Goal: Information Seeking & Learning: Learn about a topic

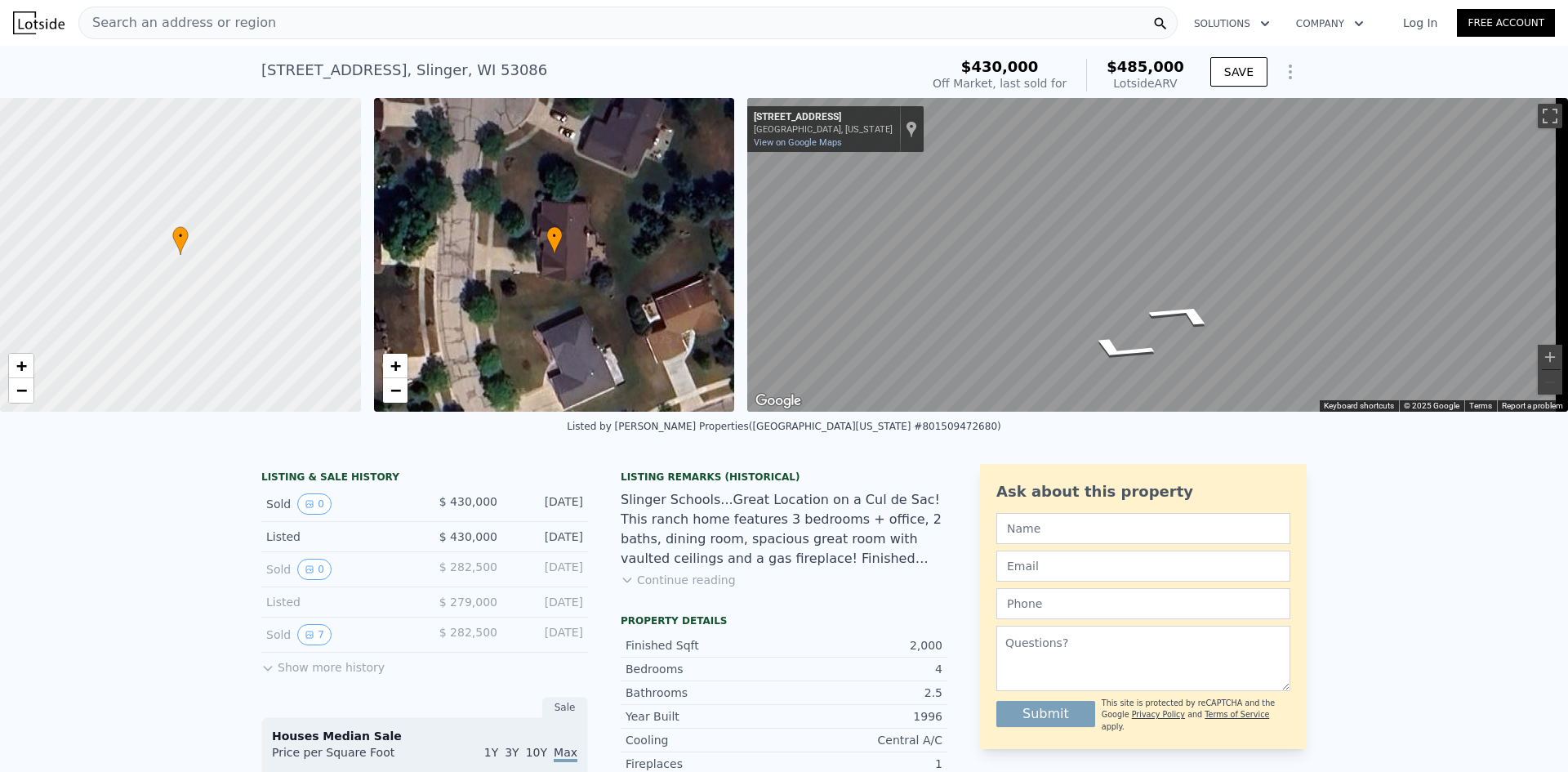
click at [737, 248] on div "• + − • + − ← Move left → Move right ↑ Move up ↓ Move down + Zoom in - Zoom out…" at bounding box center [784, 254] width 1568 height 314
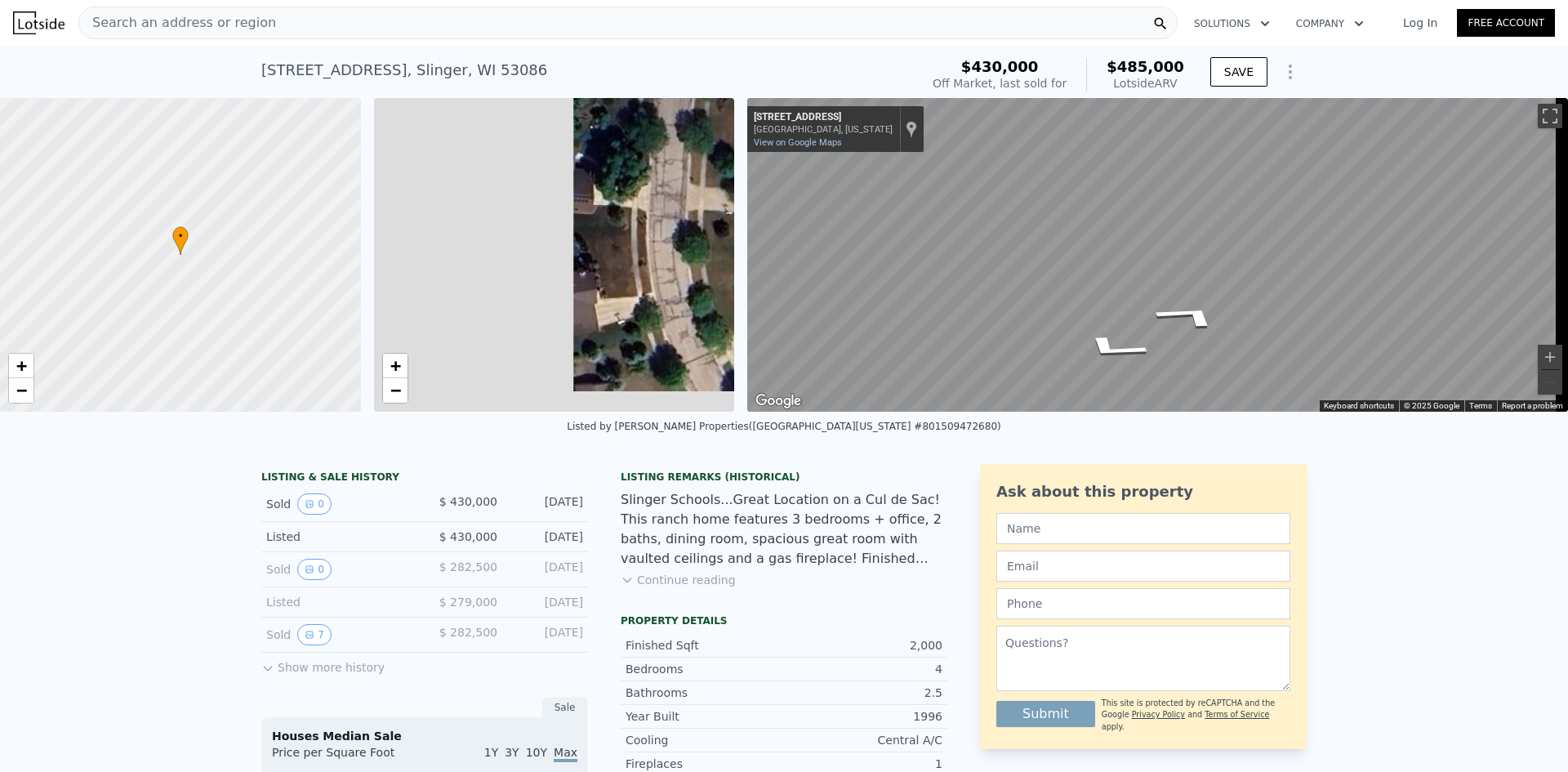
click at [842, 255] on div "• + − • + − ← Move left → Move right ↑ Move up ↓ Move down + Zoom in - Zoom out…" at bounding box center [784, 254] width 1568 height 314
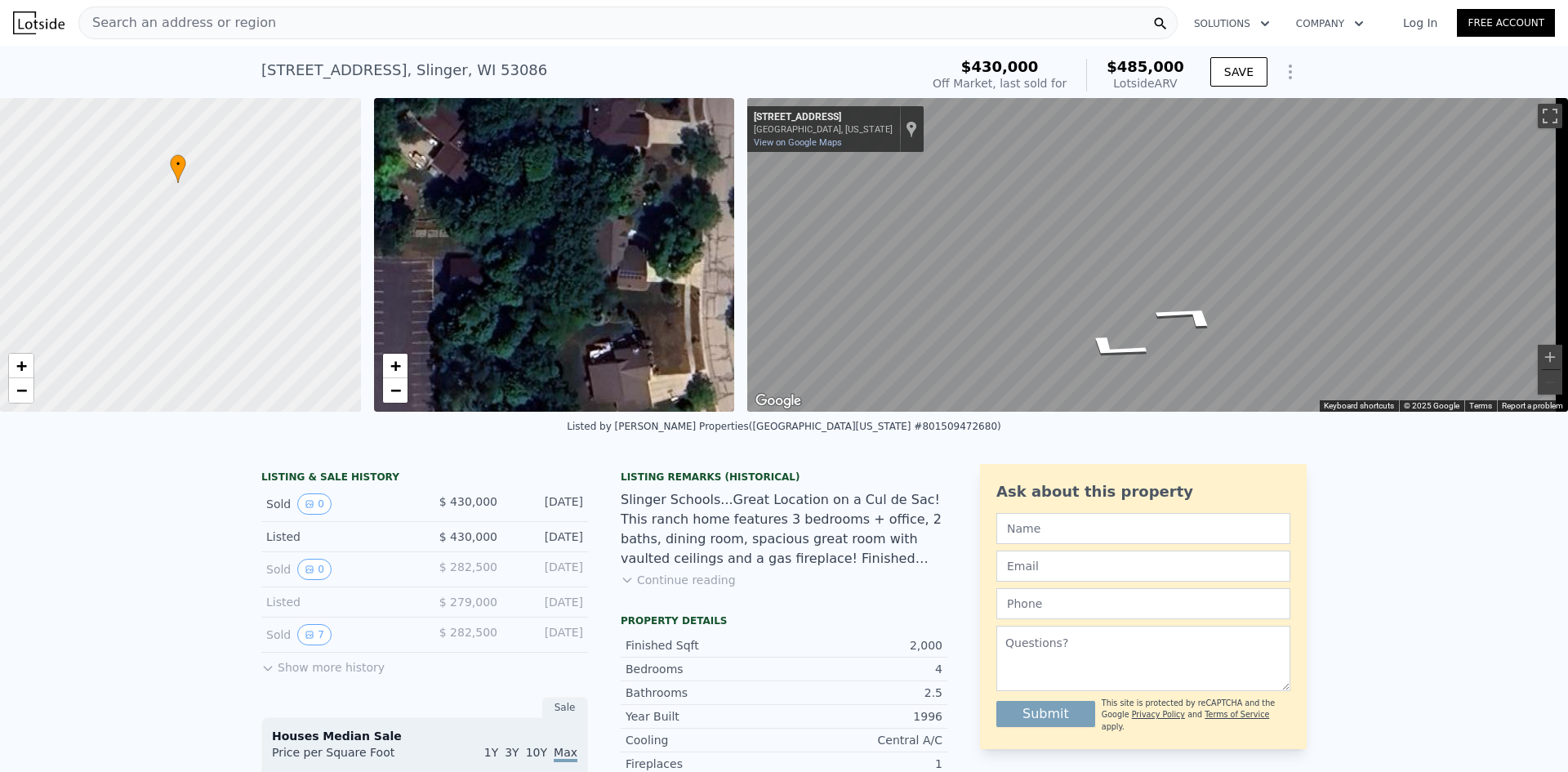
drag, startPoint x: 174, startPoint y: 318, endPoint x: 192, endPoint y: 279, distance: 43.0
click at [188, 294] on div at bounding box center [180, 255] width 433 height 377
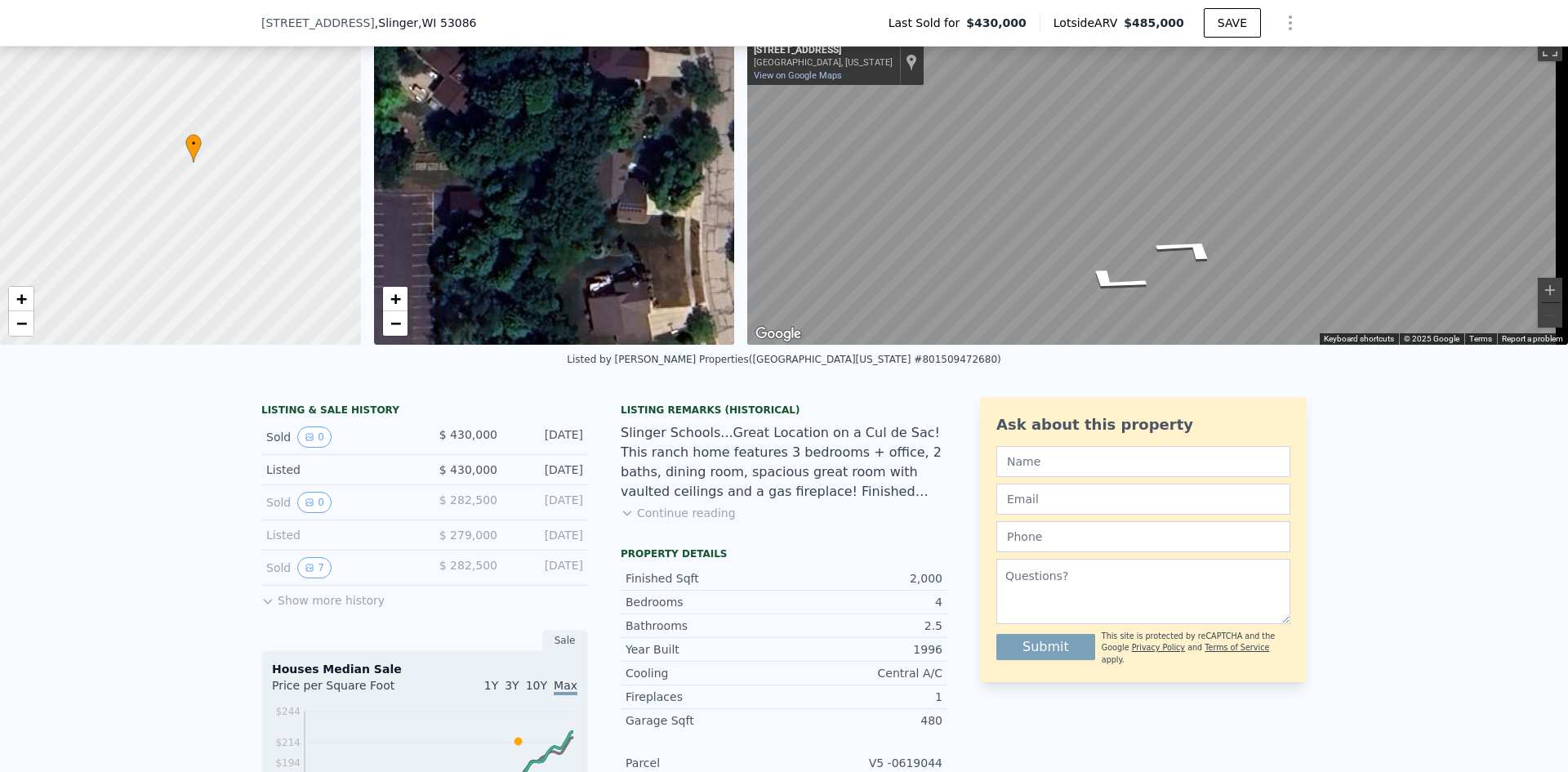
scroll to position [76, 0]
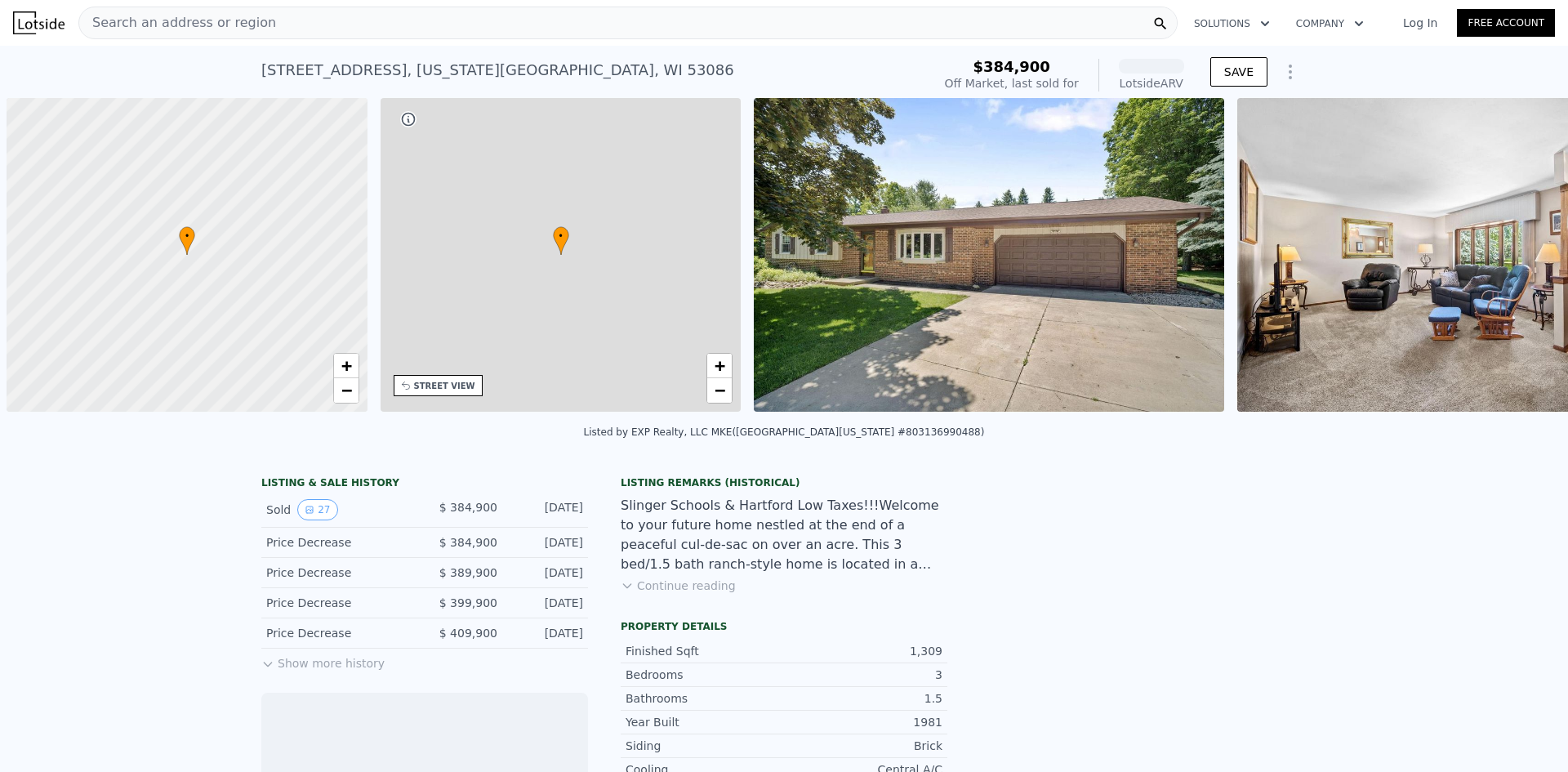
scroll to position [0, 7]
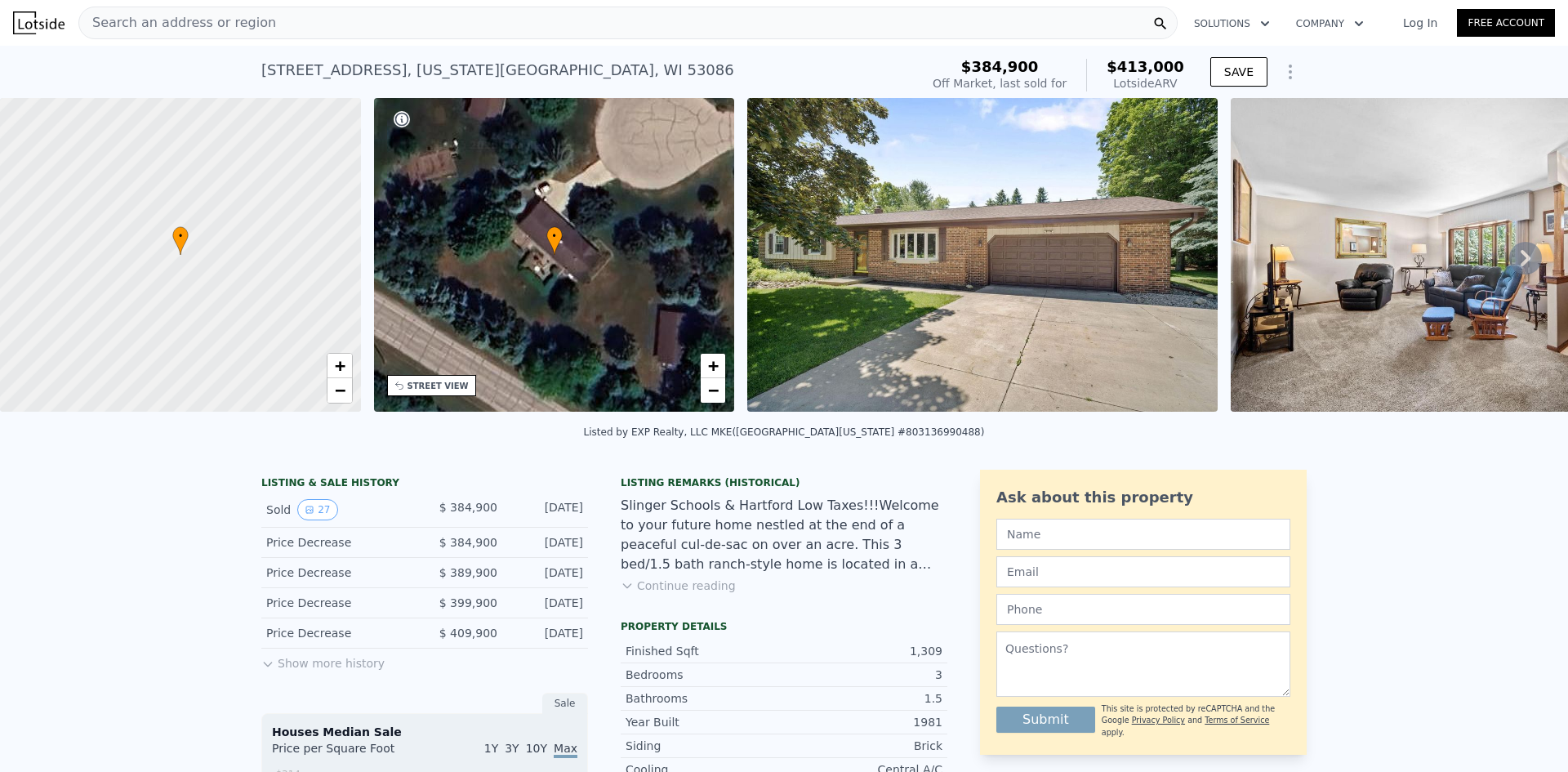
click at [1040, 224] on img at bounding box center [983, 254] width 471 height 314
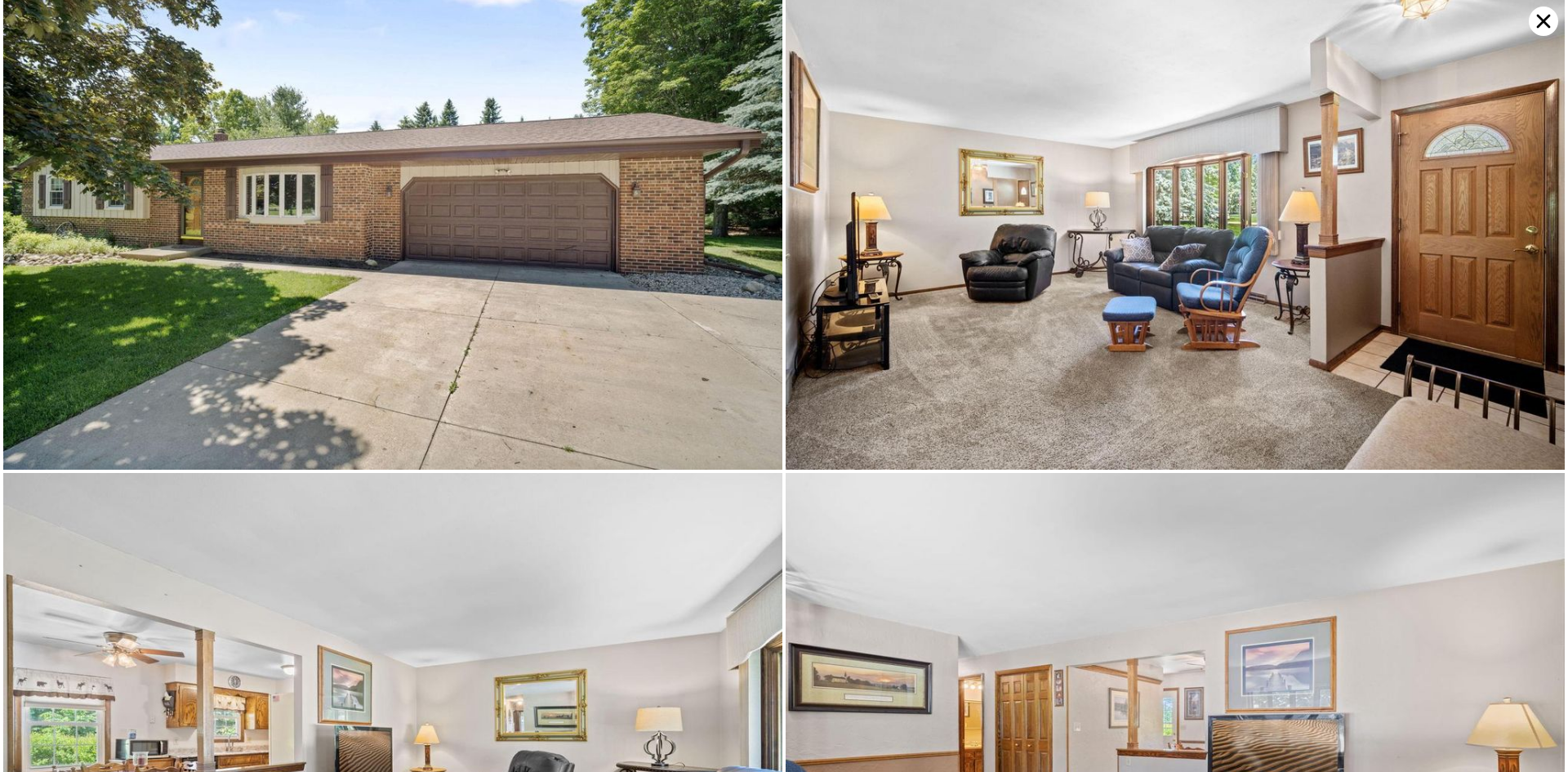
scroll to position [0, 0]
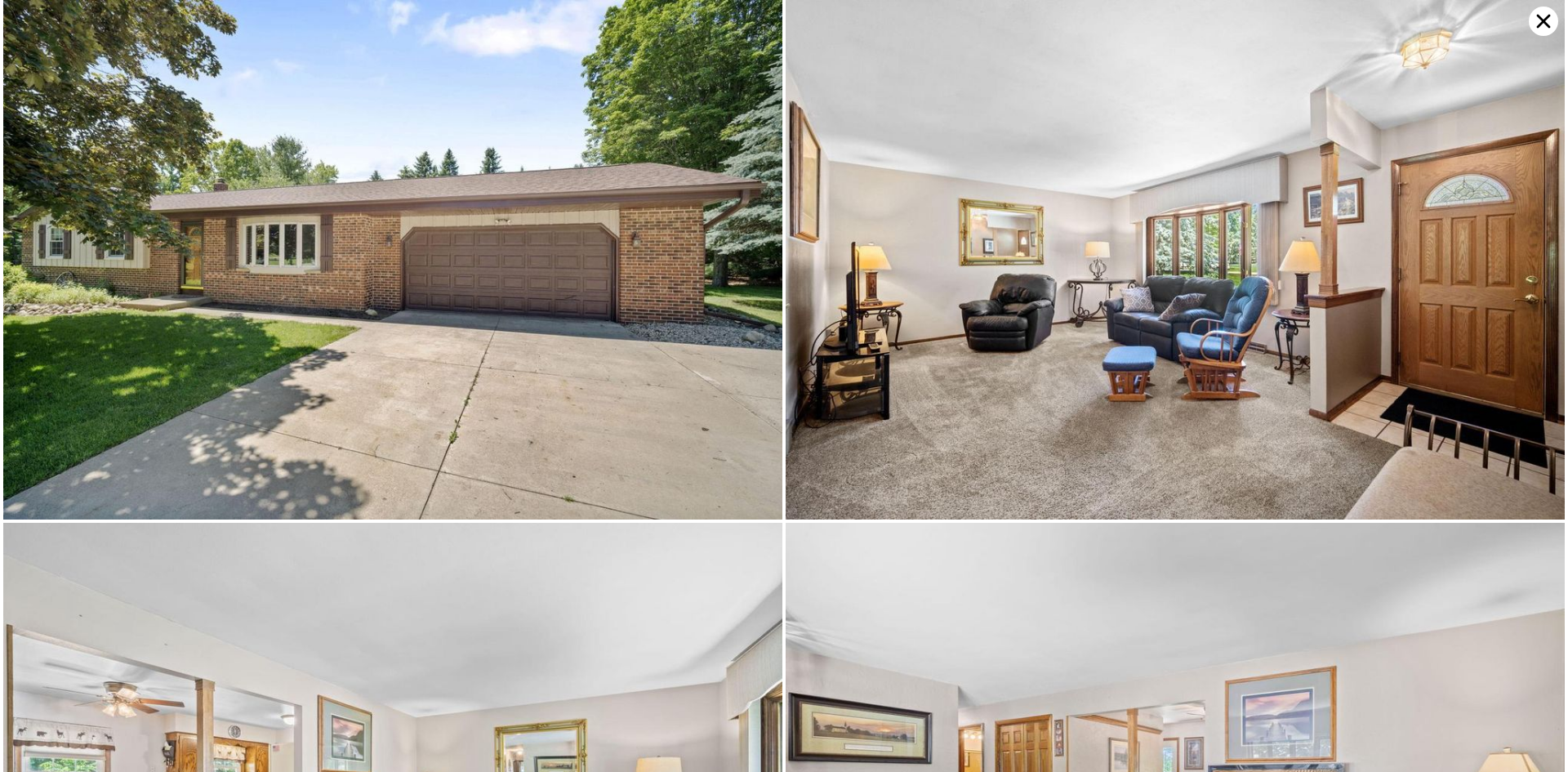
click at [1536, 16] on icon at bounding box center [1544, 21] width 29 height 29
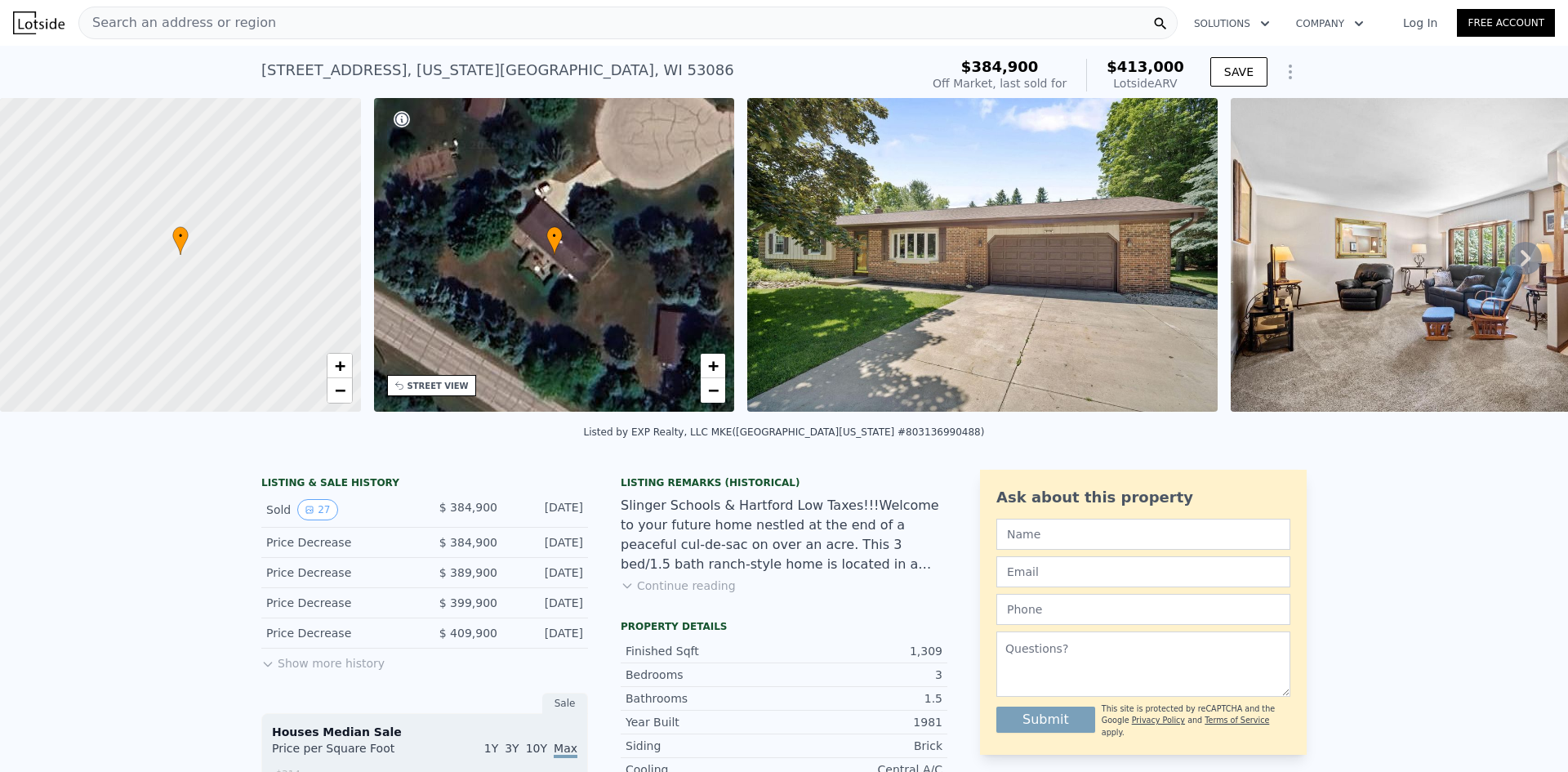
click at [168, 277] on div at bounding box center [180, 255] width 433 height 377
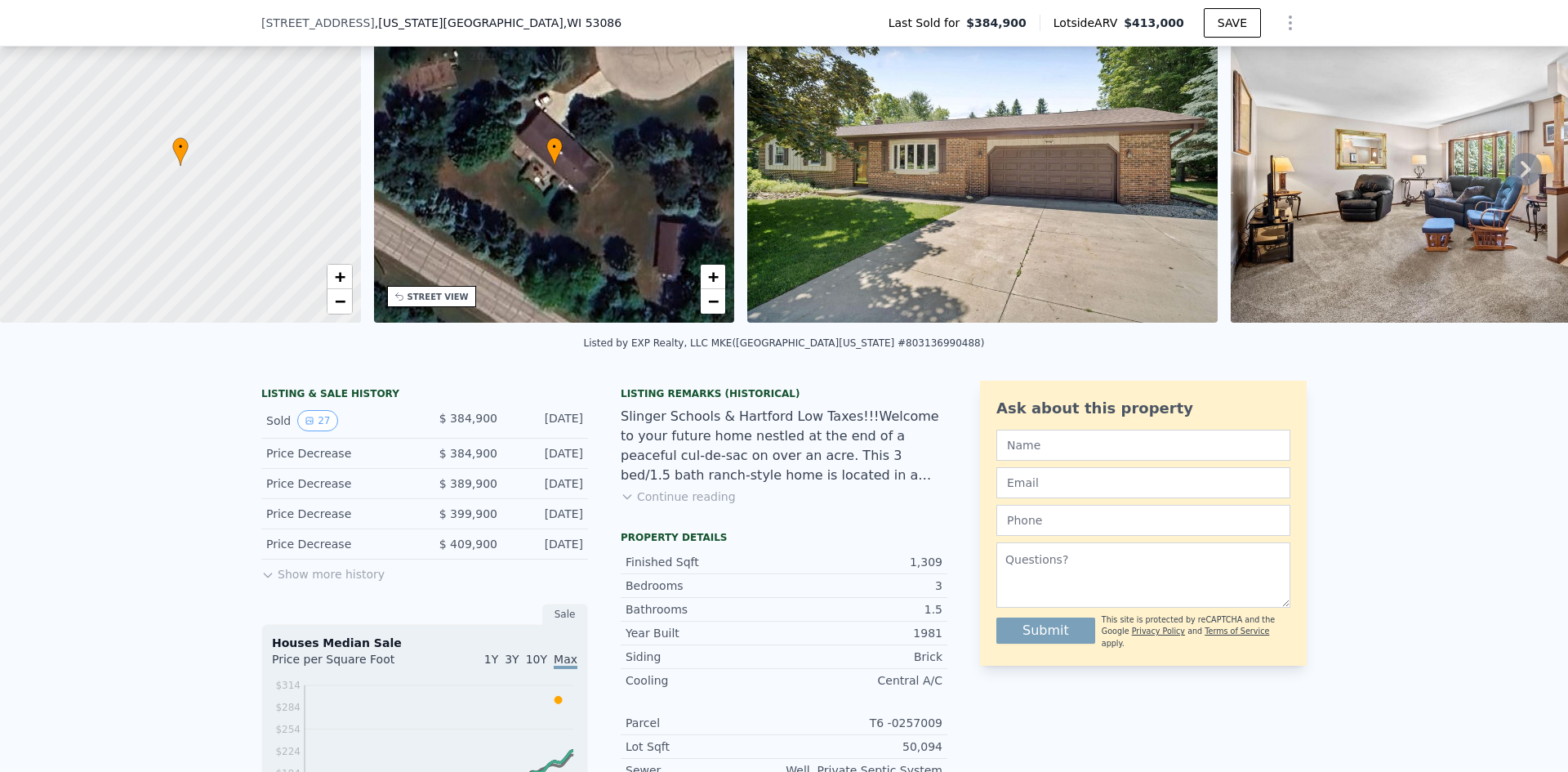
scroll to position [76, 0]
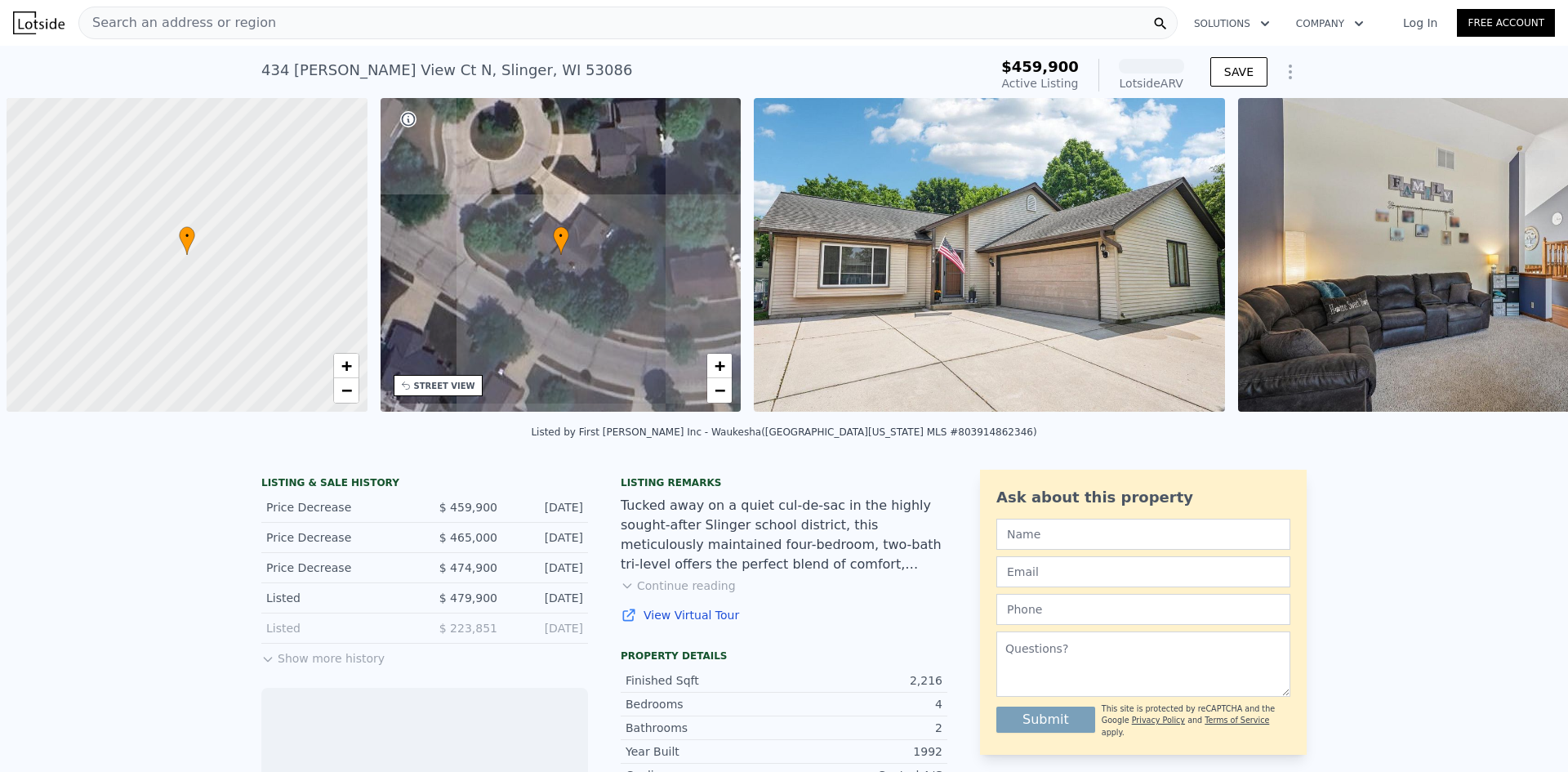
scroll to position [0, 7]
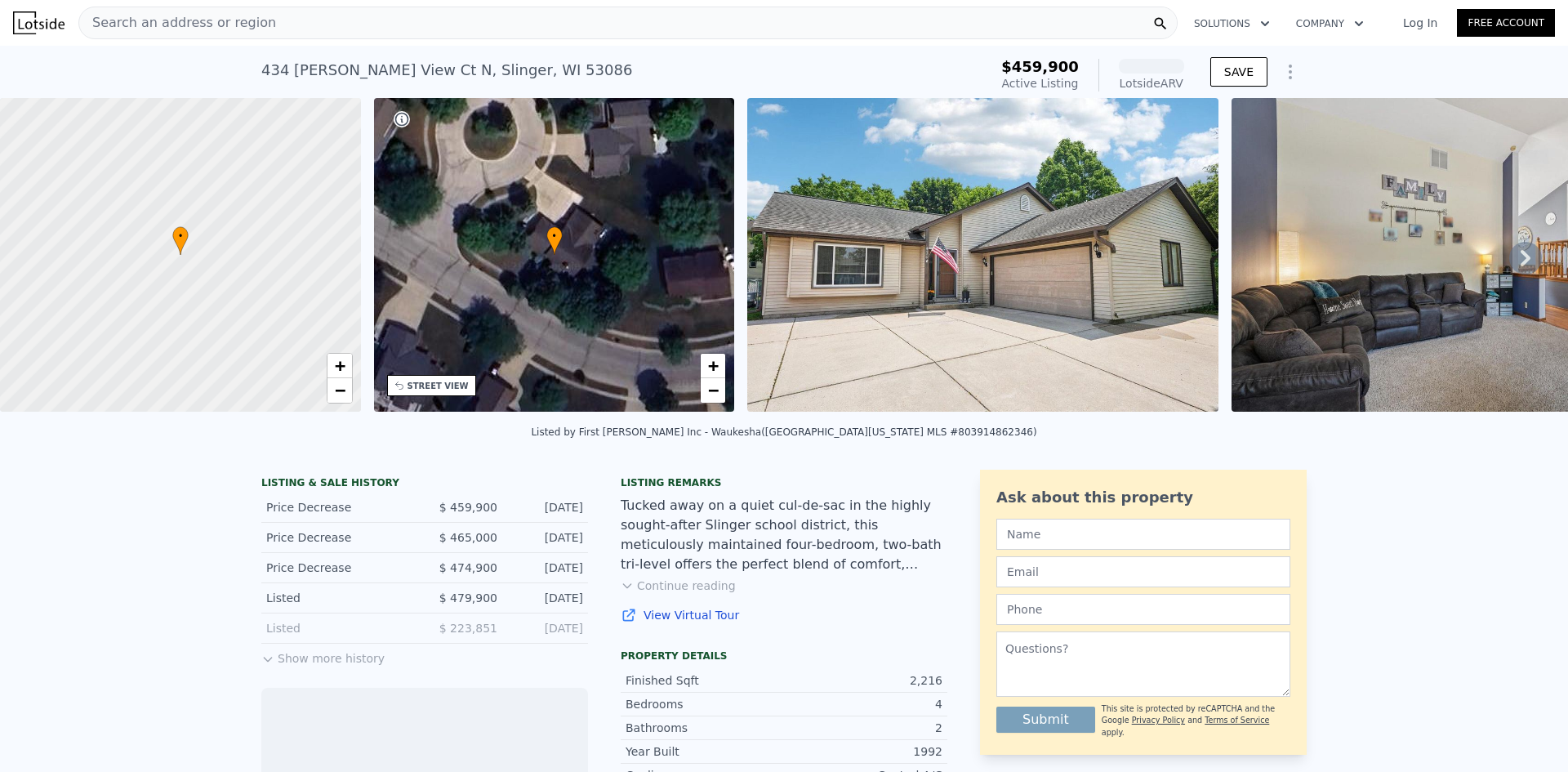
click at [1065, 256] on img at bounding box center [983, 254] width 472 height 314
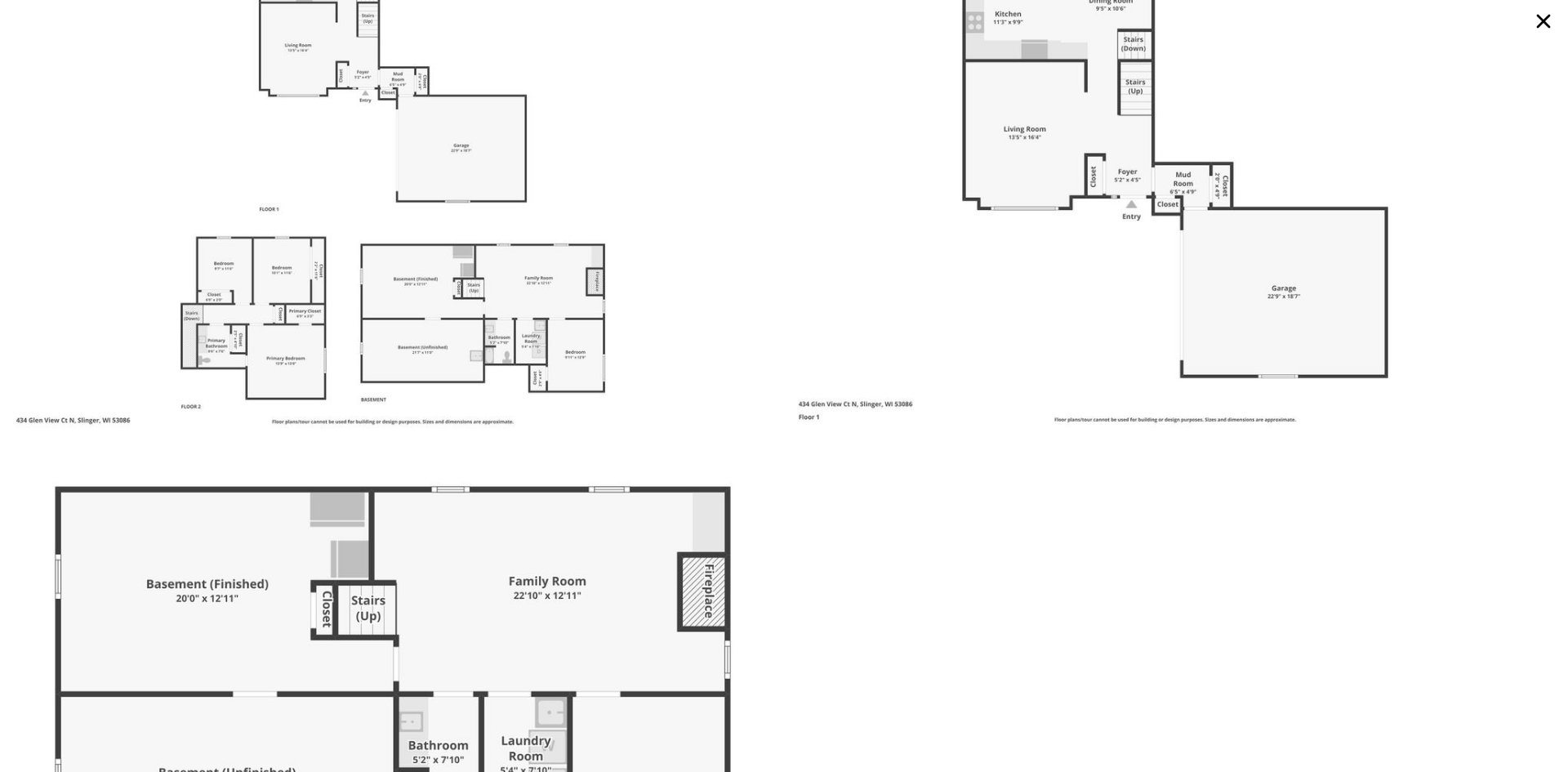
scroll to position [10632, 0]
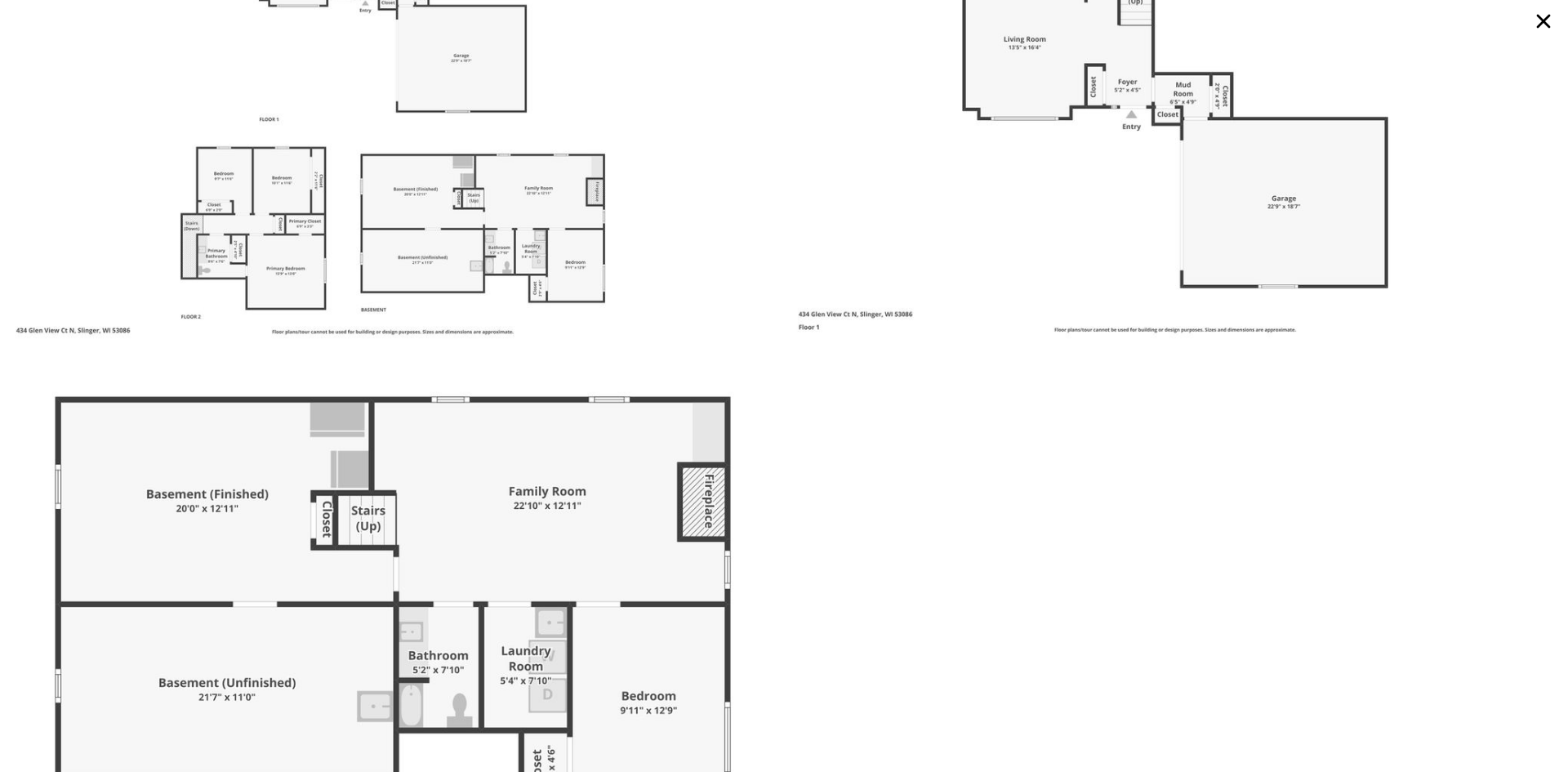
click at [1549, 23] on icon at bounding box center [1544, 21] width 29 height 29
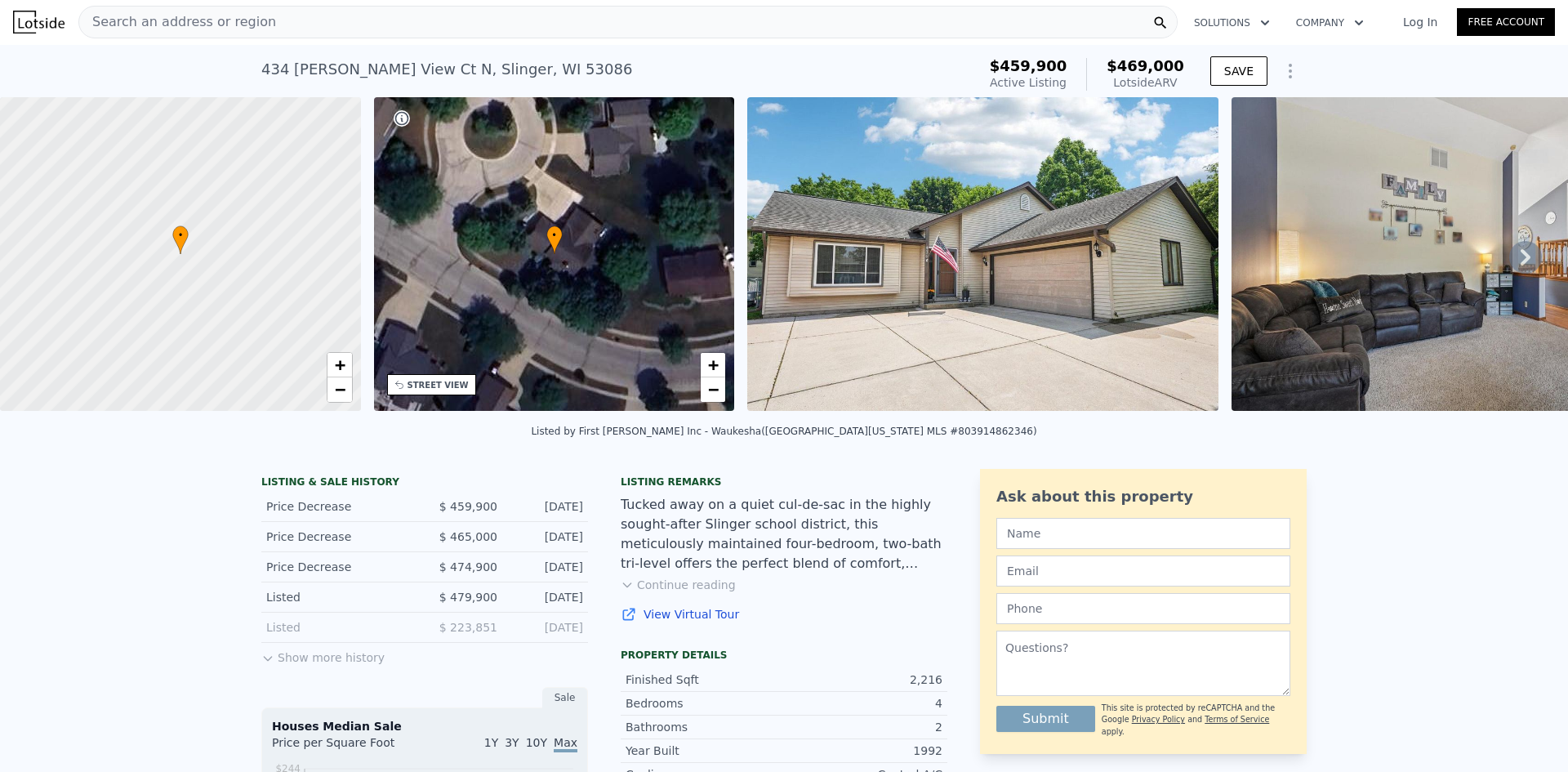
scroll to position [0, 0]
click at [879, 28] on div "Search an address or region" at bounding box center [628, 23] width 1100 height 33
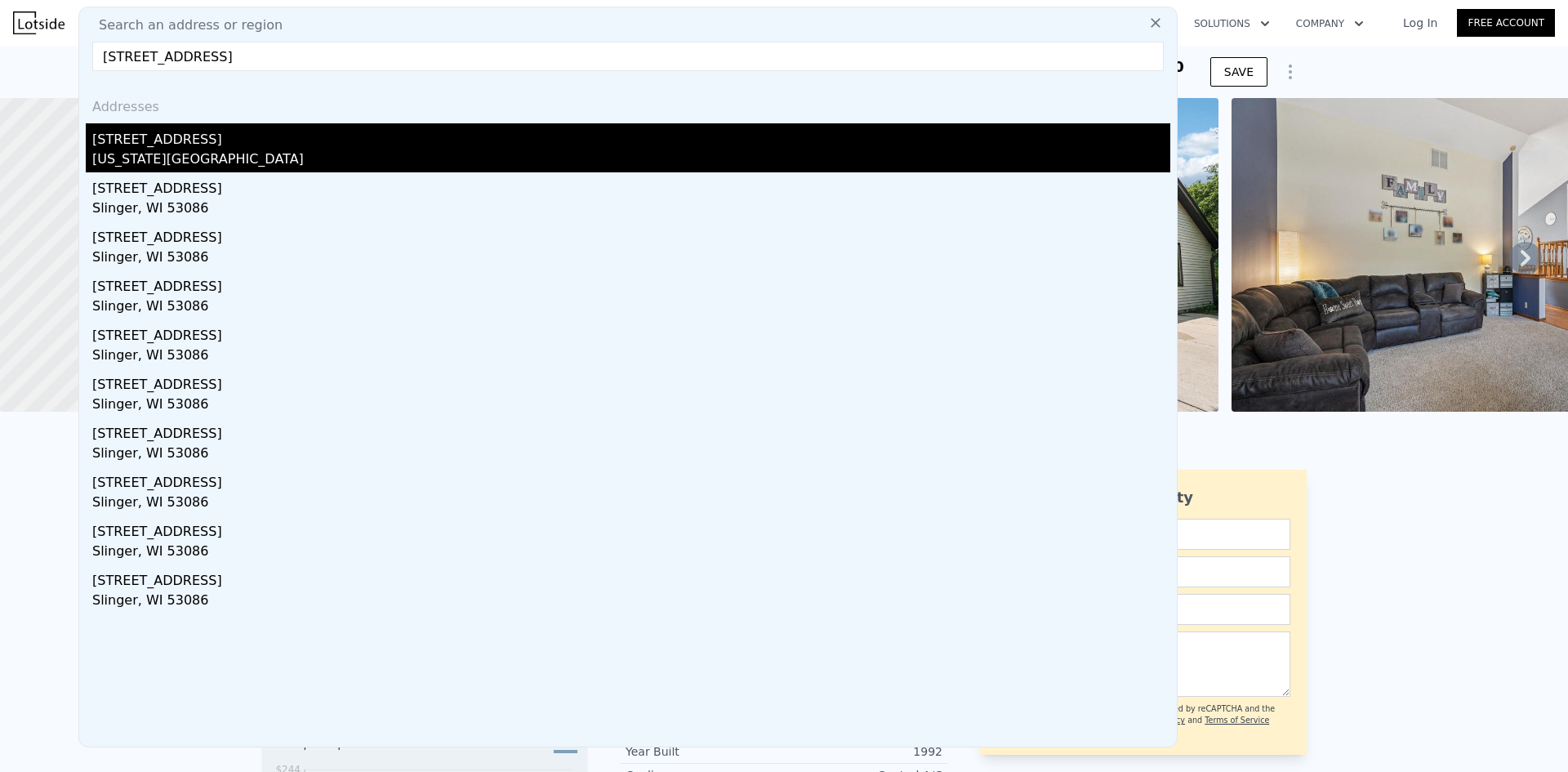
type input "[STREET_ADDRESS]"
click at [192, 140] on div "[STREET_ADDRESS]" at bounding box center [631, 137] width 1078 height 26
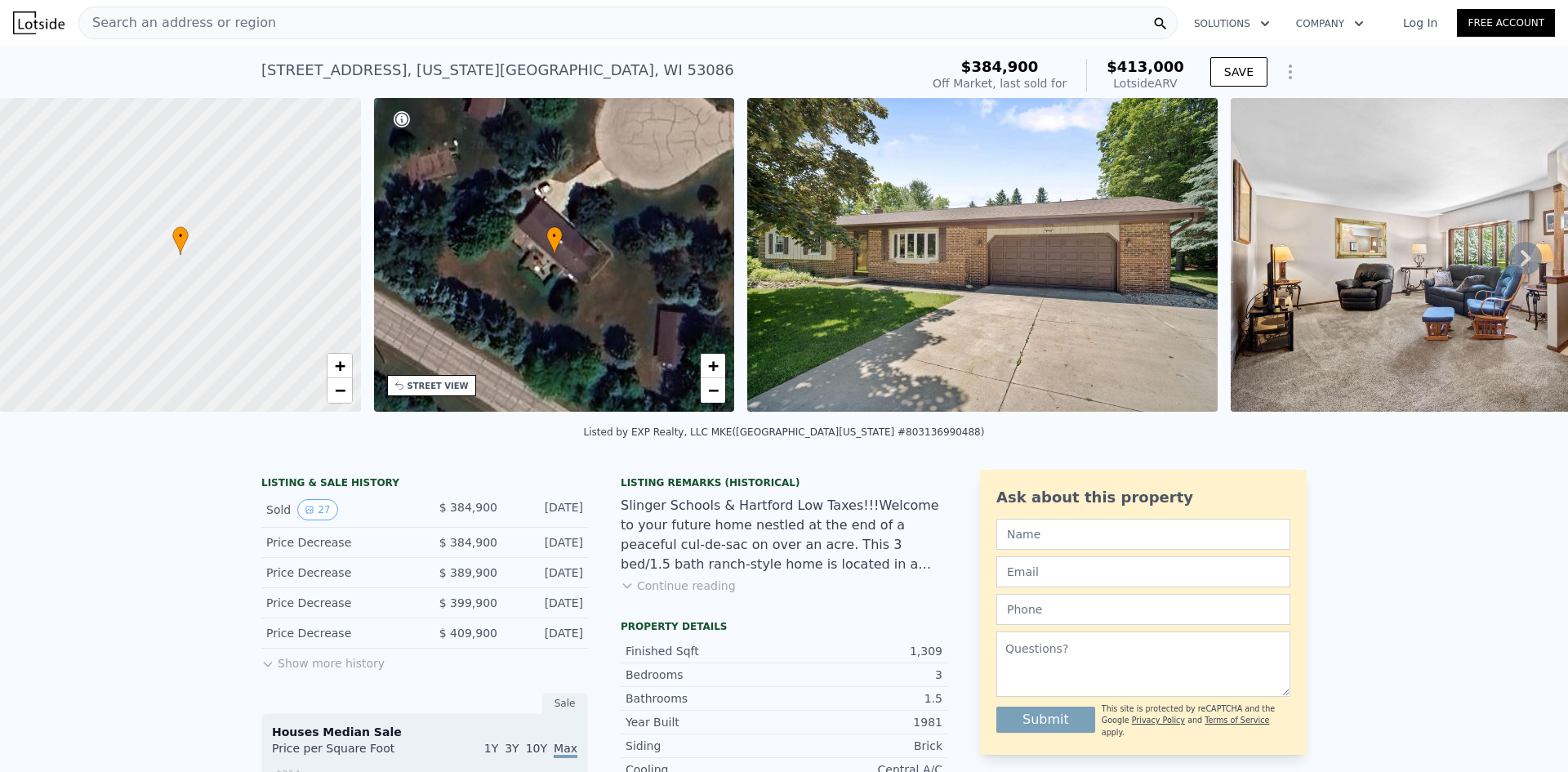
click at [1394, 293] on img at bounding box center [1467, 254] width 471 height 314
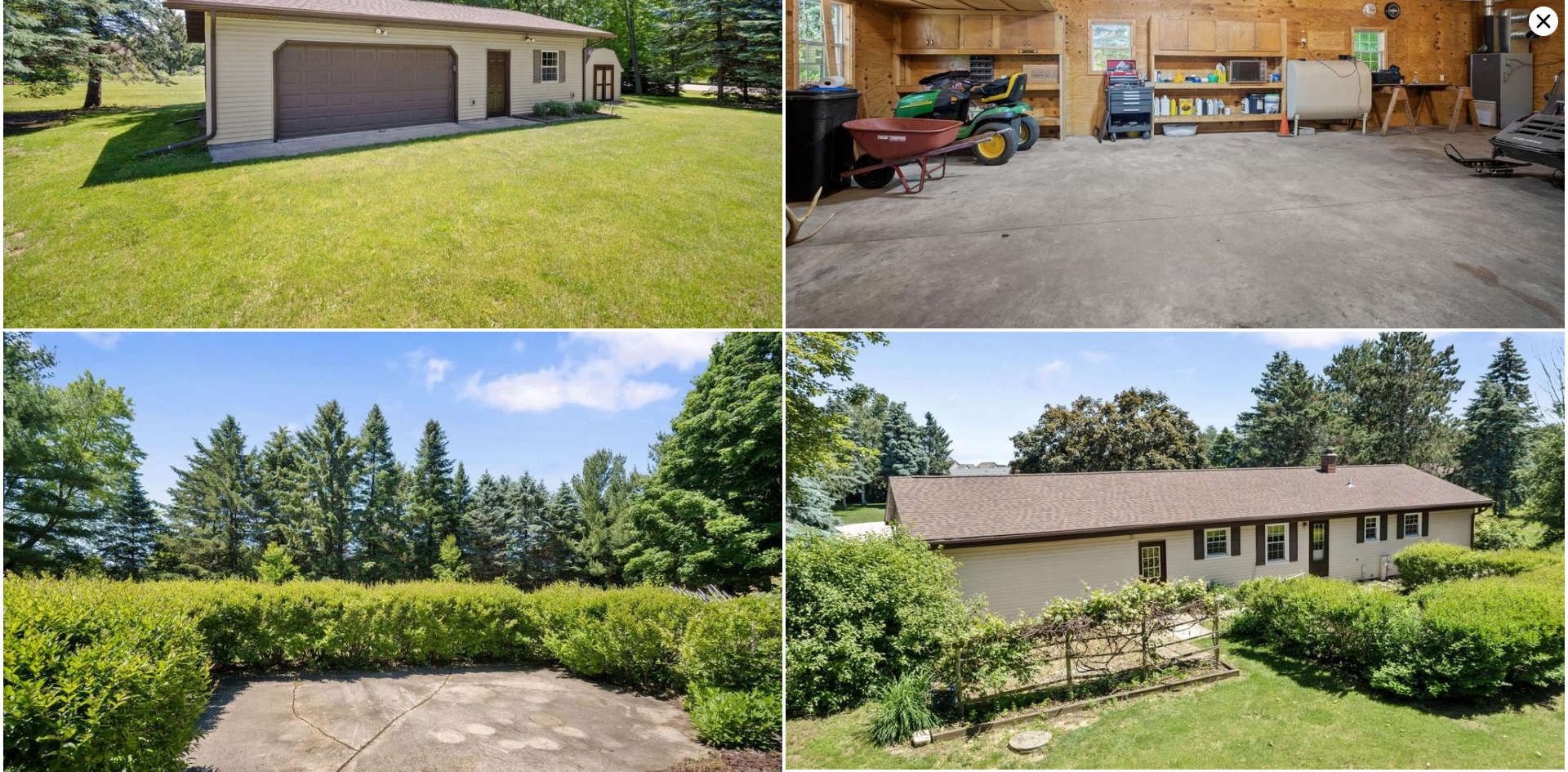
scroll to position [5193, 0]
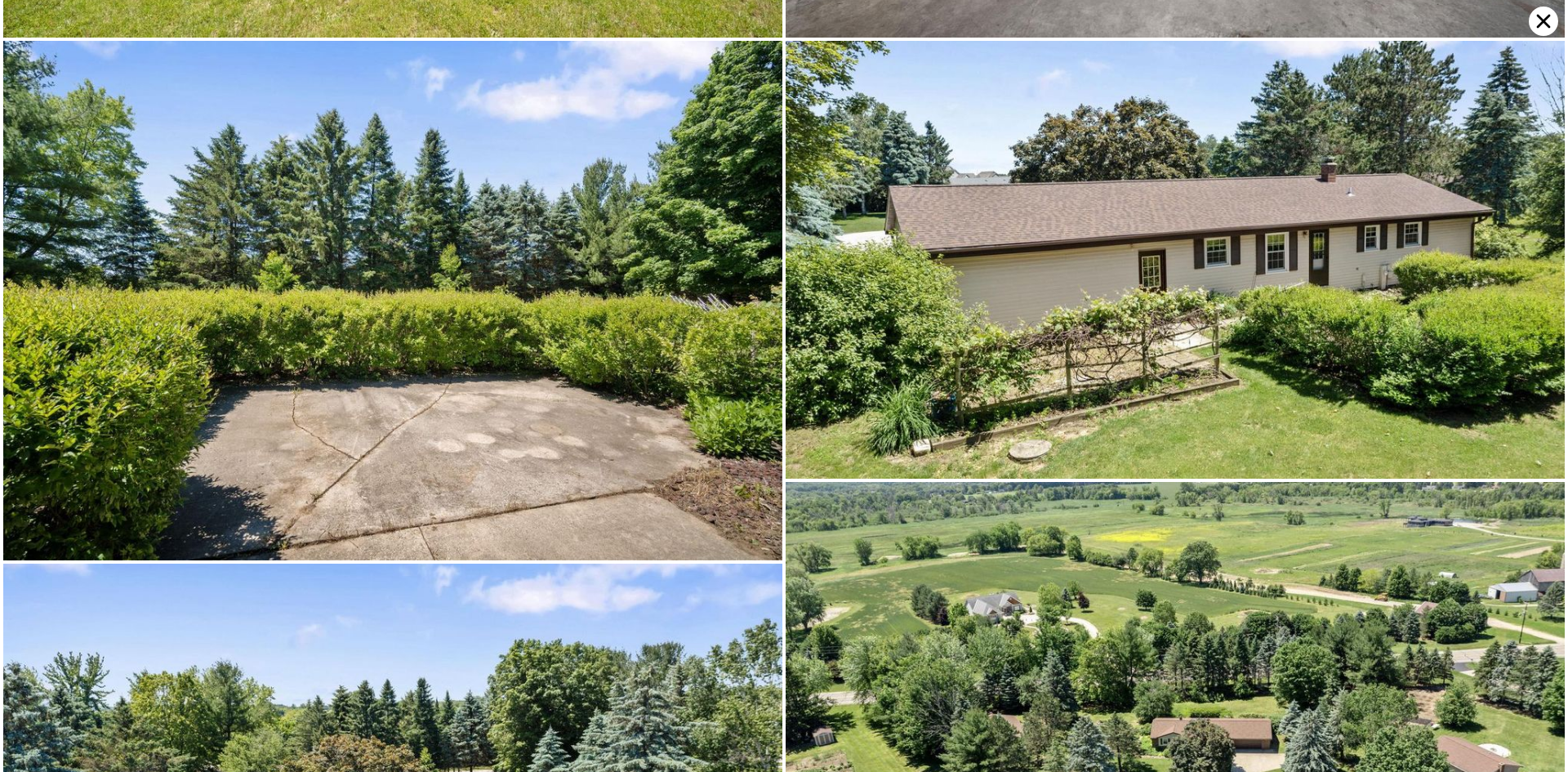
click at [1541, 16] on icon at bounding box center [1544, 21] width 29 height 29
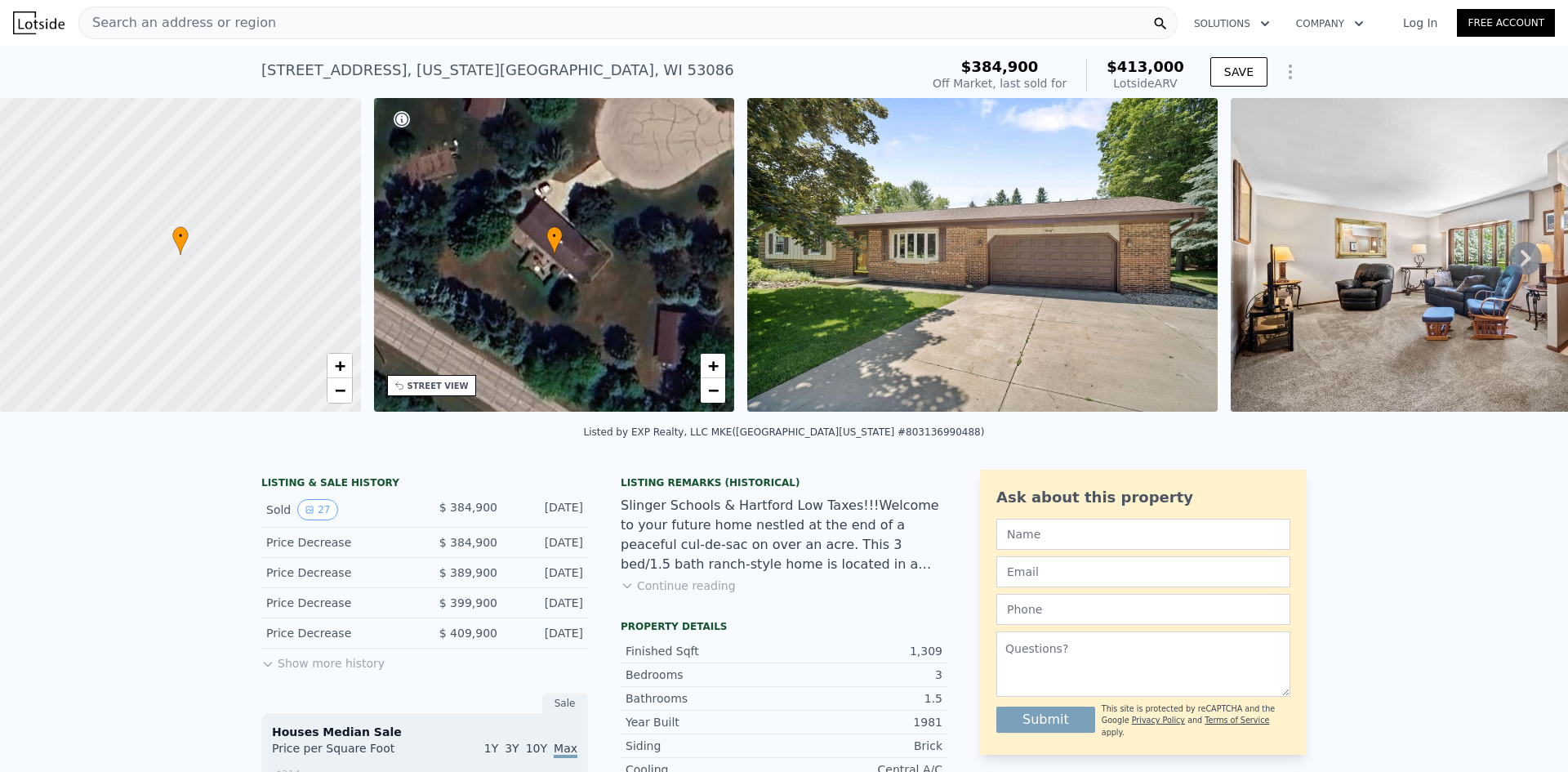
click at [304, 16] on div "Search an address or region" at bounding box center [628, 23] width 1100 height 33
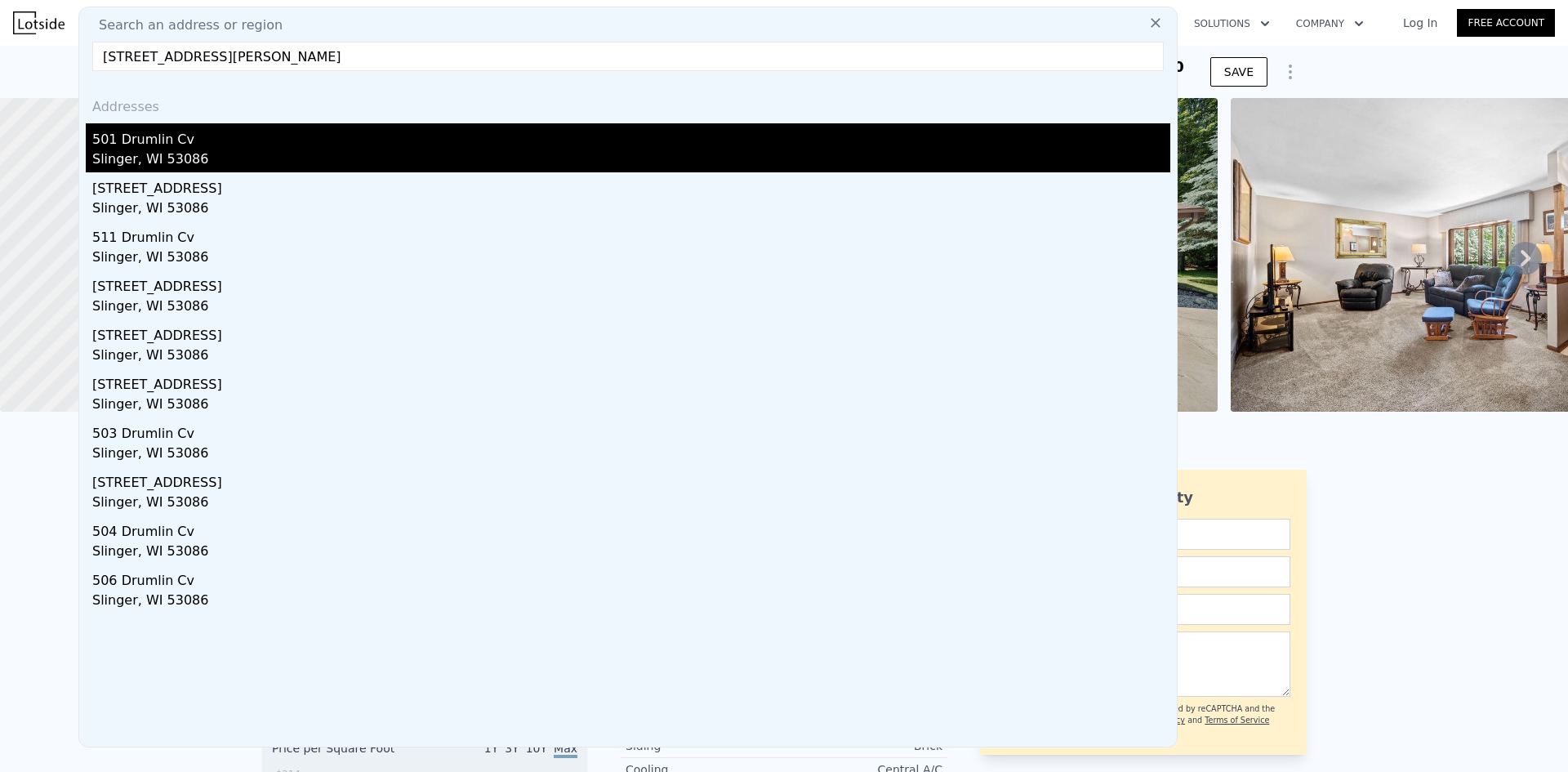
type input "[STREET_ADDRESS][PERSON_NAME]"
click at [179, 142] on div "501 Drumlin Cv" at bounding box center [631, 137] width 1078 height 26
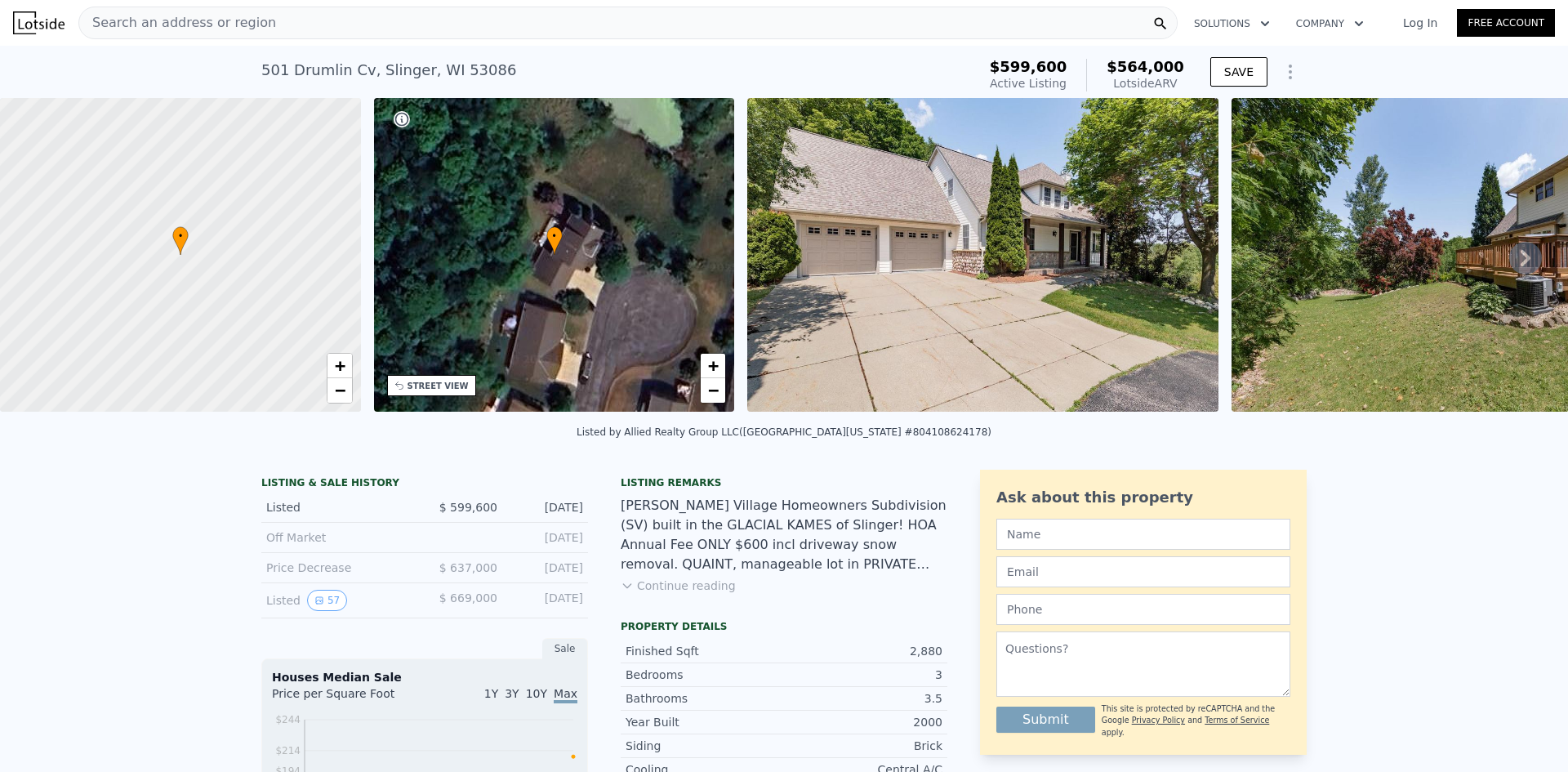
click at [985, 233] on img at bounding box center [983, 254] width 472 height 314
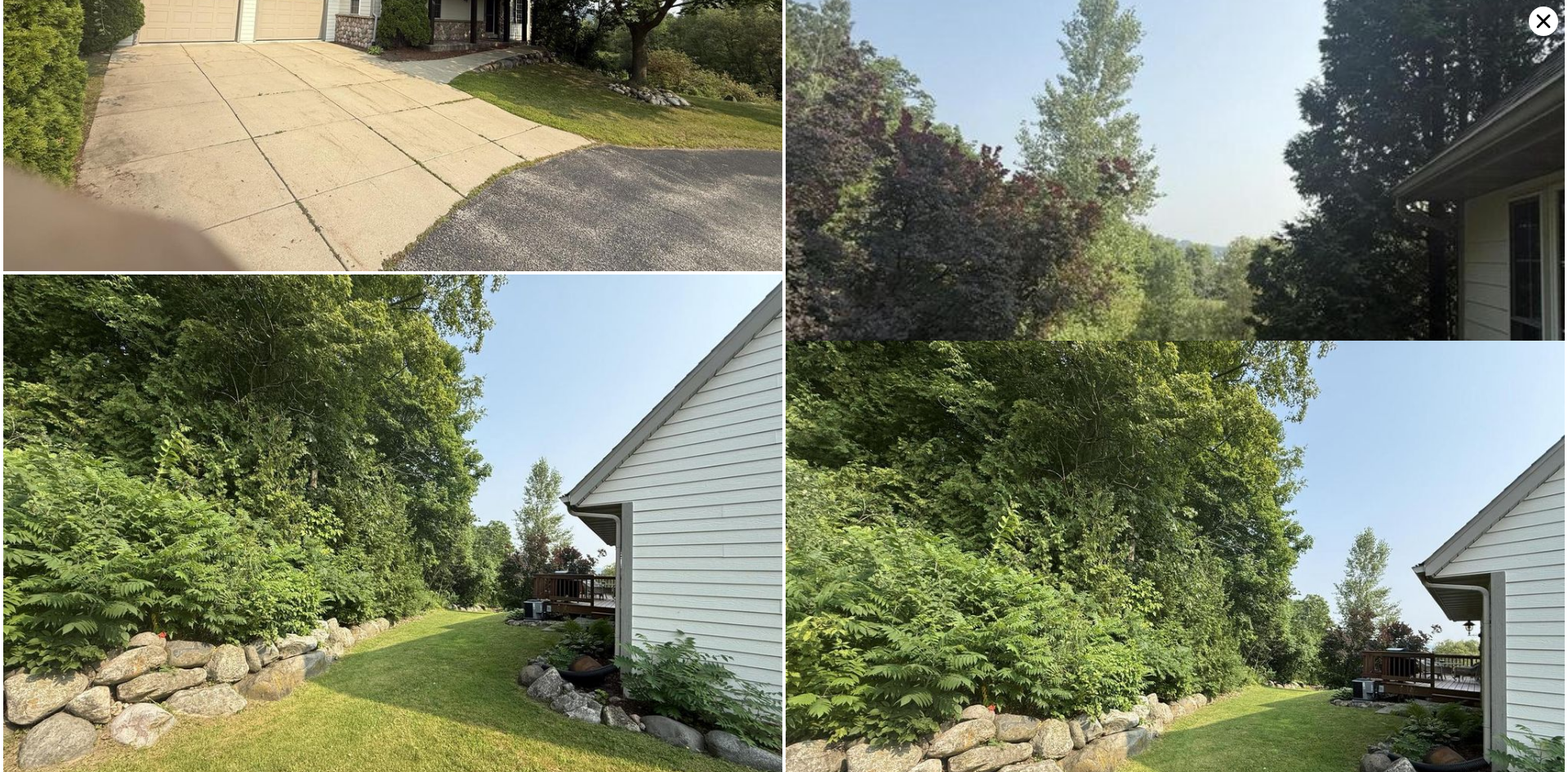
scroll to position [19089, 0]
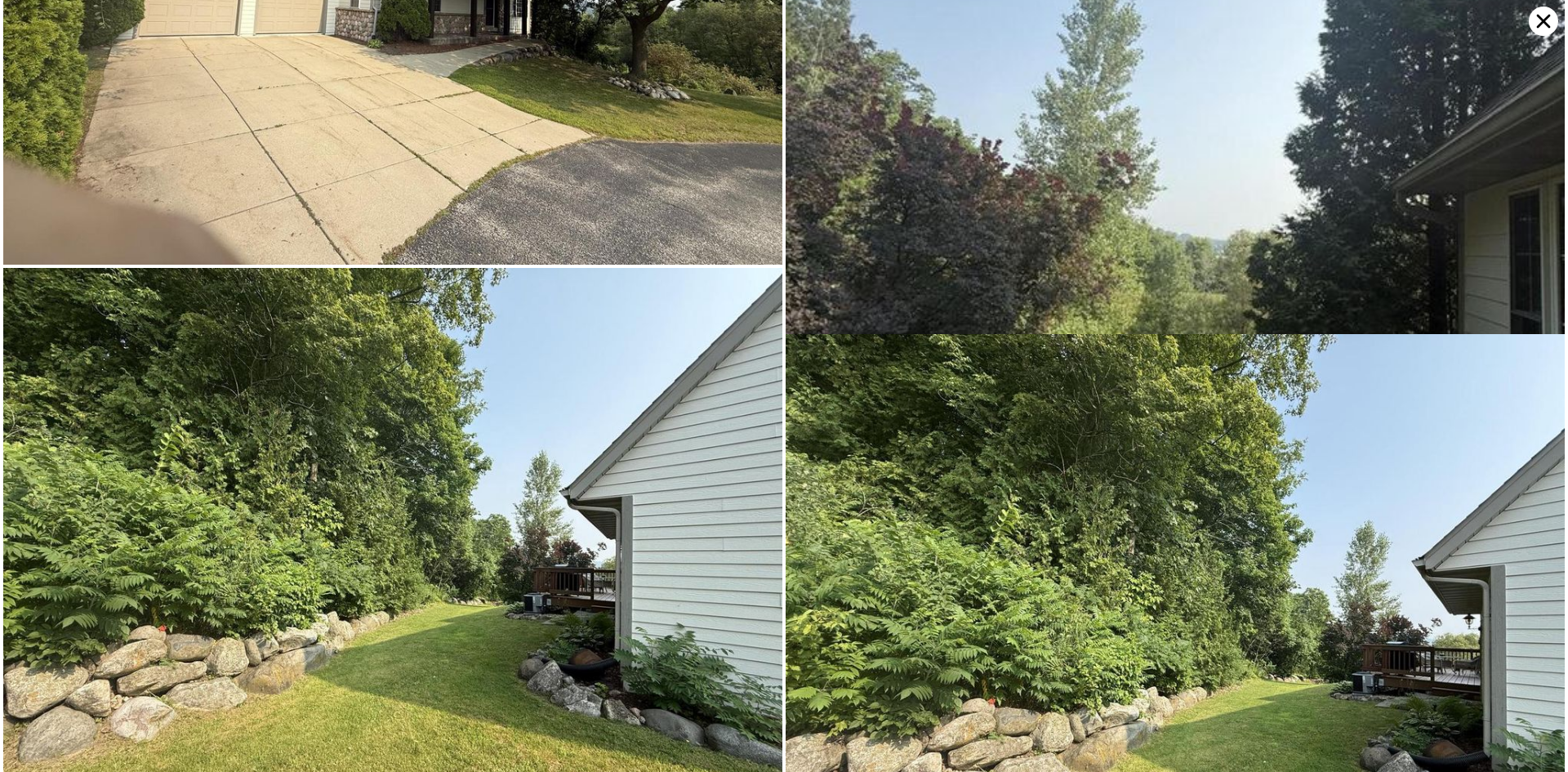
click at [1541, 23] on icon at bounding box center [1544, 21] width 14 height 14
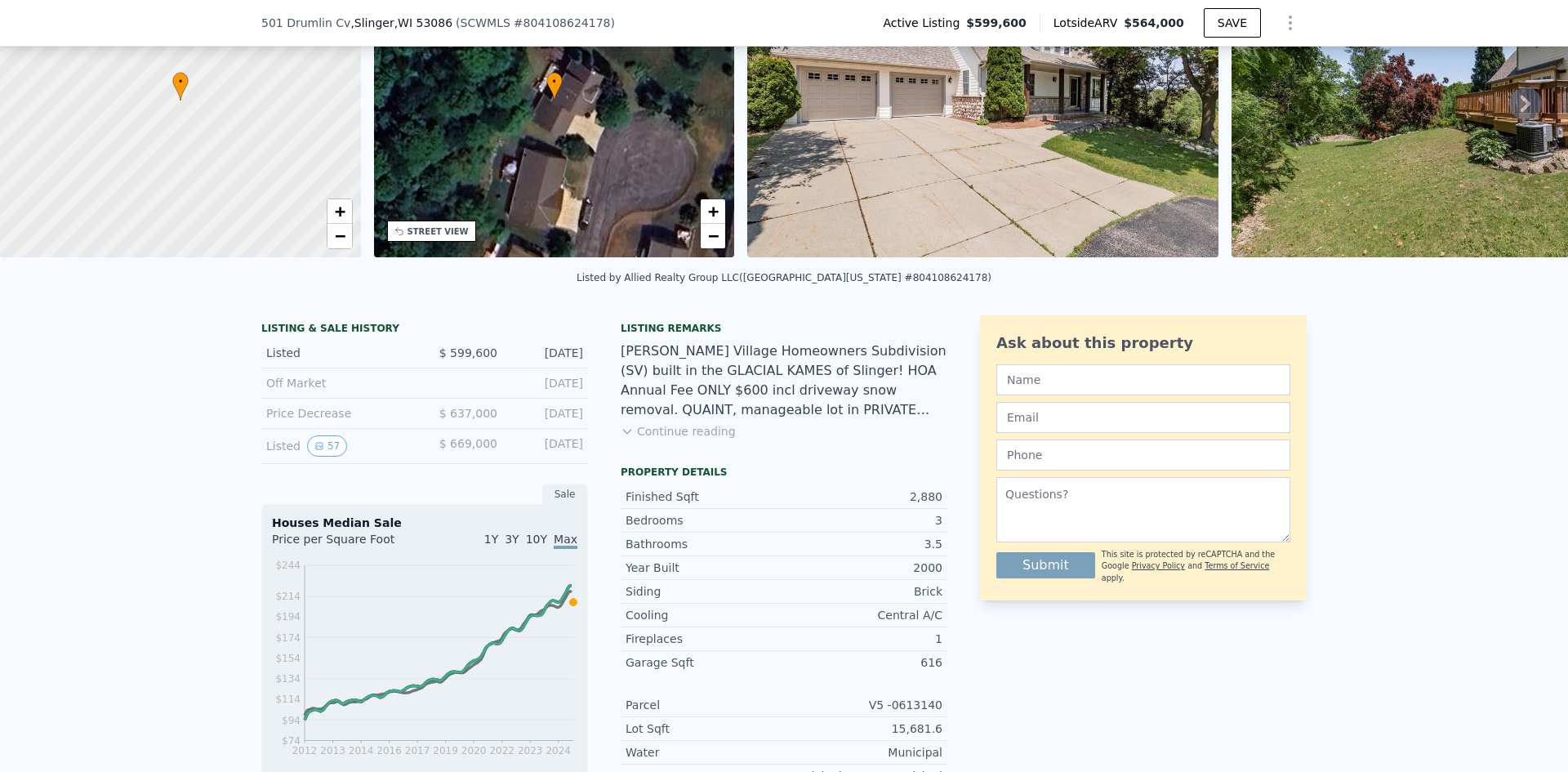
scroll to position [158, 0]
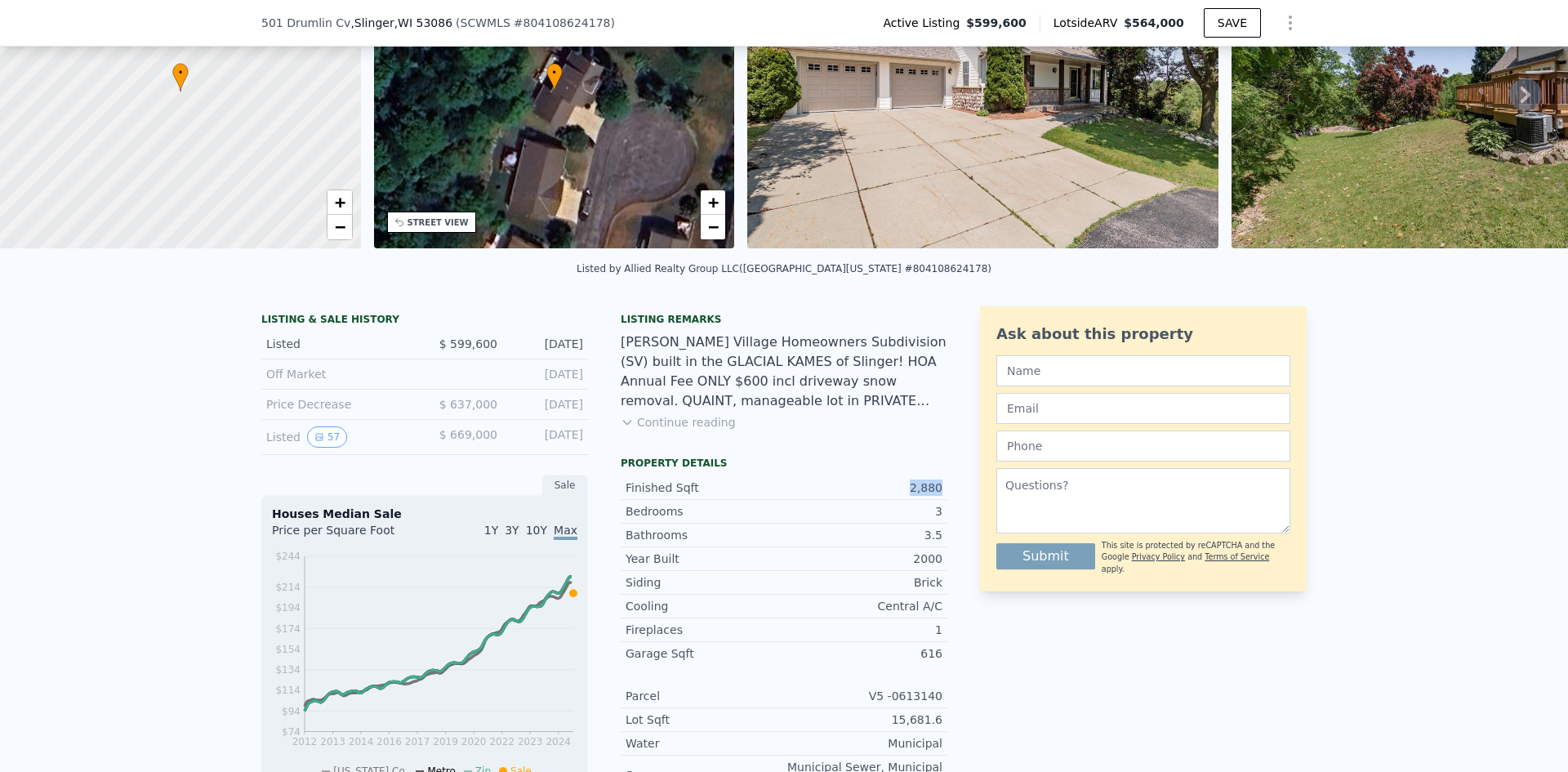
drag, startPoint x: 937, startPoint y: 497, endPoint x: 911, endPoint y: 500, distance: 26.2
click at [911, 500] on div "Finished Sqft 2,880" at bounding box center [784, 488] width 326 height 24
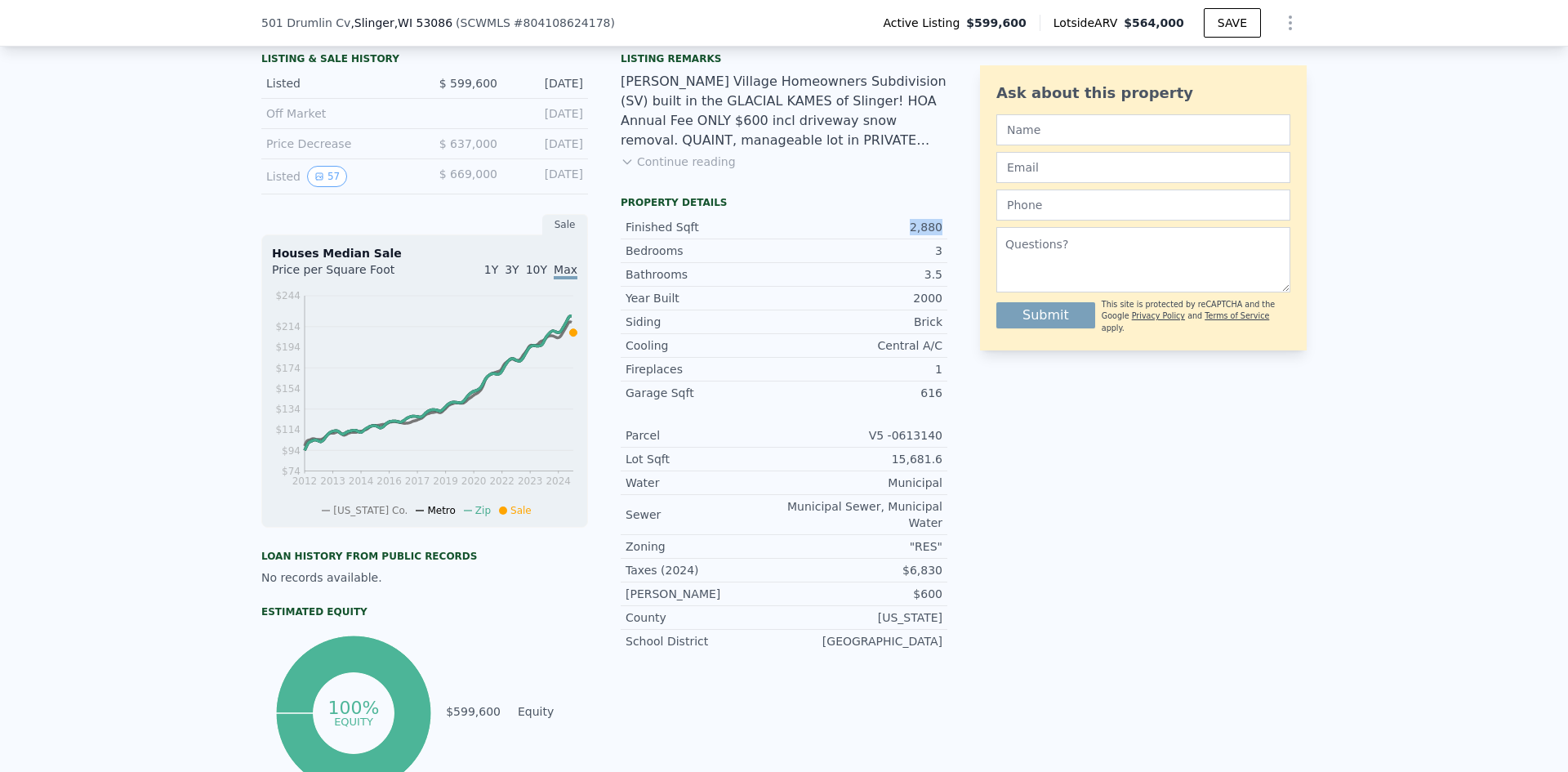
scroll to position [240, 0]
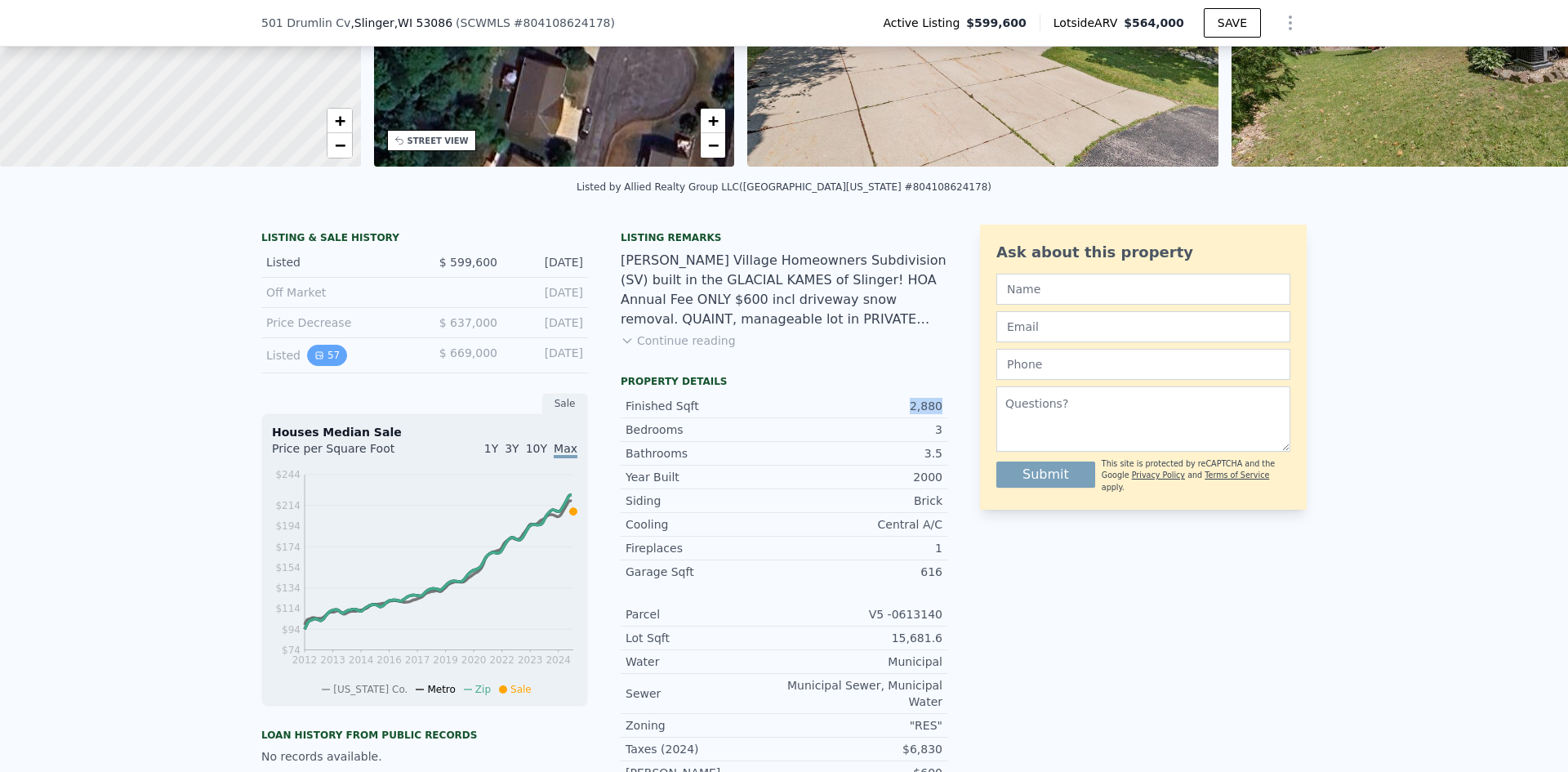
click at [314, 360] on icon "View historical data" at bounding box center [319, 355] width 9 height 9
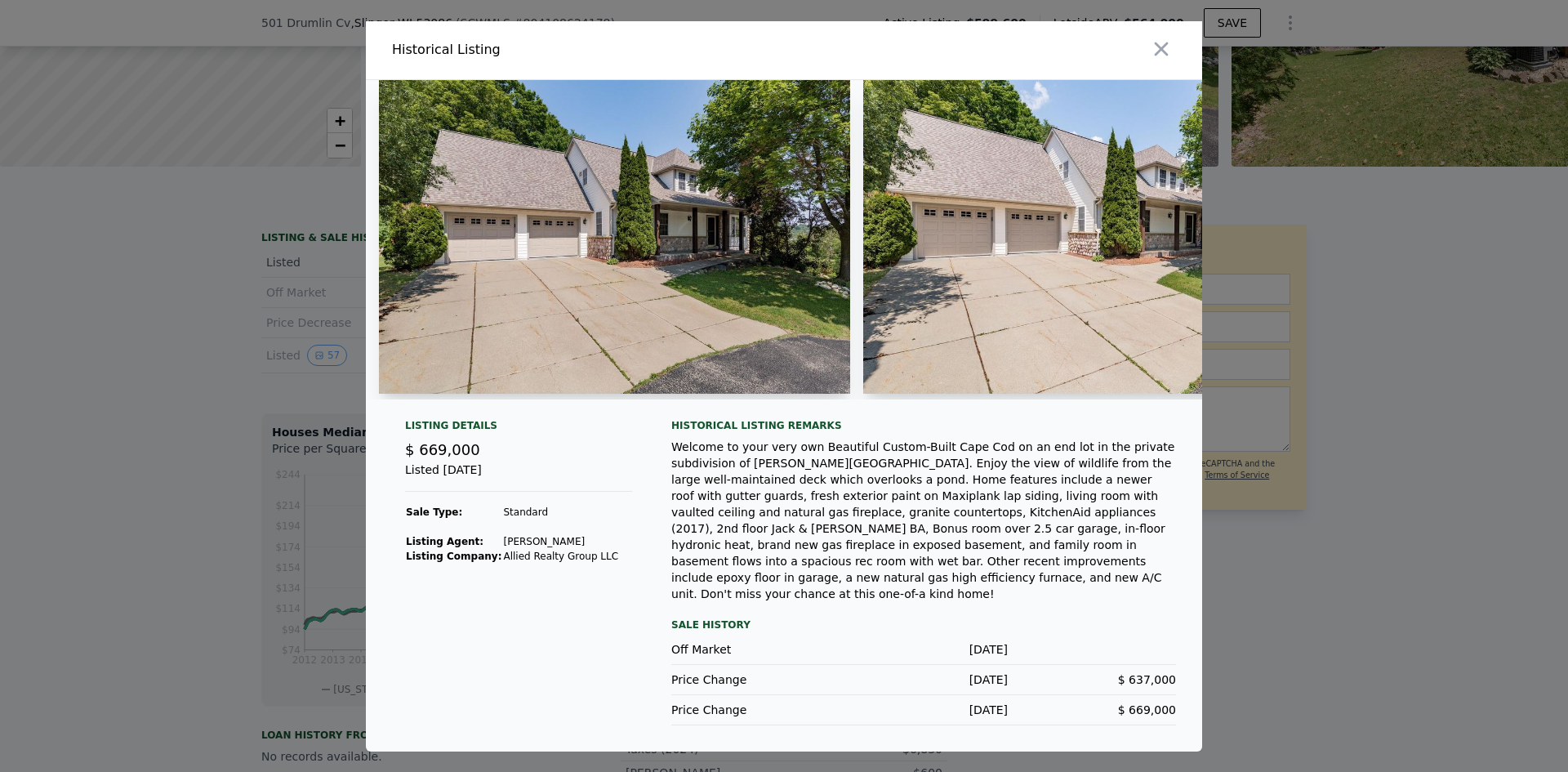
click at [205, 374] on div at bounding box center [784, 386] width 1568 height 772
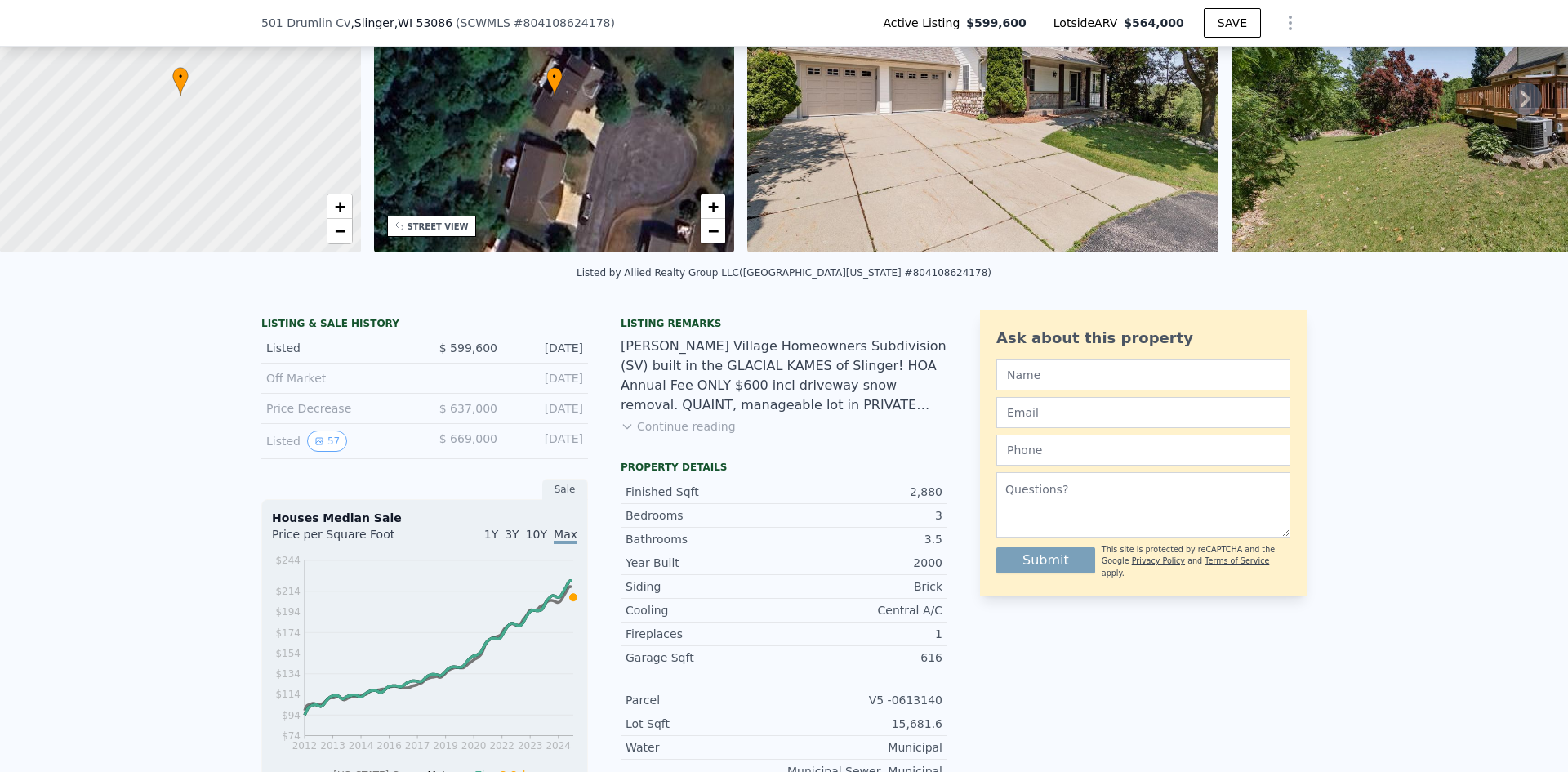
scroll to position [158, 0]
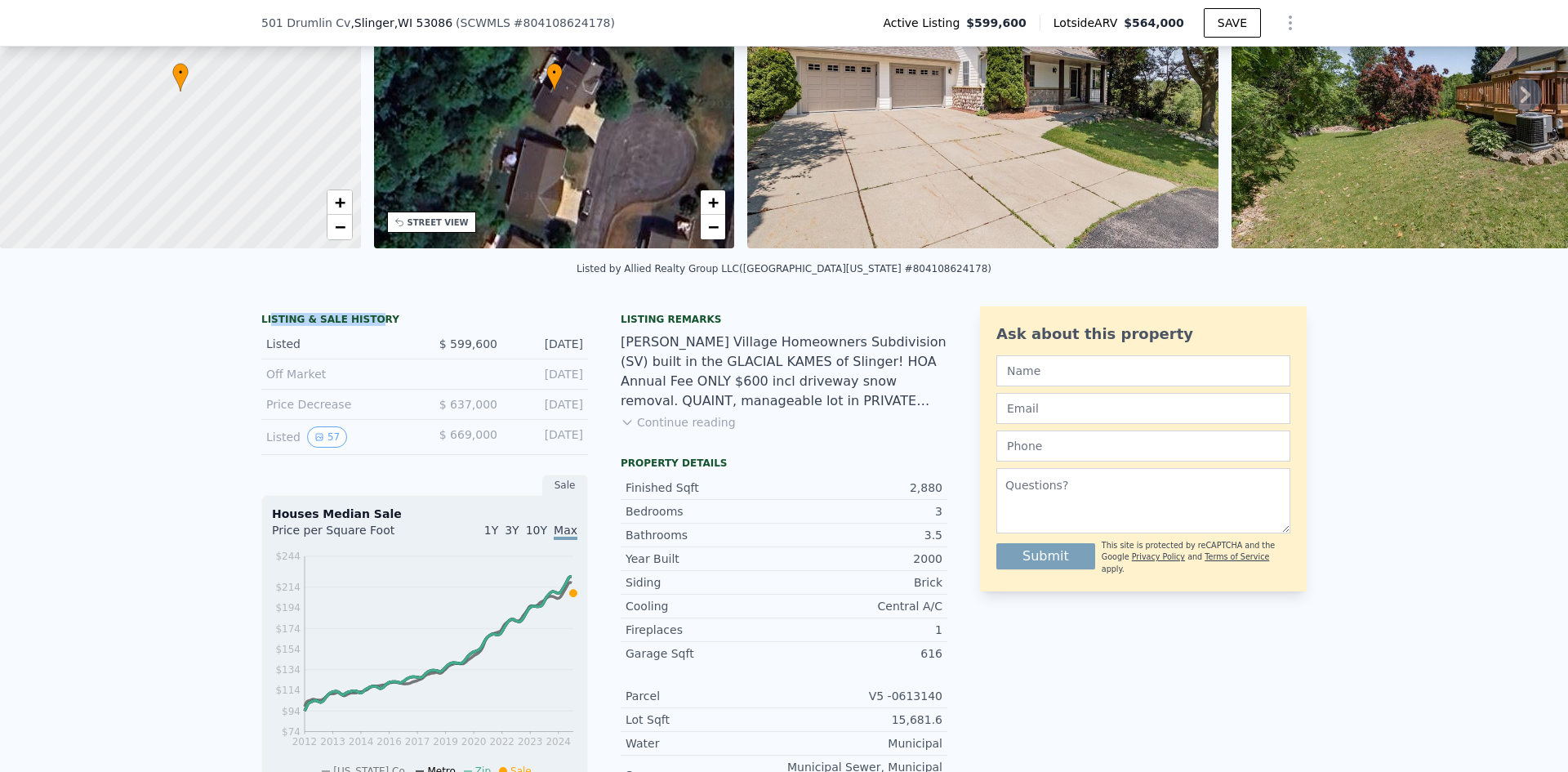
drag, startPoint x: 279, startPoint y: 328, endPoint x: 363, endPoint y: 334, distance: 84.2
click at [363, 329] on div "LISTING & SALE HISTORY" at bounding box center [424, 321] width 326 height 16
click at [519, 390] on div "Off Market [DATE]" at bounding box center [424, 374] width 326 height 30
drag, startPoint x: 442, startPoint y: 418, endPoint x: 489, endPoint y: 419, distance: 47.0
click at [489, 411] on span "$ 637,000" at bounding box center [469, 404] width 58 height 13
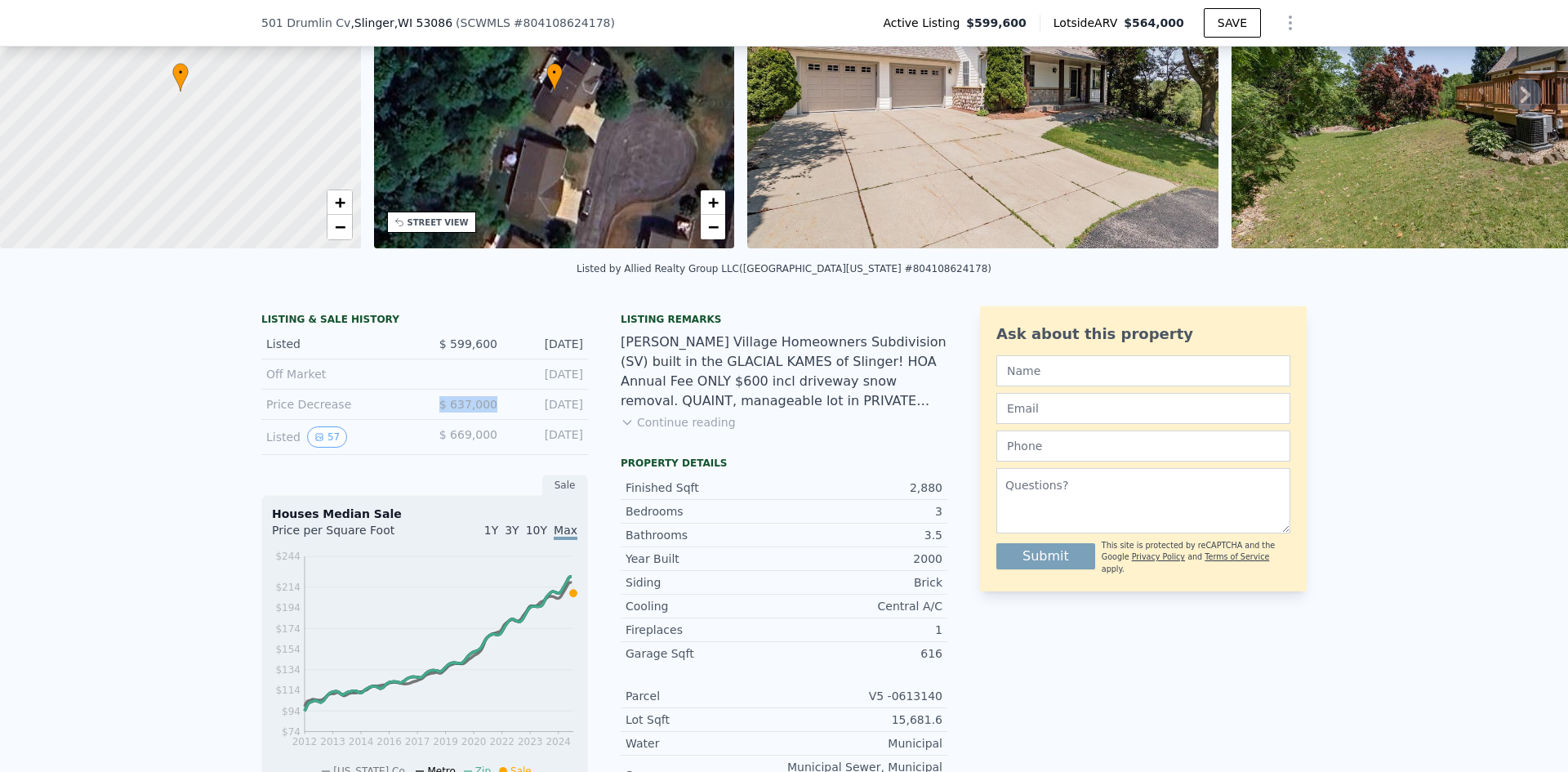
click at [636, 431] on button "Continue reading" at bounding box center [679, 422] width 115 height 16
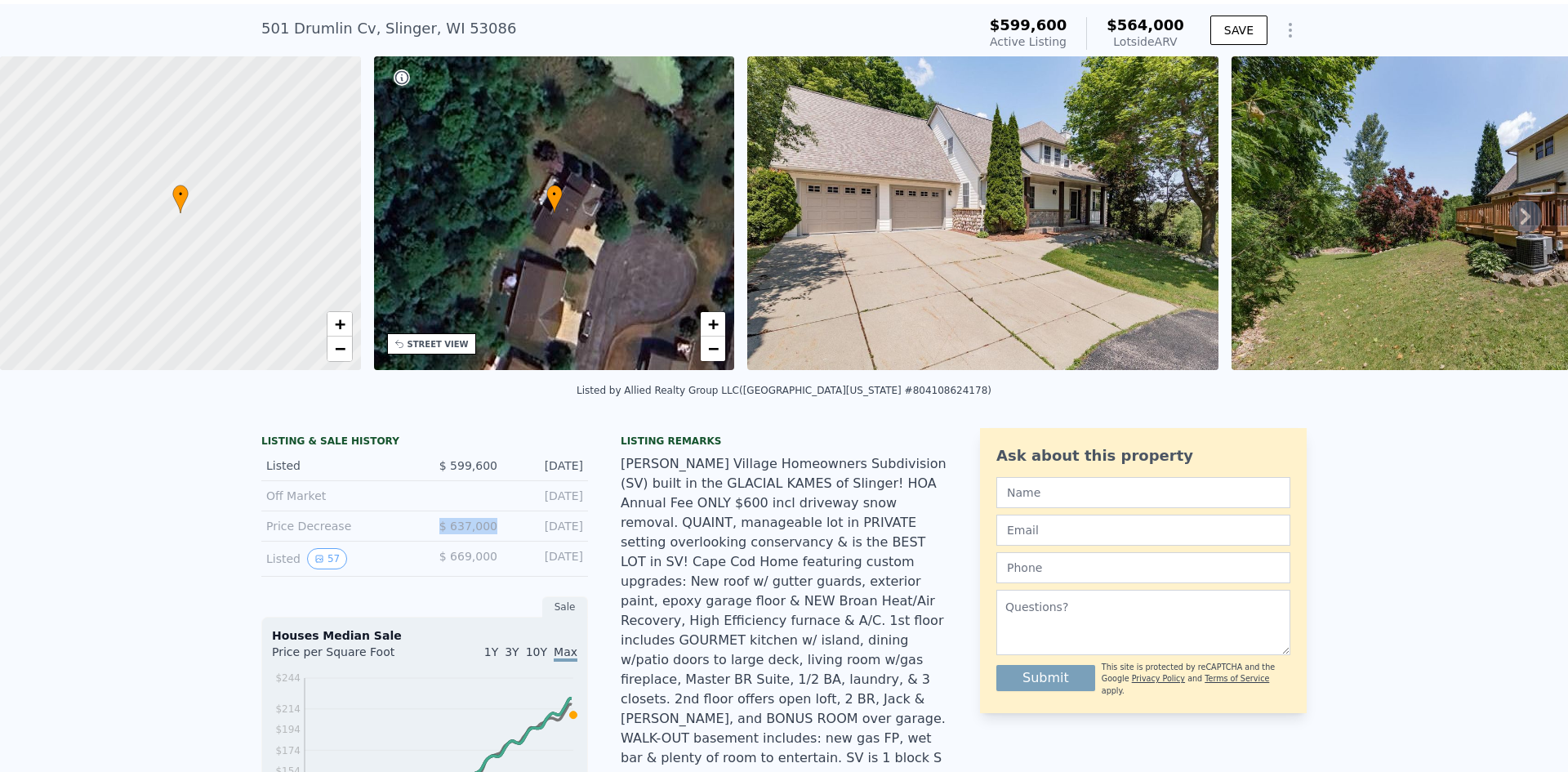
scroll to position [0, 0]
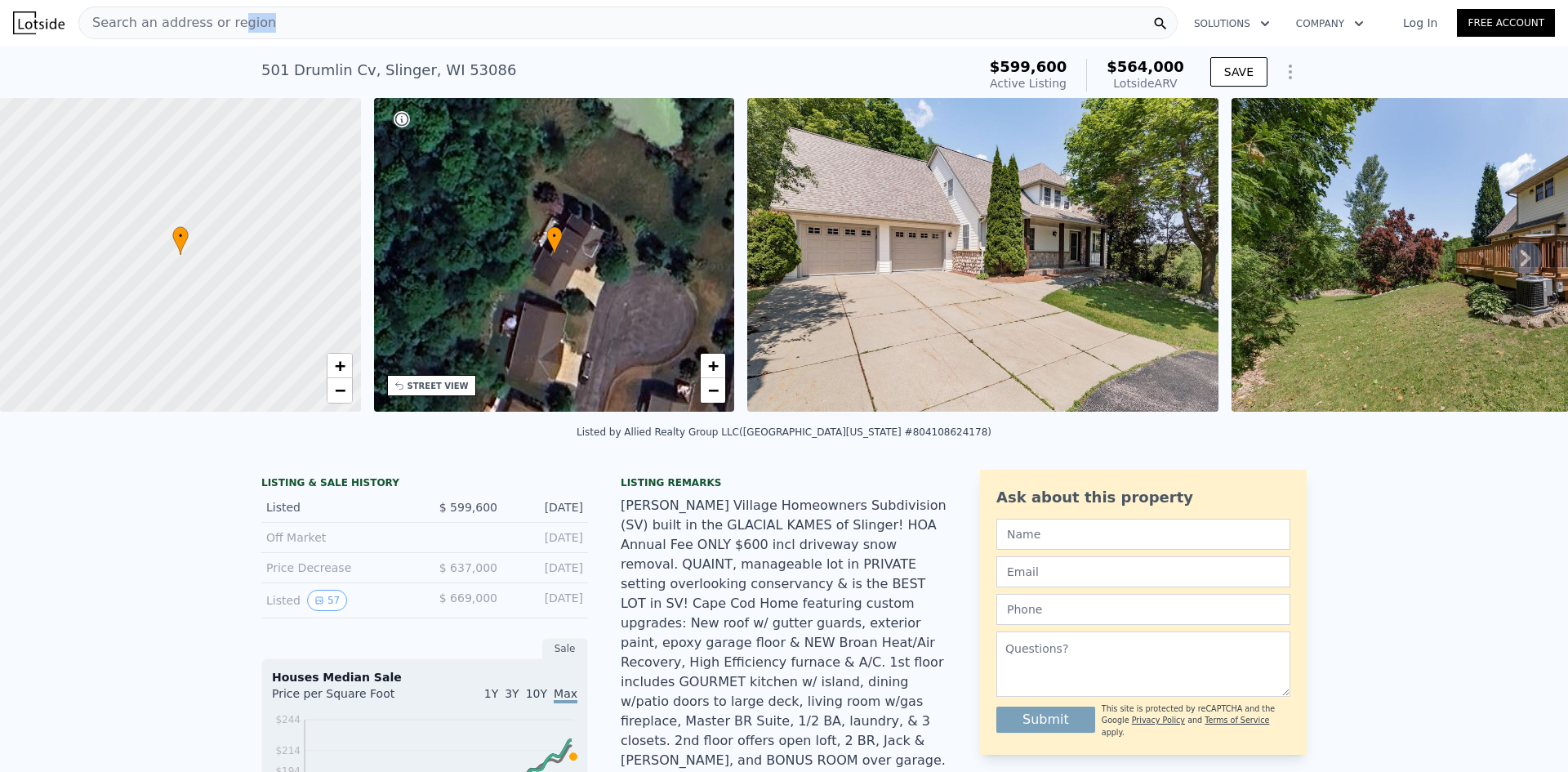
drag, startPoint x: 299, startPoint y: 23, endPoint x: 225, endPoint y: 21, distance: 74.0
click at [225, 21] on div "Search an address or region" at bounding box center [628, 23] width 1100 height 33
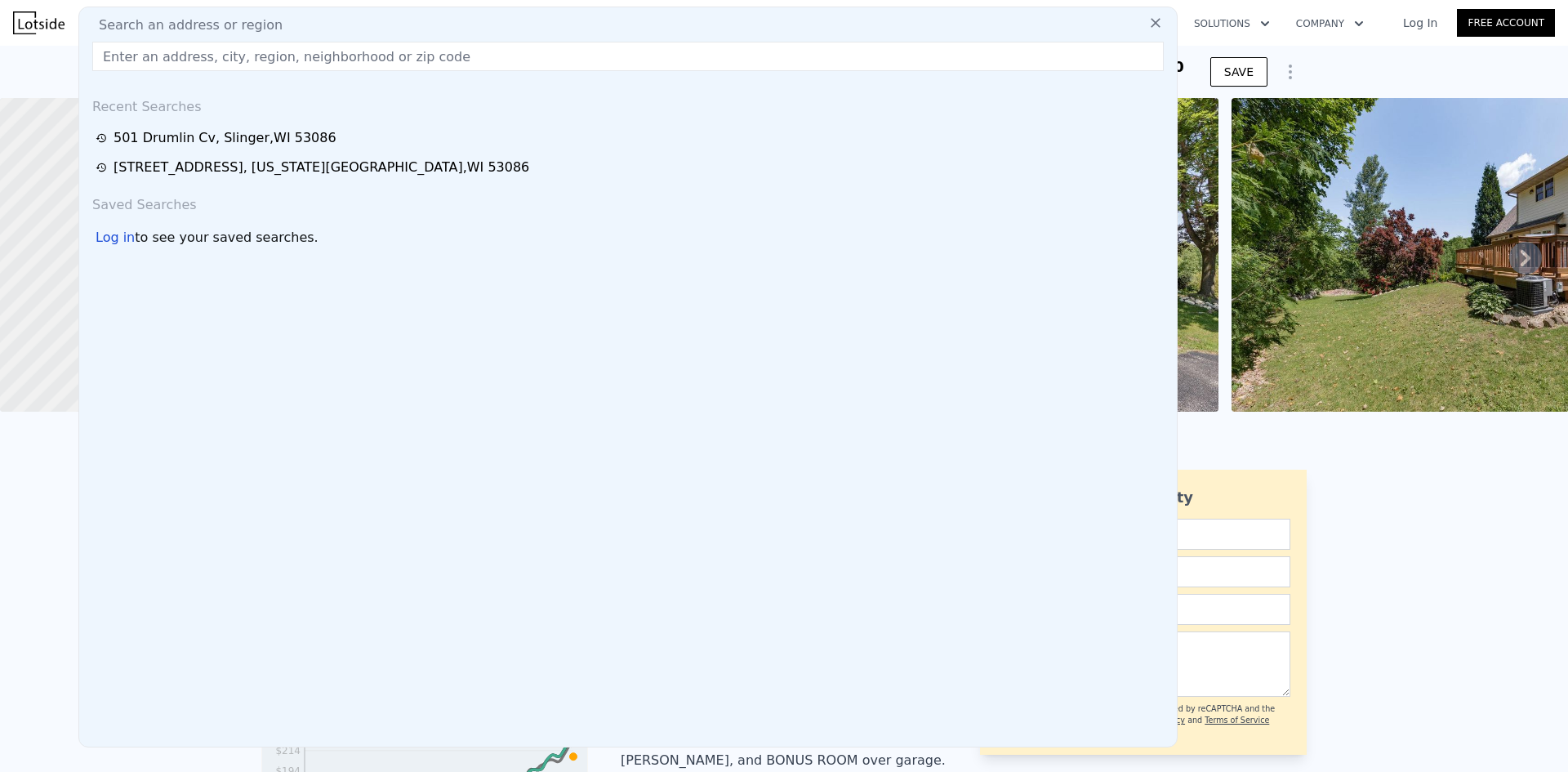
click at [220, 16] on span "Search an address or region" at bounding box center [184, 25] width 197 height 20
drag, startPoint x: 210, startPoint y: 43, endPoint x: 209, endPoint y: 58, distance: 15.0
click at [210, 50] on input "text" at bounding box center [627, 56] width 1071 height 29
paste input "[STREET_ADDRESS][PERSON_NAME]"
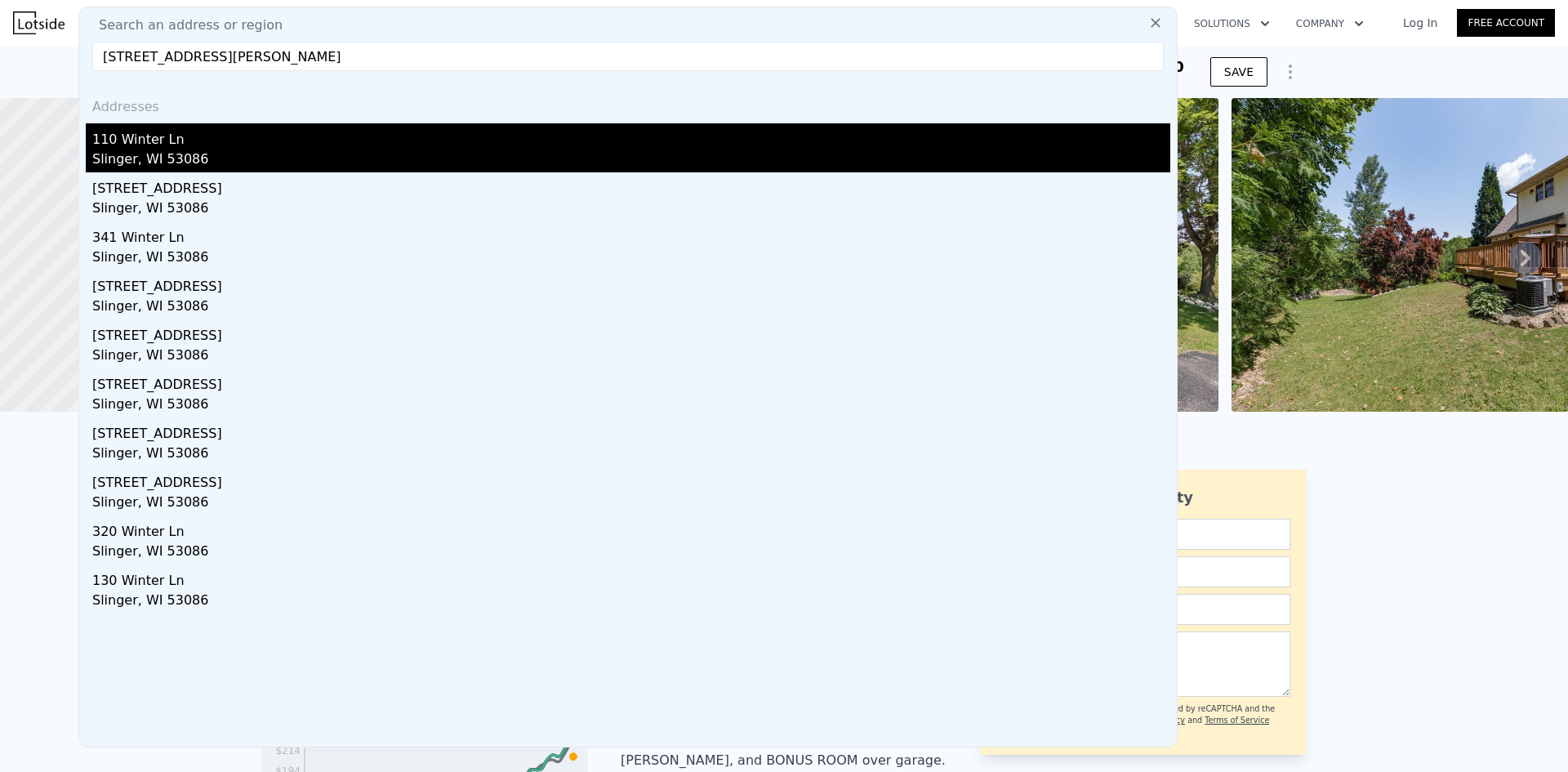
type input "[STREET_ADDRESS][PERSON_NAME]"
click at [141, 139] on div "110 Winter Ln" at bounding box center [631, 137] width 1078 height 26
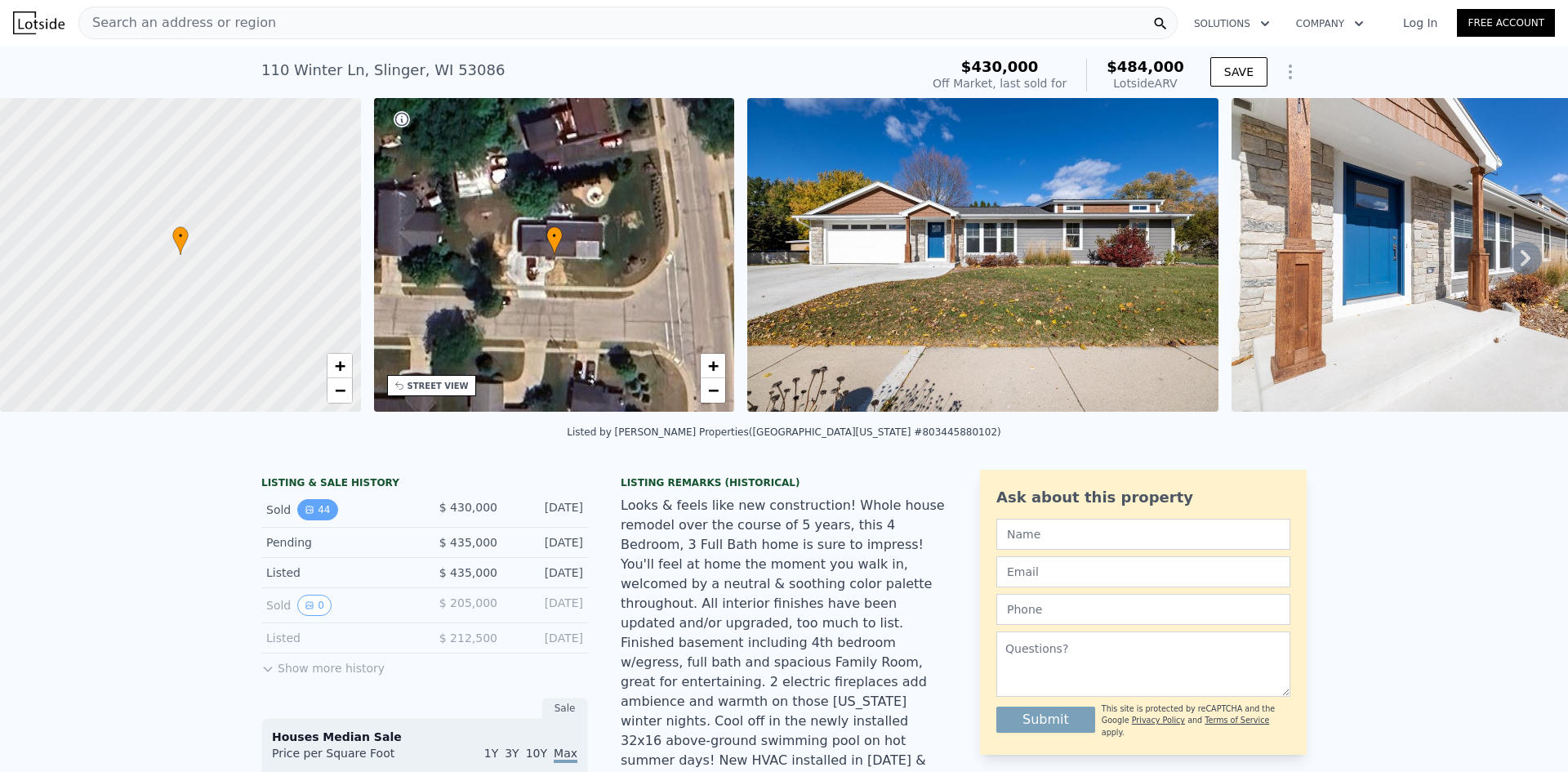
click at [311, 520] on button "44" at bounding box center [317, 510] width 40 height 21
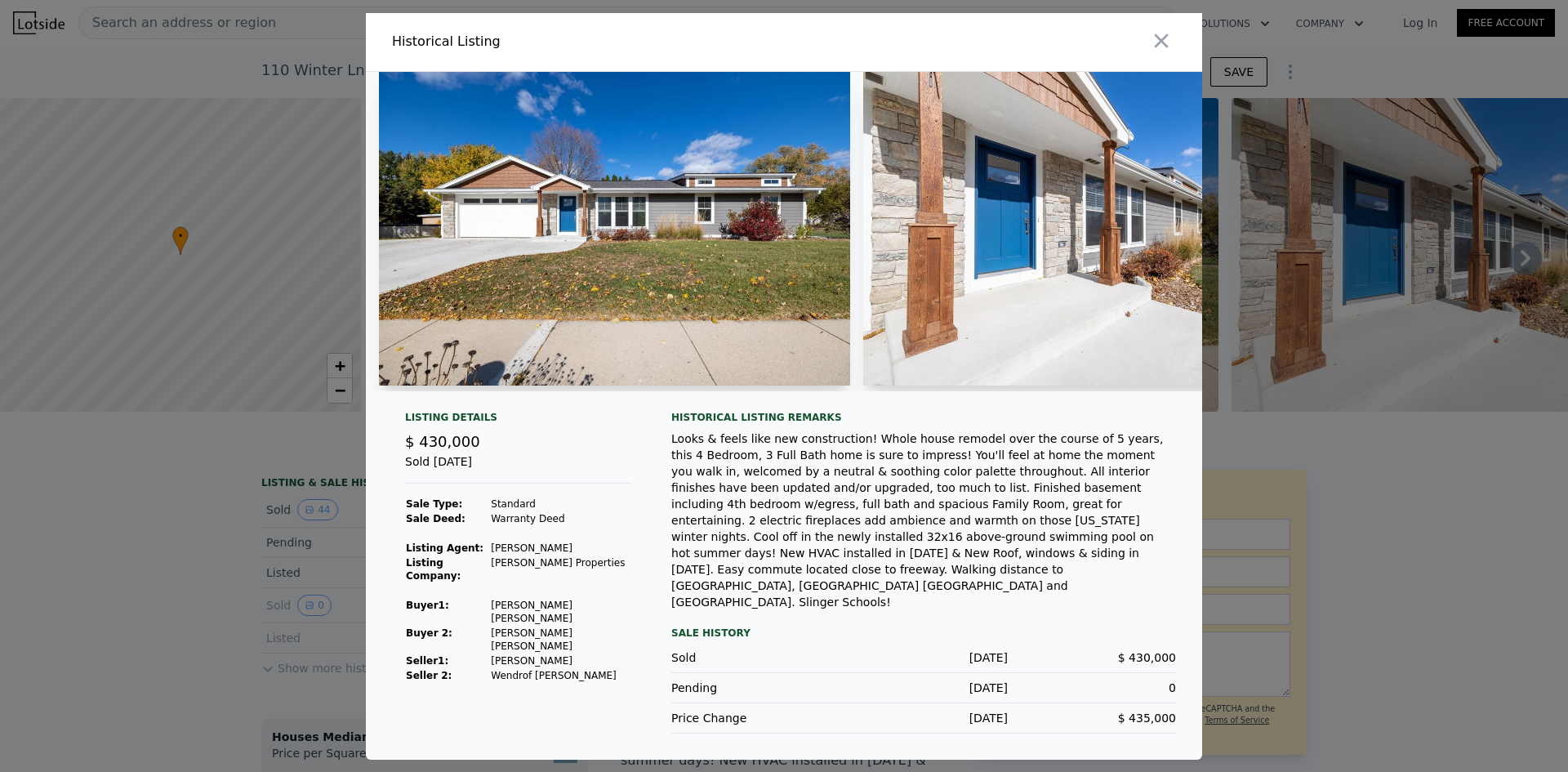
click at [653, 233] on img at bounding box center [614, 229] width 472 height 314
click at [1001, 205] on img at bounding box center [1099, 229] width 472 height 314
click at [1158, 47] on button "button" at bounding box center [1162, 40] width 29 height 29
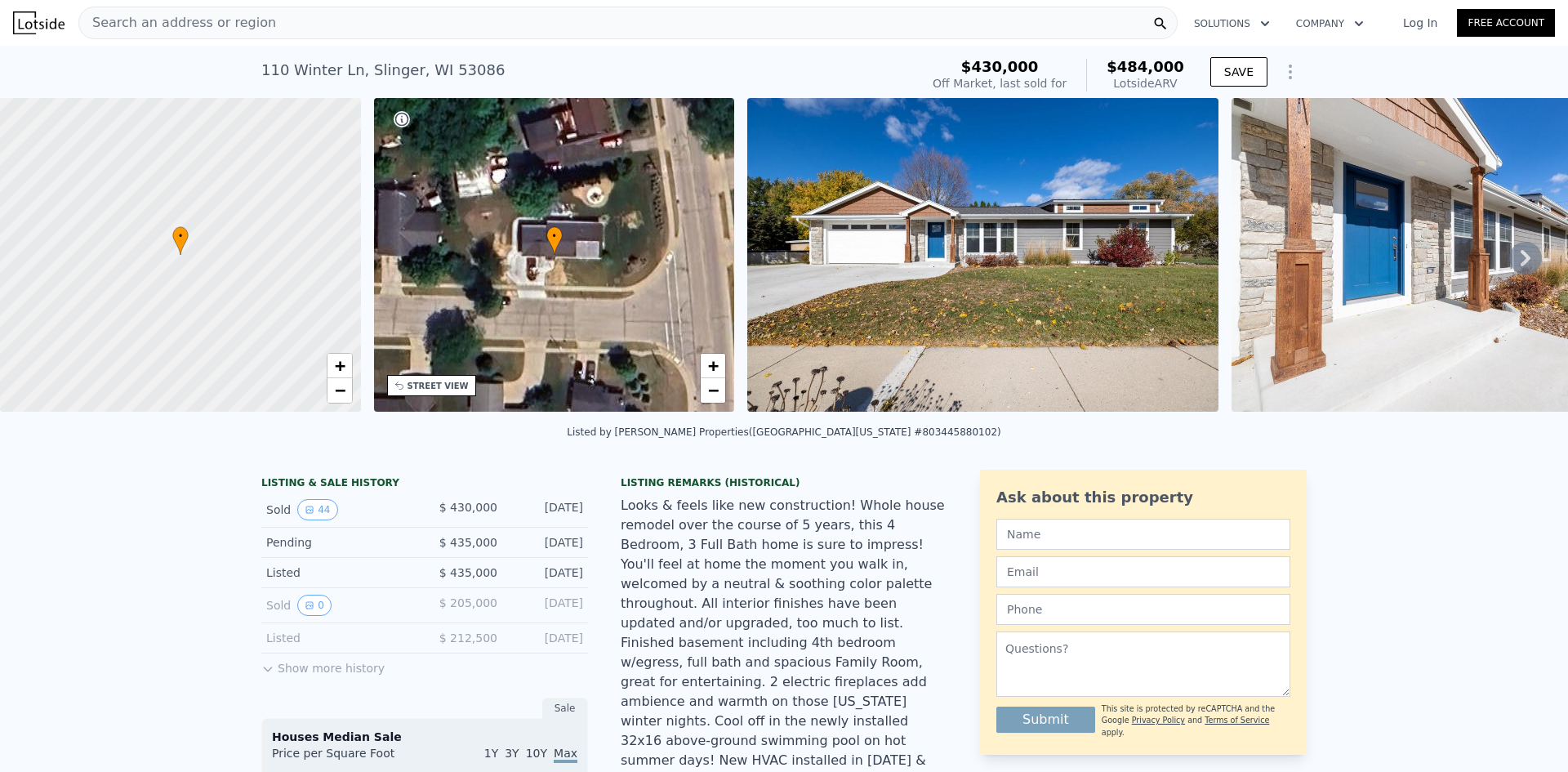
click at [1038, 276] on img at bounding box center [983, 254] width 472 height 314
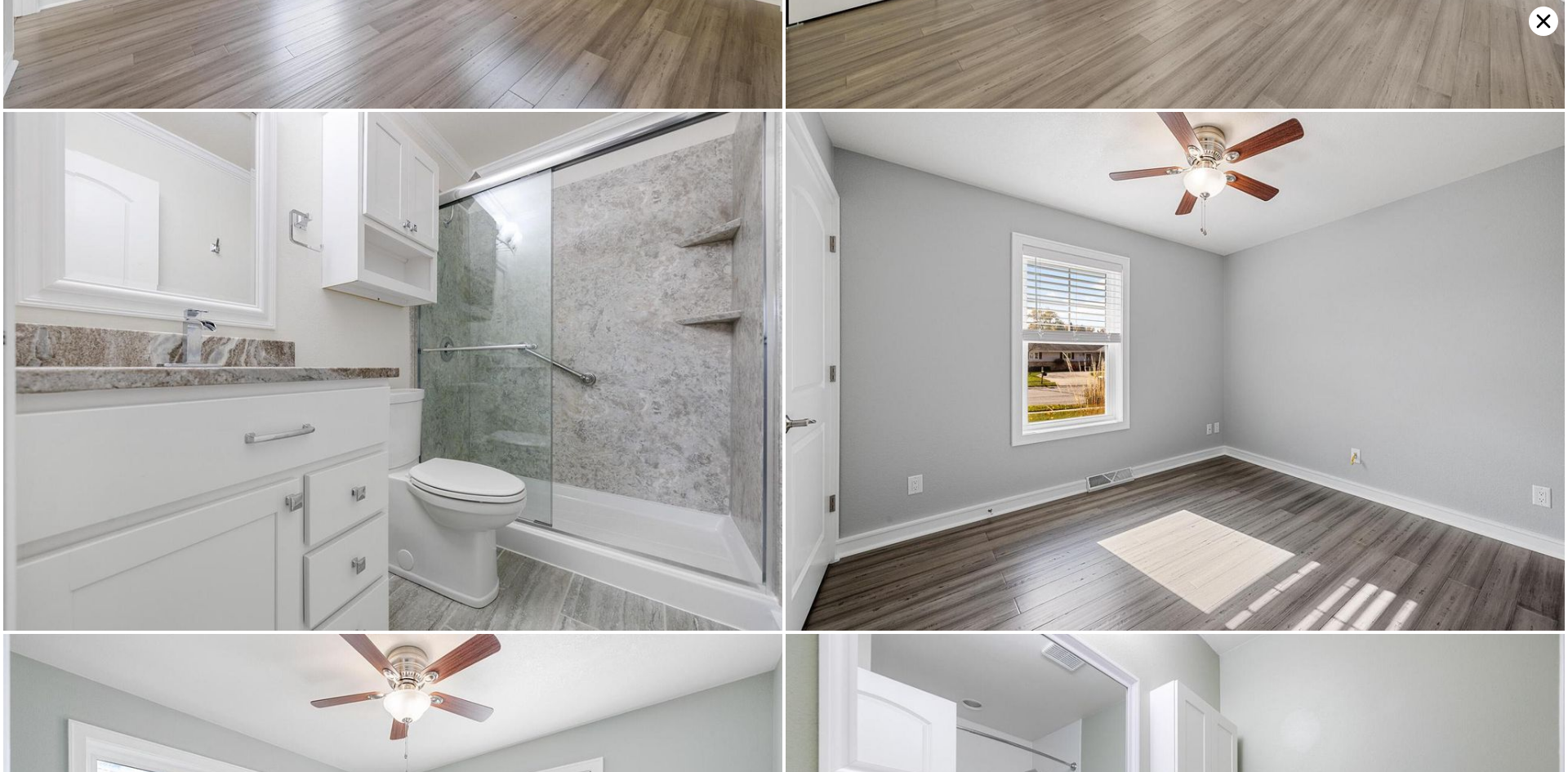
scroll to position [7259, 0]
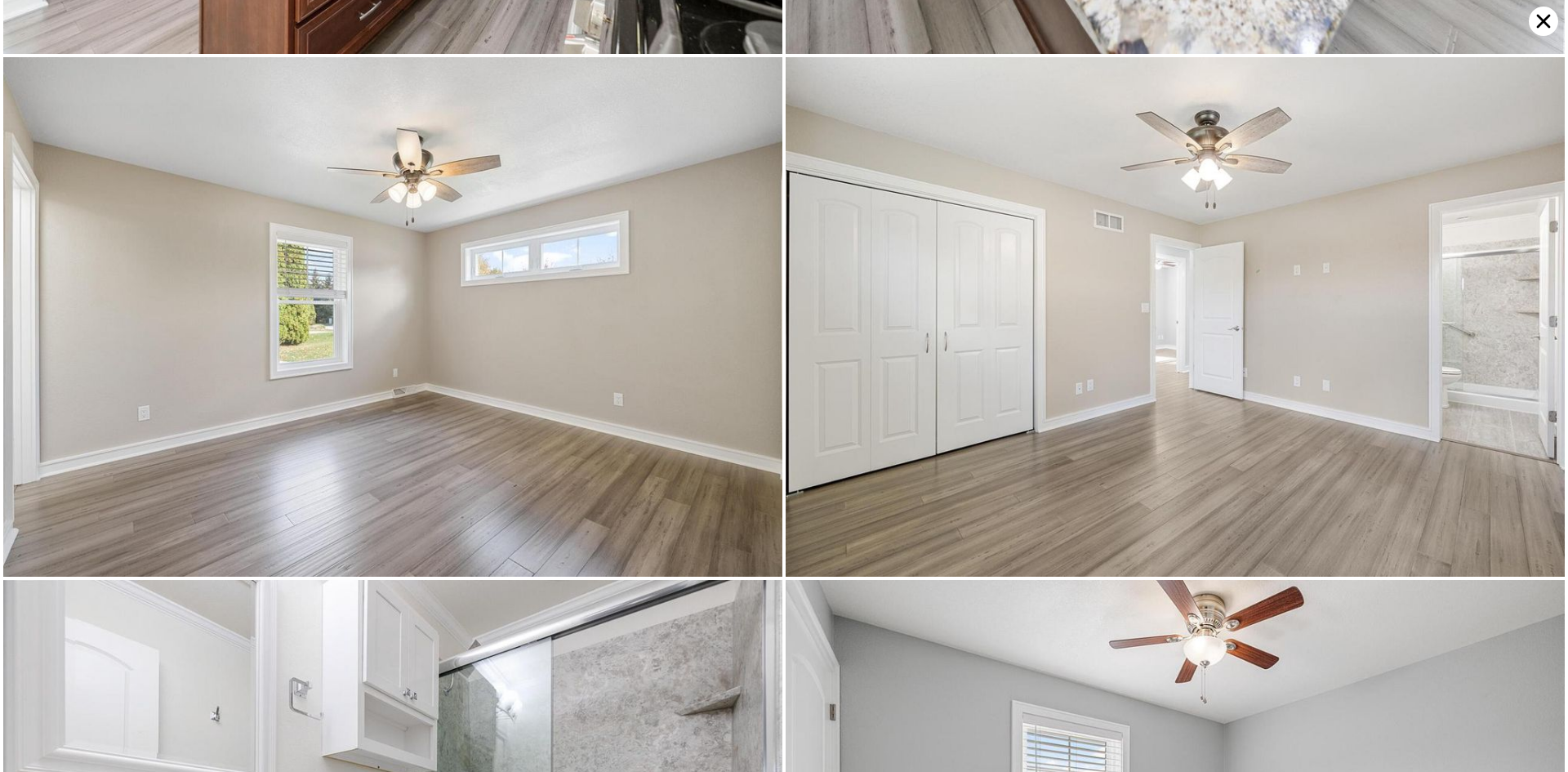
click at [1532, 14] on icon at bounding box center [1544, 21] width 29 height 29
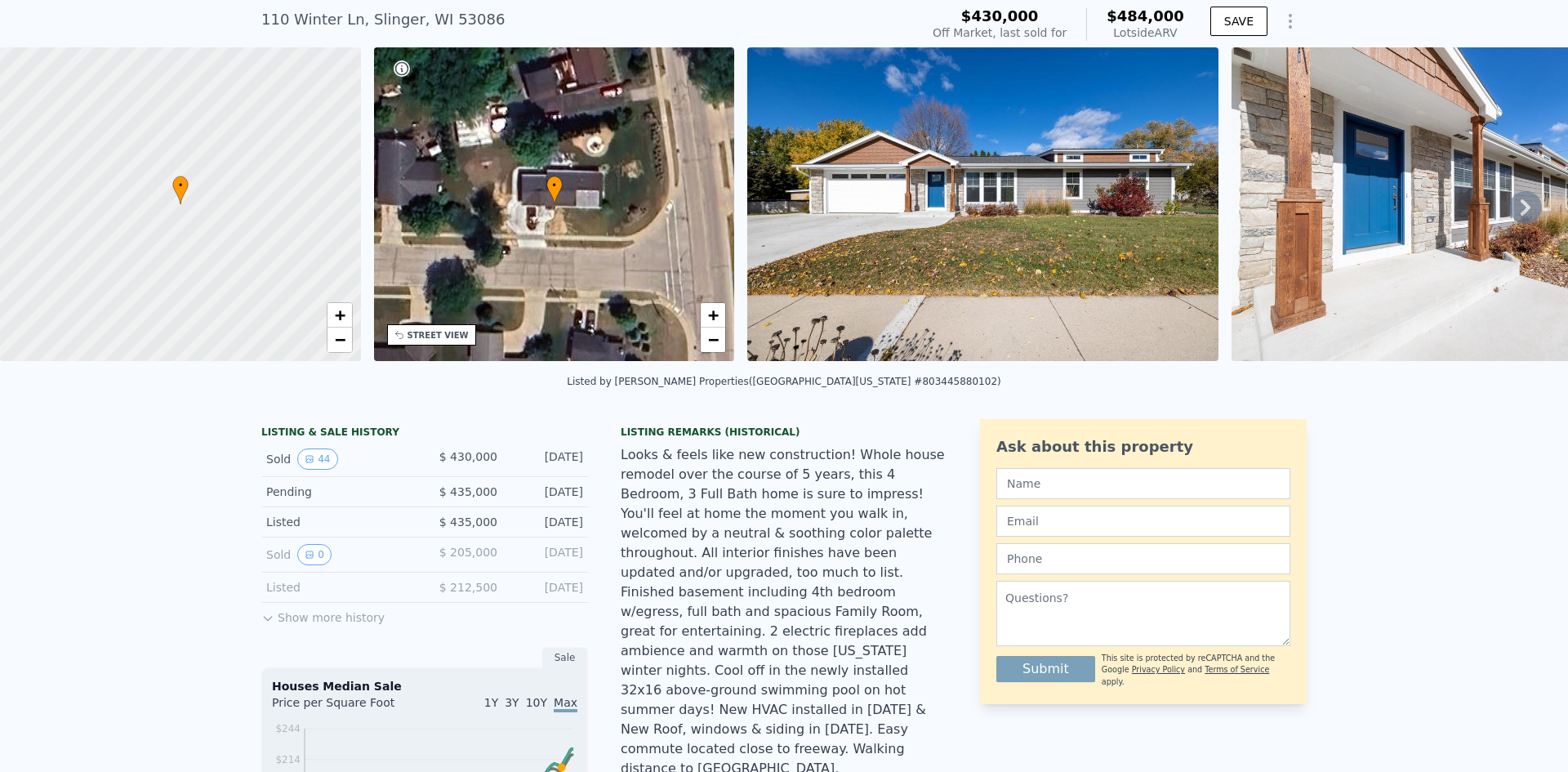
scroll to position [76, 0]
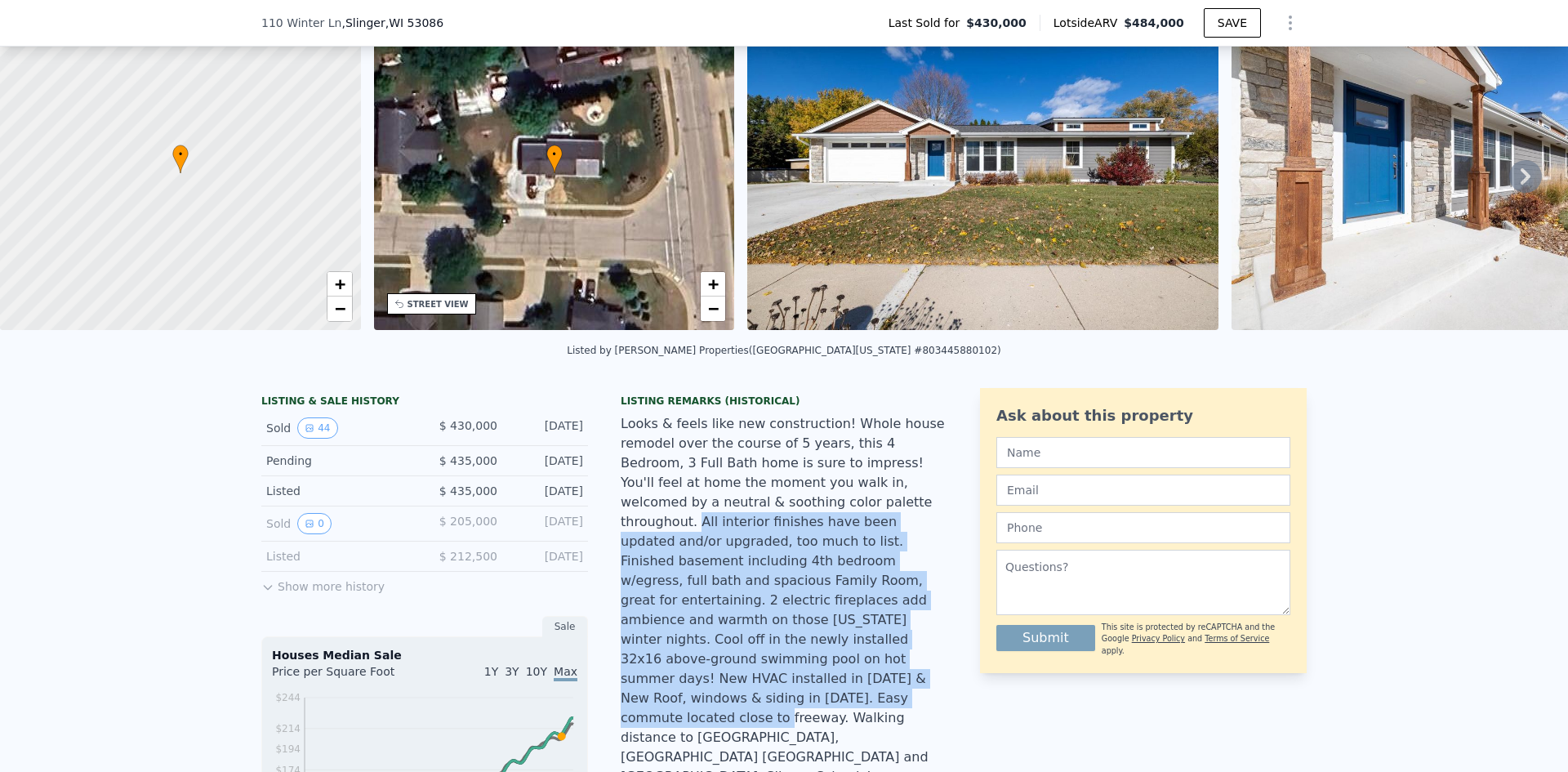
drag, startPoint x: 723, startPoint y: 512, endPoint x: 791, endPoint y: 671, distance: 172.9
click at [791, 671] on div "Looks & feels like new construction! Whole house remodel over the course of 5 y…" at bounding box center [784, 601] width 326 height 373
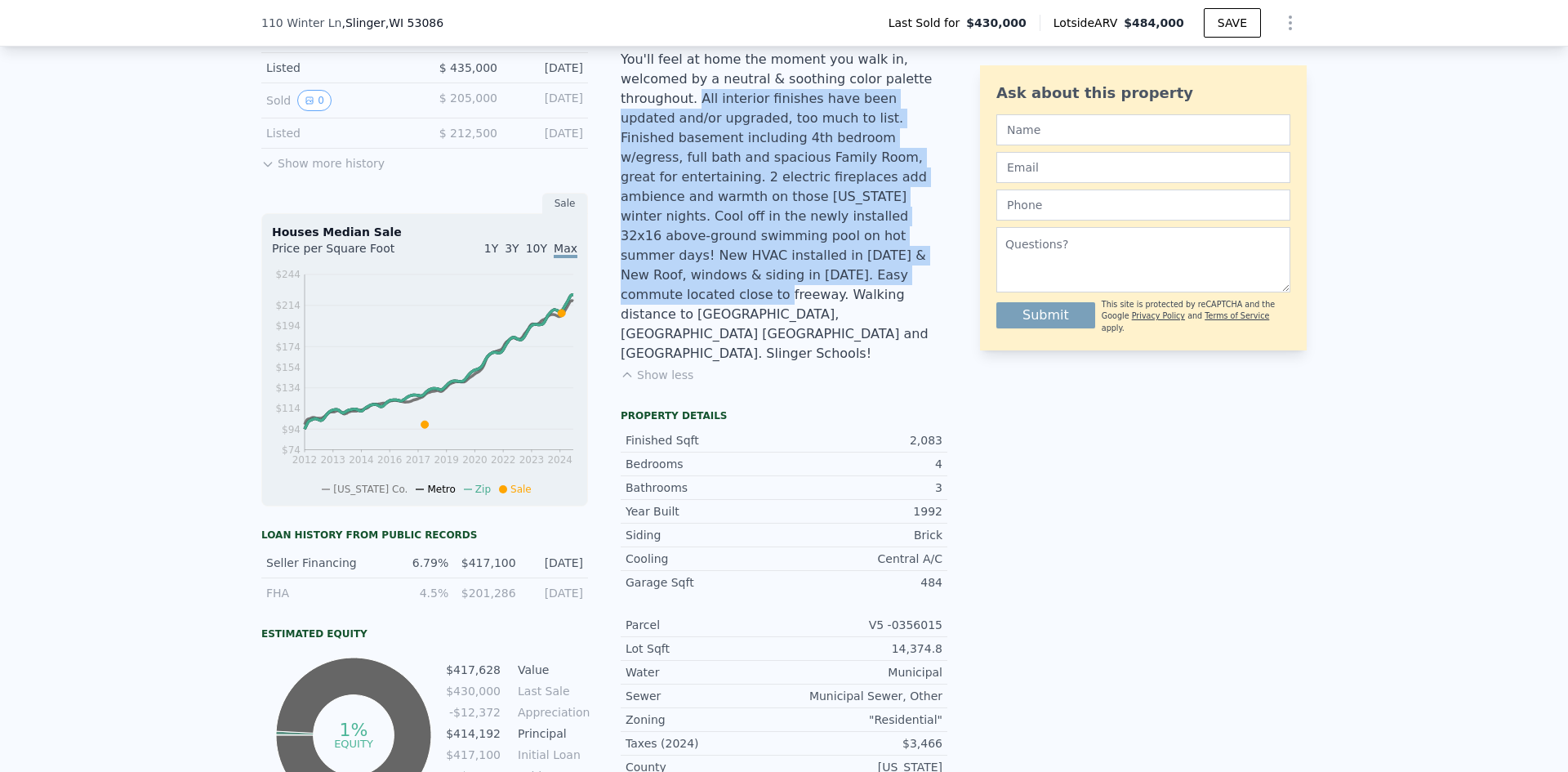
scroll to position [485, 0]
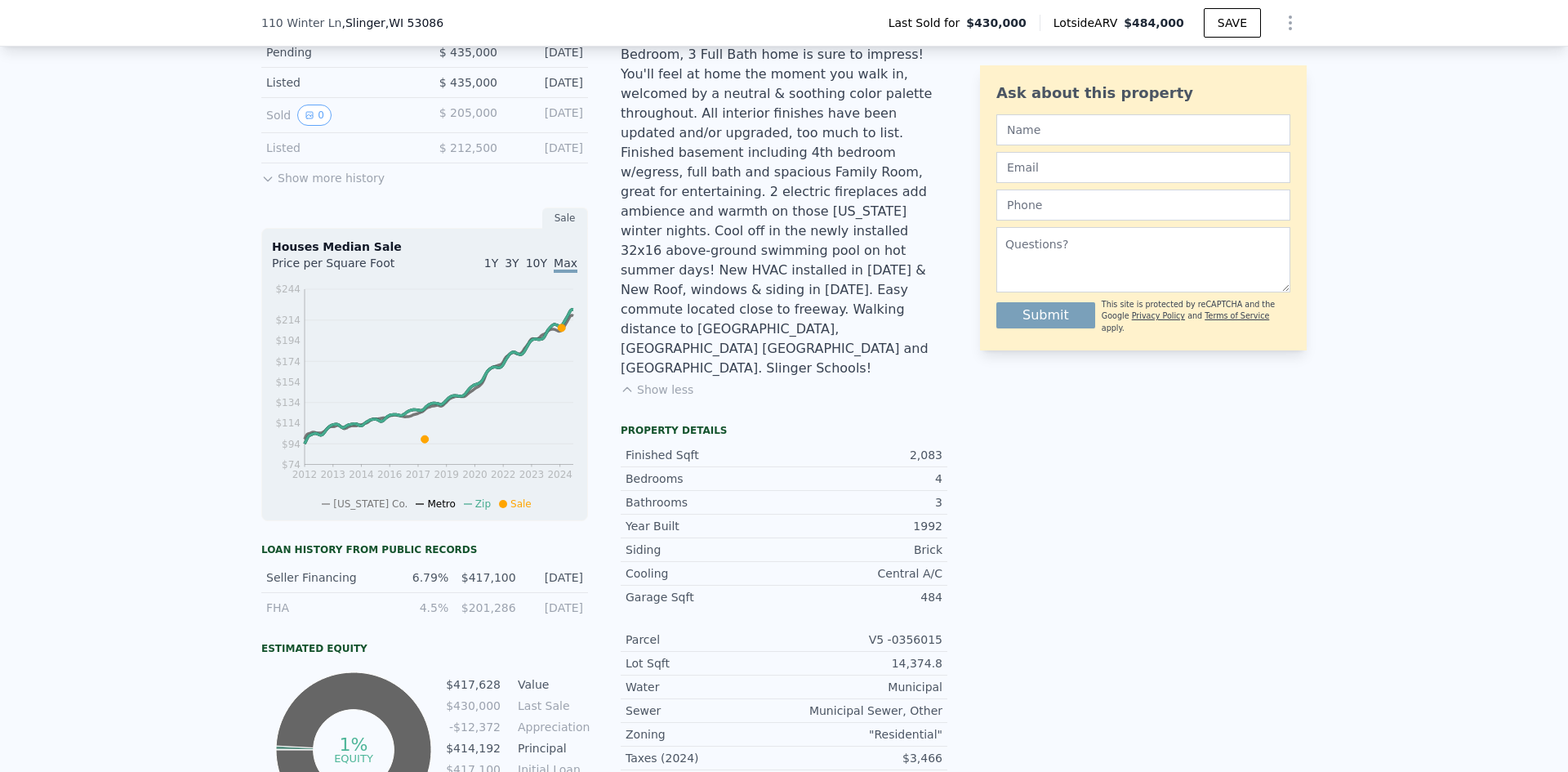
click at [825, 267] on div "Looks & feels like new construction! Whole house remodel over the course of 5 y…" at bounding box center [784, 193] width 326 height 373
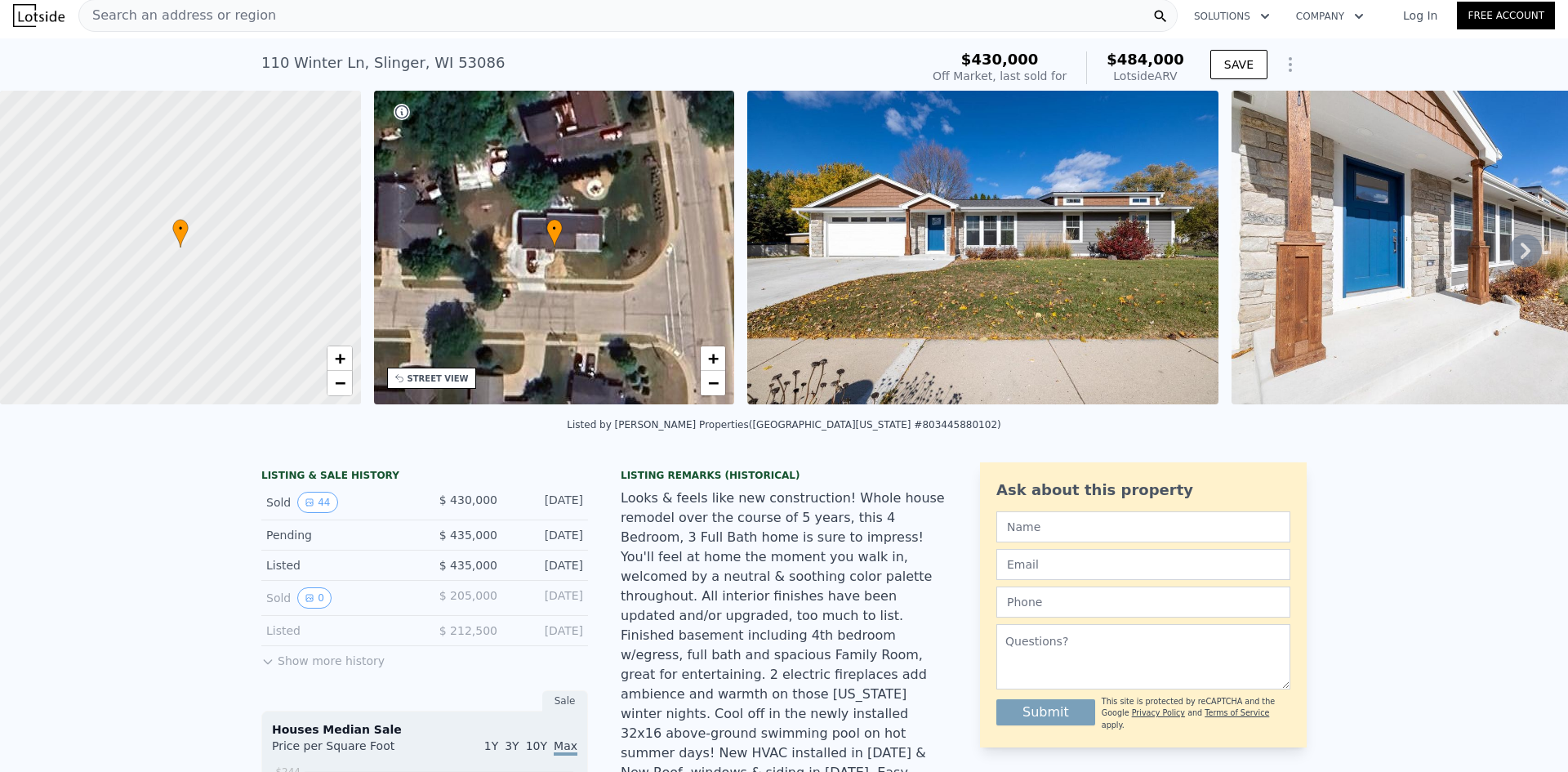
scroll to position [0, 0]
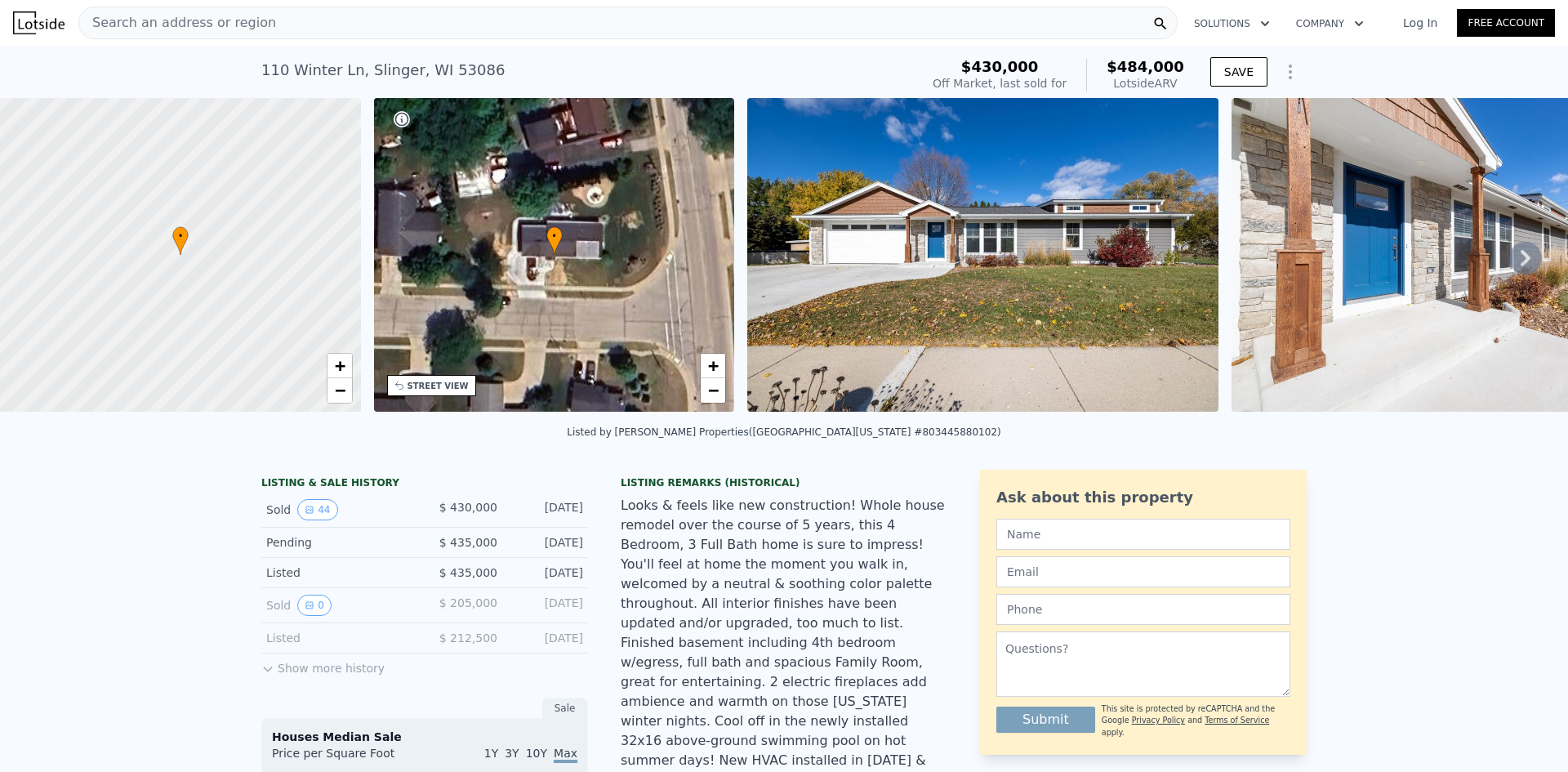
click at [381, 21] on div "Search an address or region" at bounding box center [628, 23] width 1100 height 33
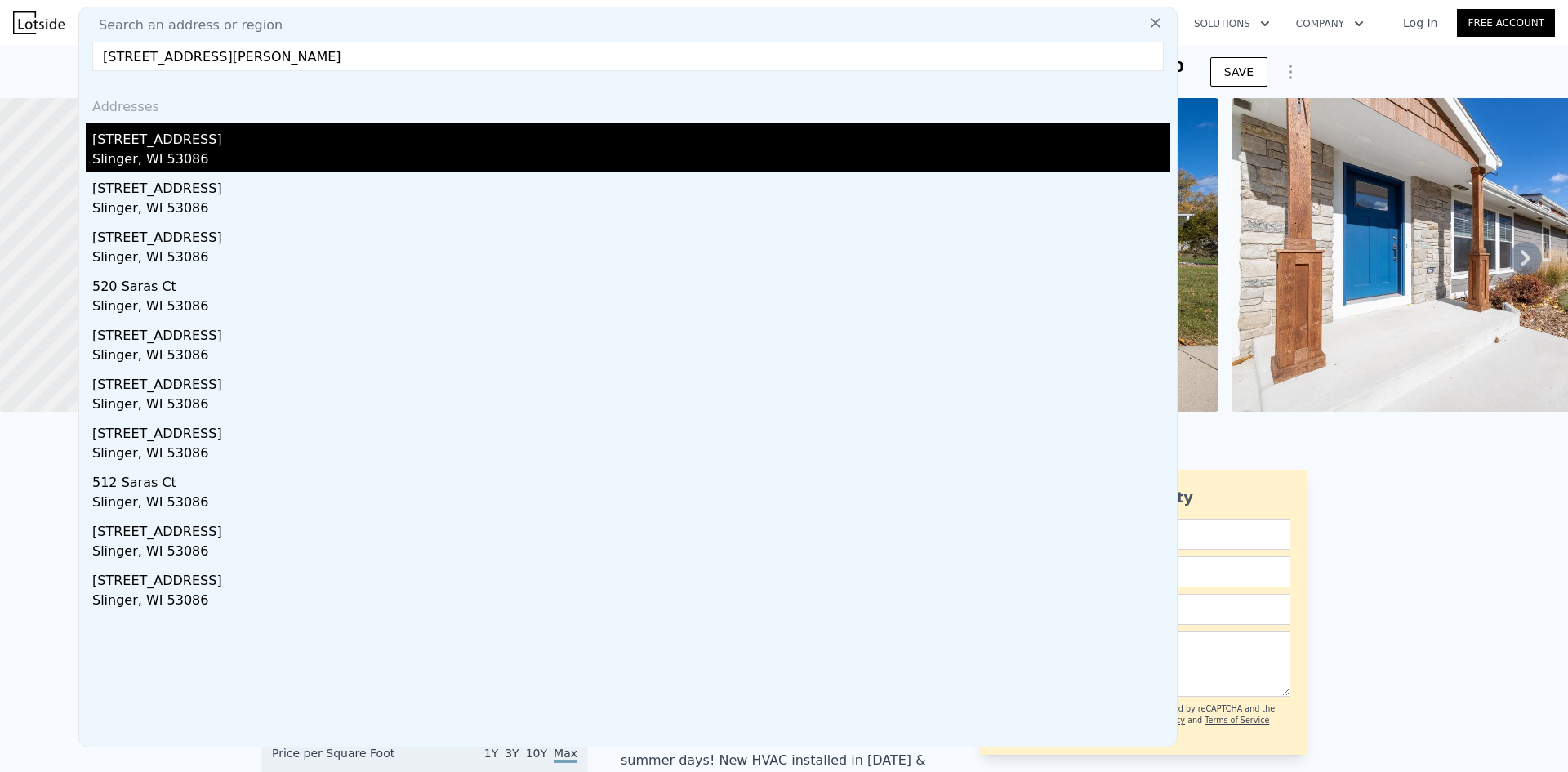
type input "[STREET_ADDRESS][PERSON_NAME]"
click at [168, 144] on div "[STREET_ADDRESS]" at bounding box center [631, 137] width 1078 height 26
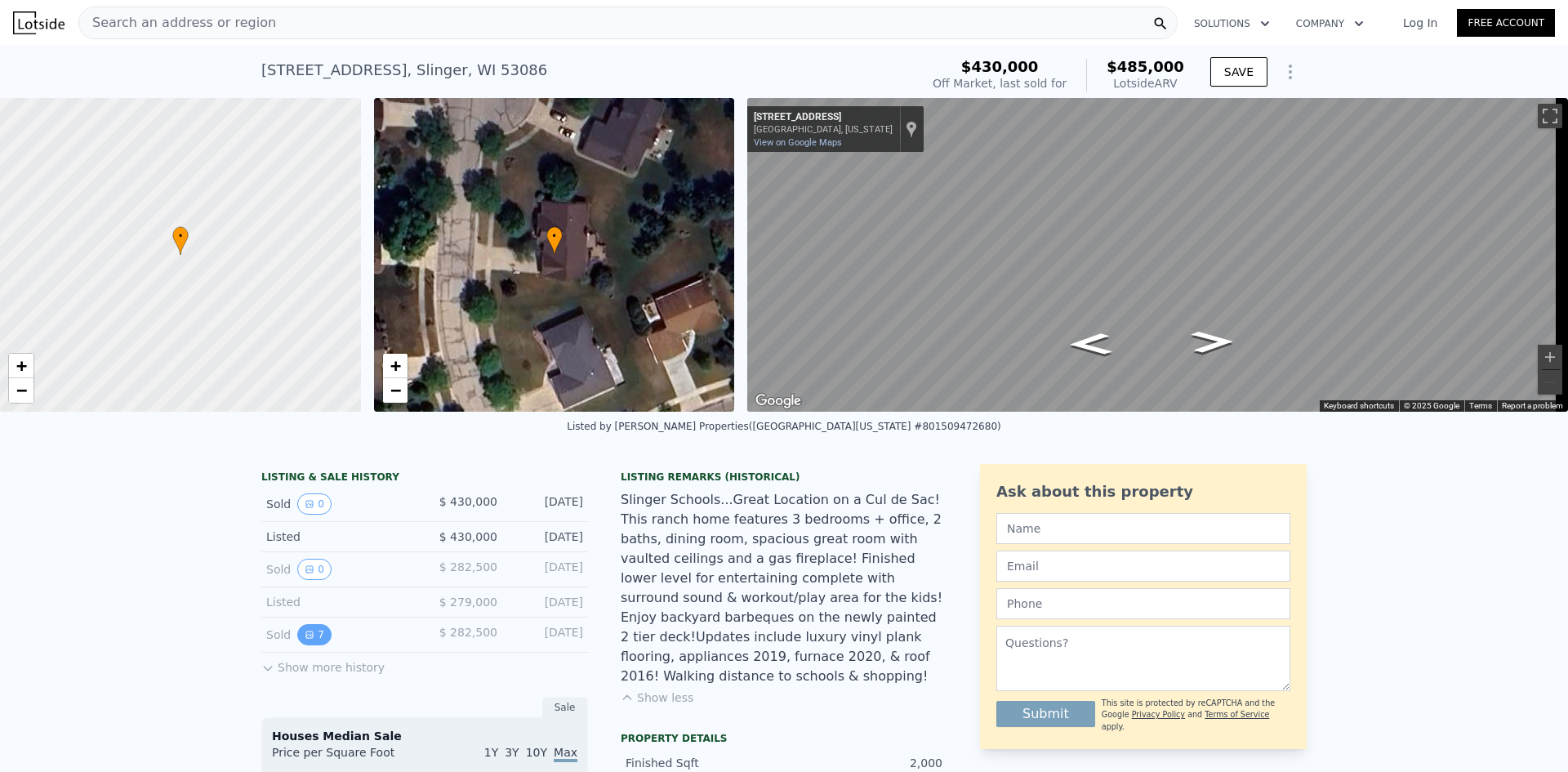
click at [307, 639] on icon "View historical data" at bounding box center [310, 635] width 7 height 7
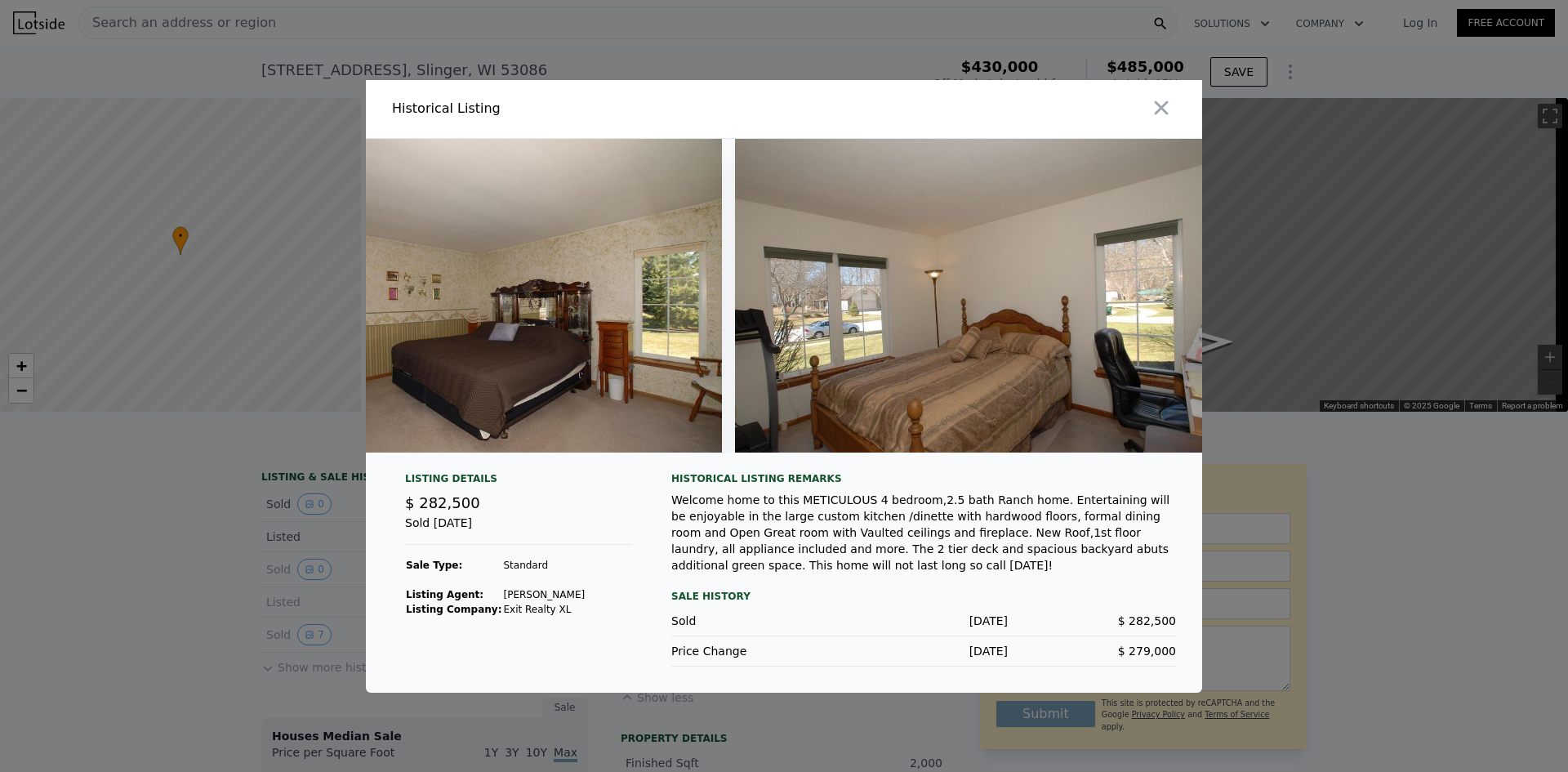
scroll to position [0, 2553]
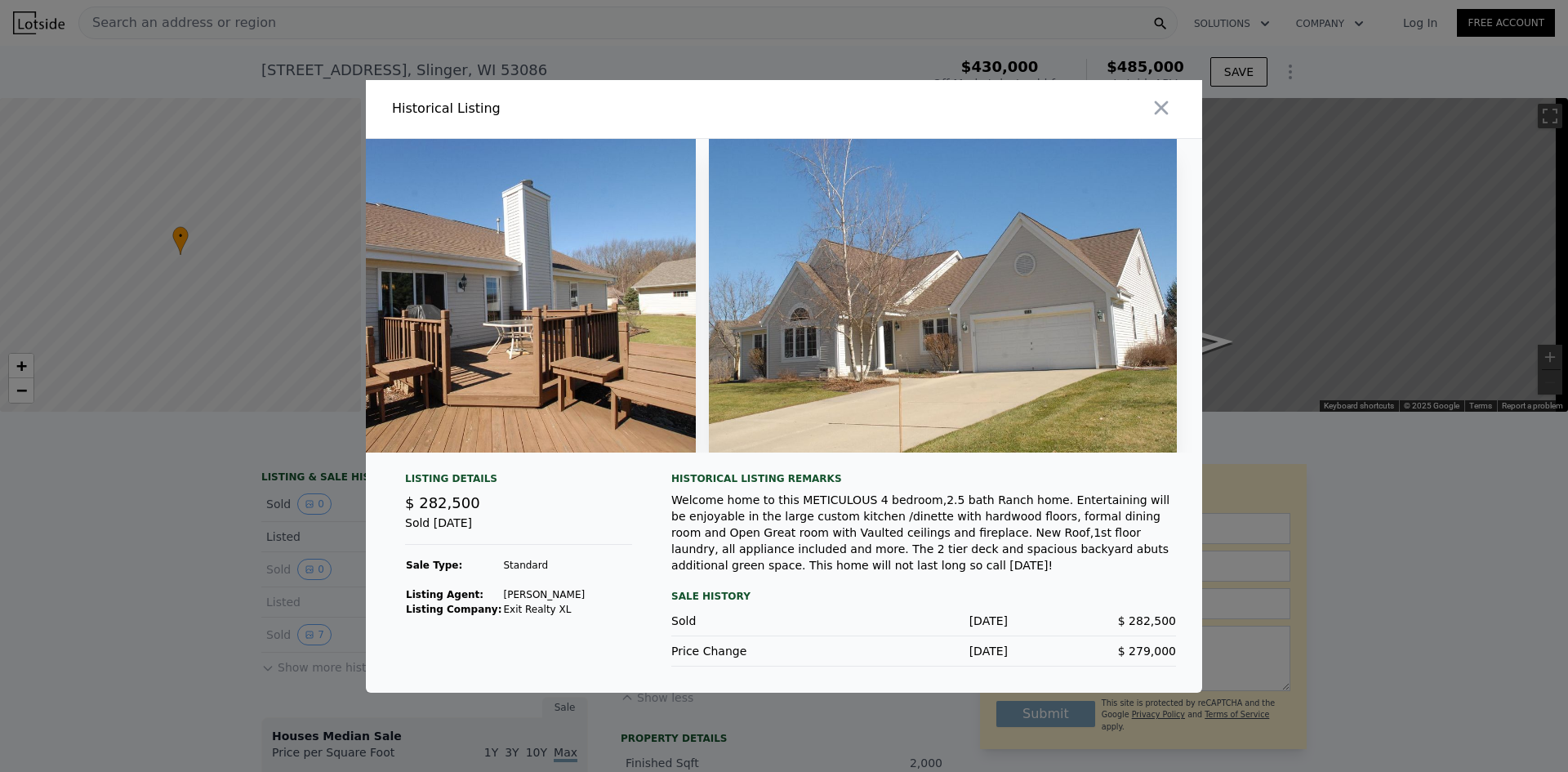
click at [180, 515] on div at bounding box center [784, 386] width 1568 height 772
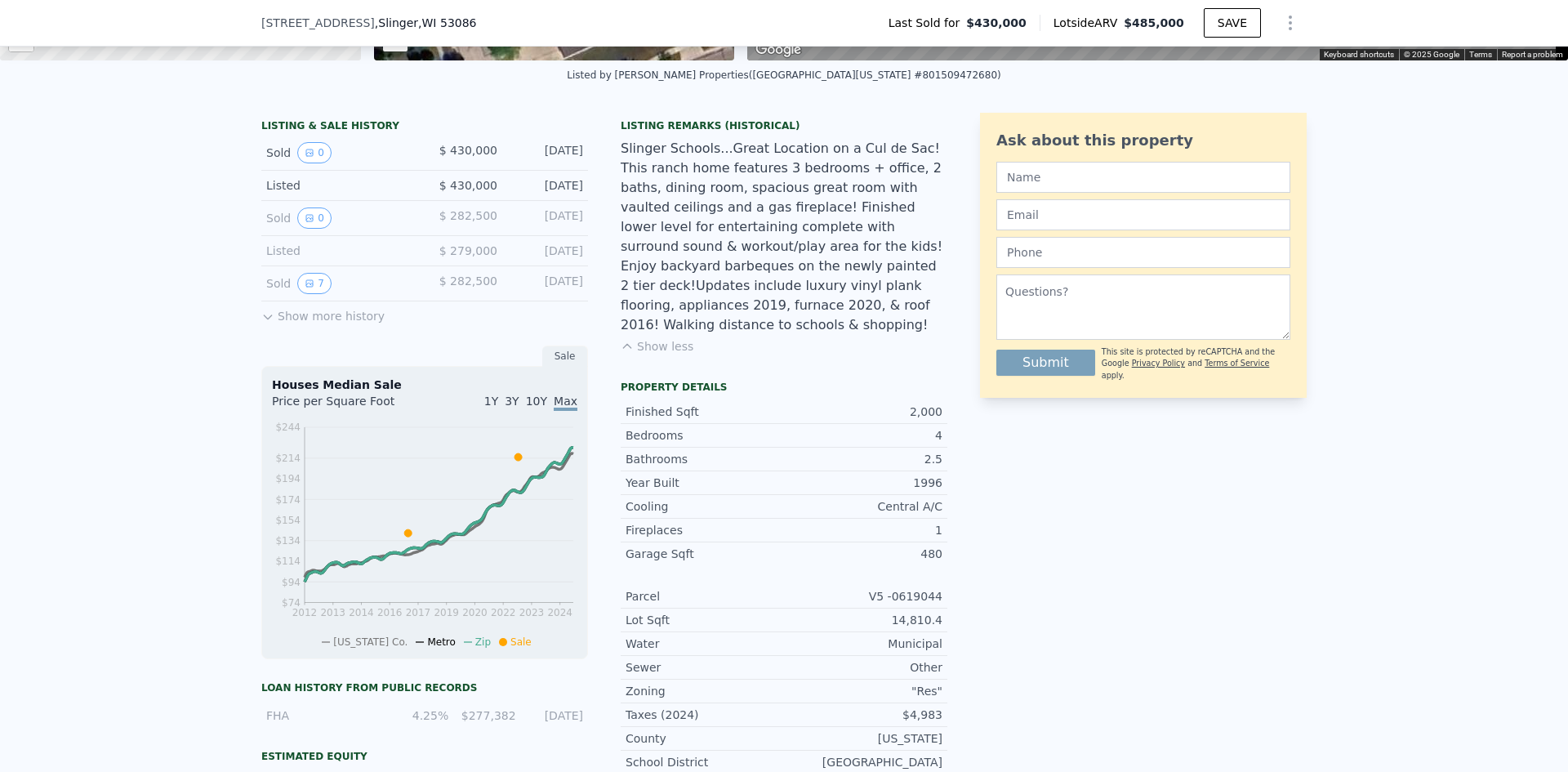
scroll to position [0, 0]
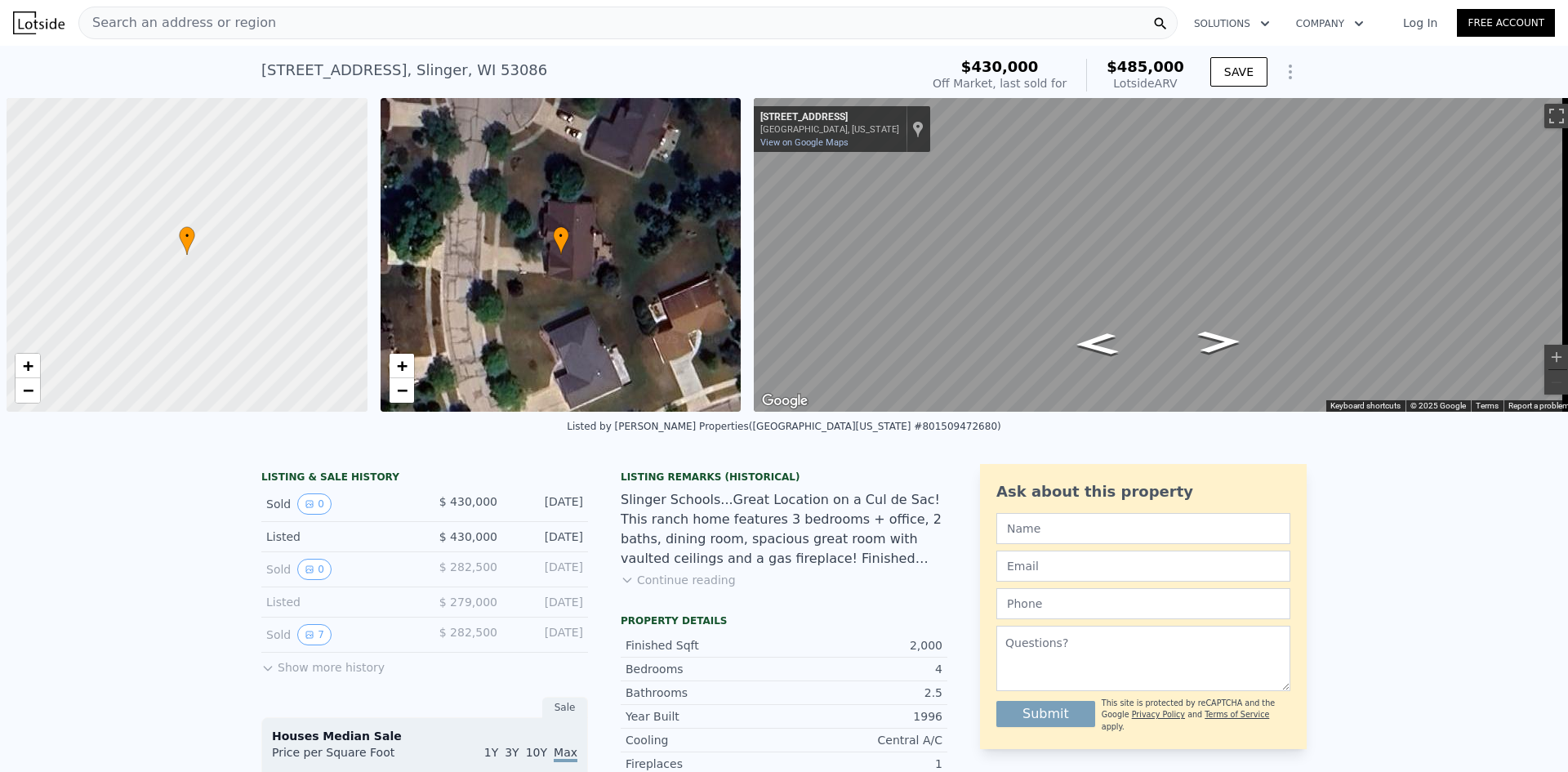
scroll to position [0, 7]
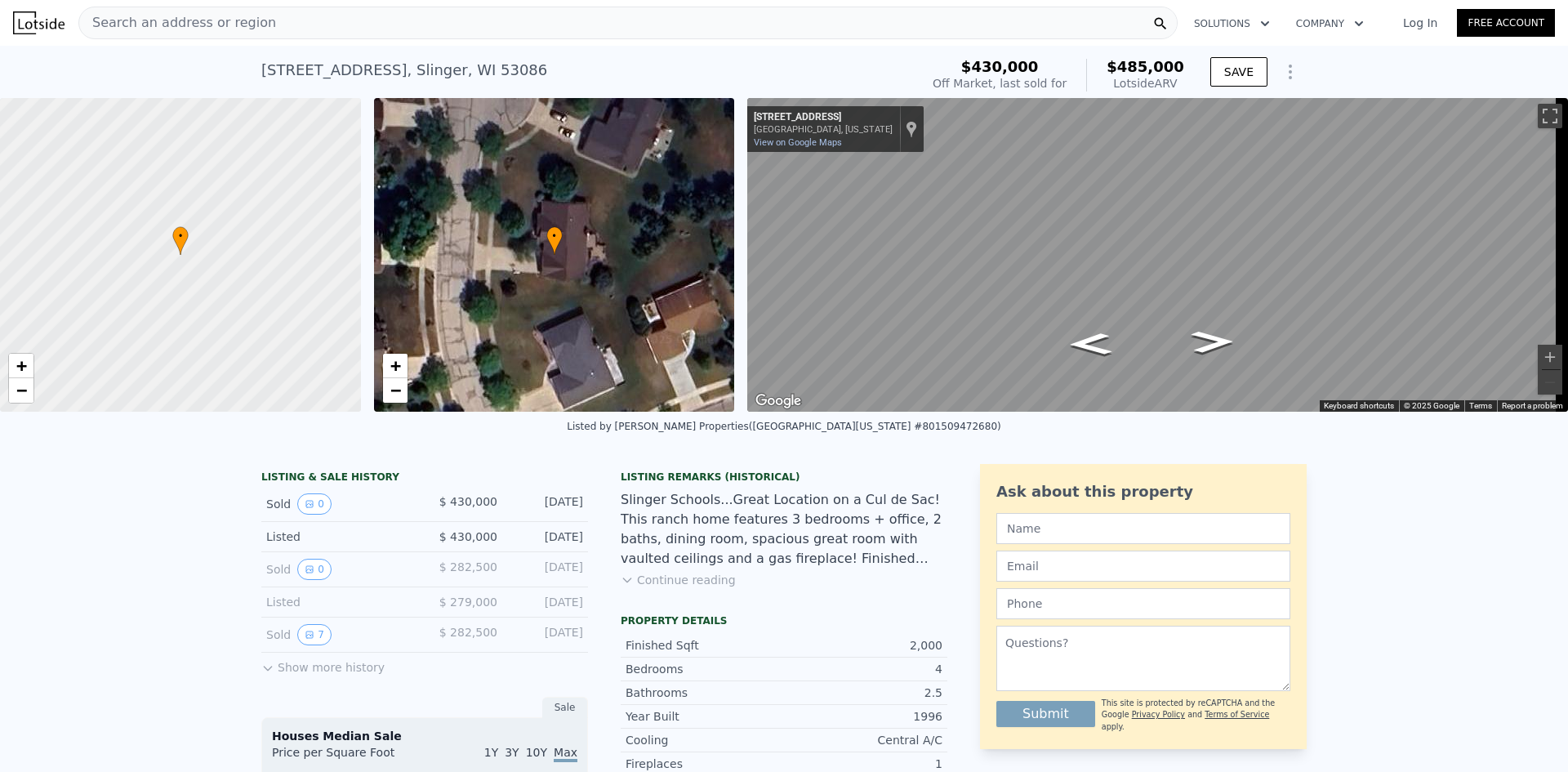
click at [418, 24] on div "Search an address or region" at bounding box center [628, 23] width 1100 height 33
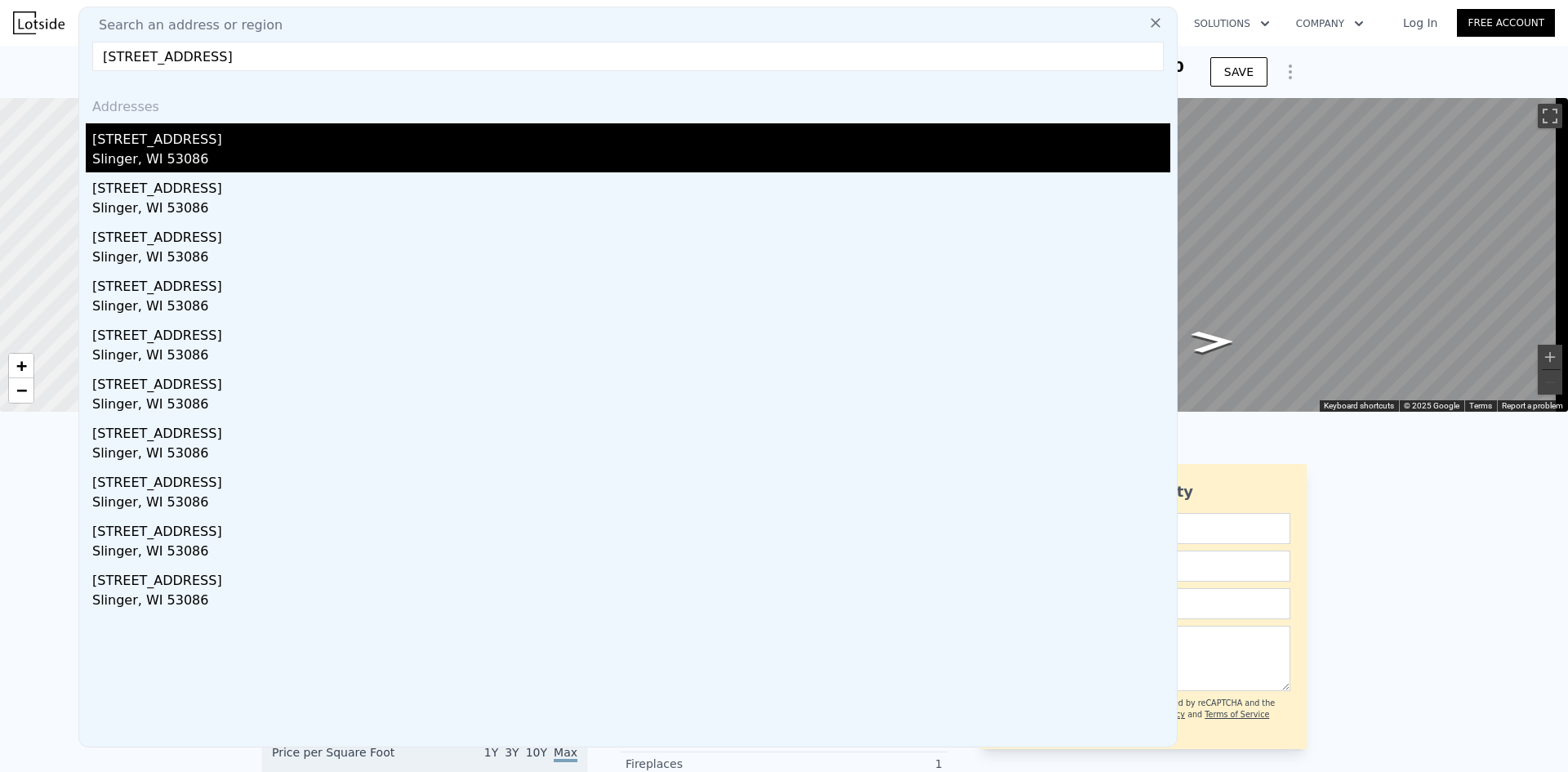
type input "615 Lous Way Slinger, WI 53086"
click at [141, 154] on div "Slinger, WI 53086" at bounding box center [631, 161] width 1078 height 23
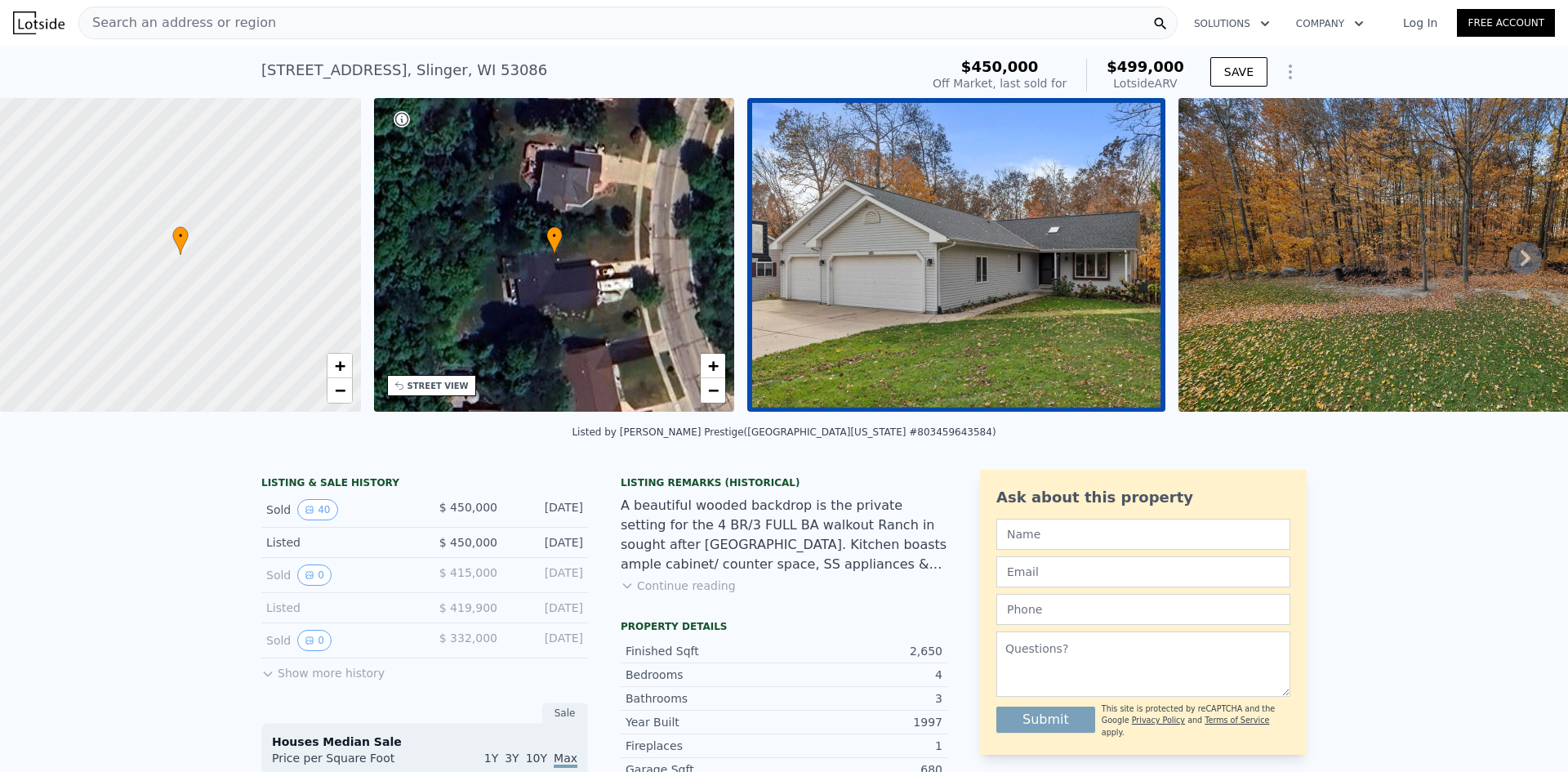
click at [539, 285] on div "• + −" at bounding box center [554, 254] width 361 height 314
click at [961, 260] on img at bounding box center [956, 254] width 418 height 314
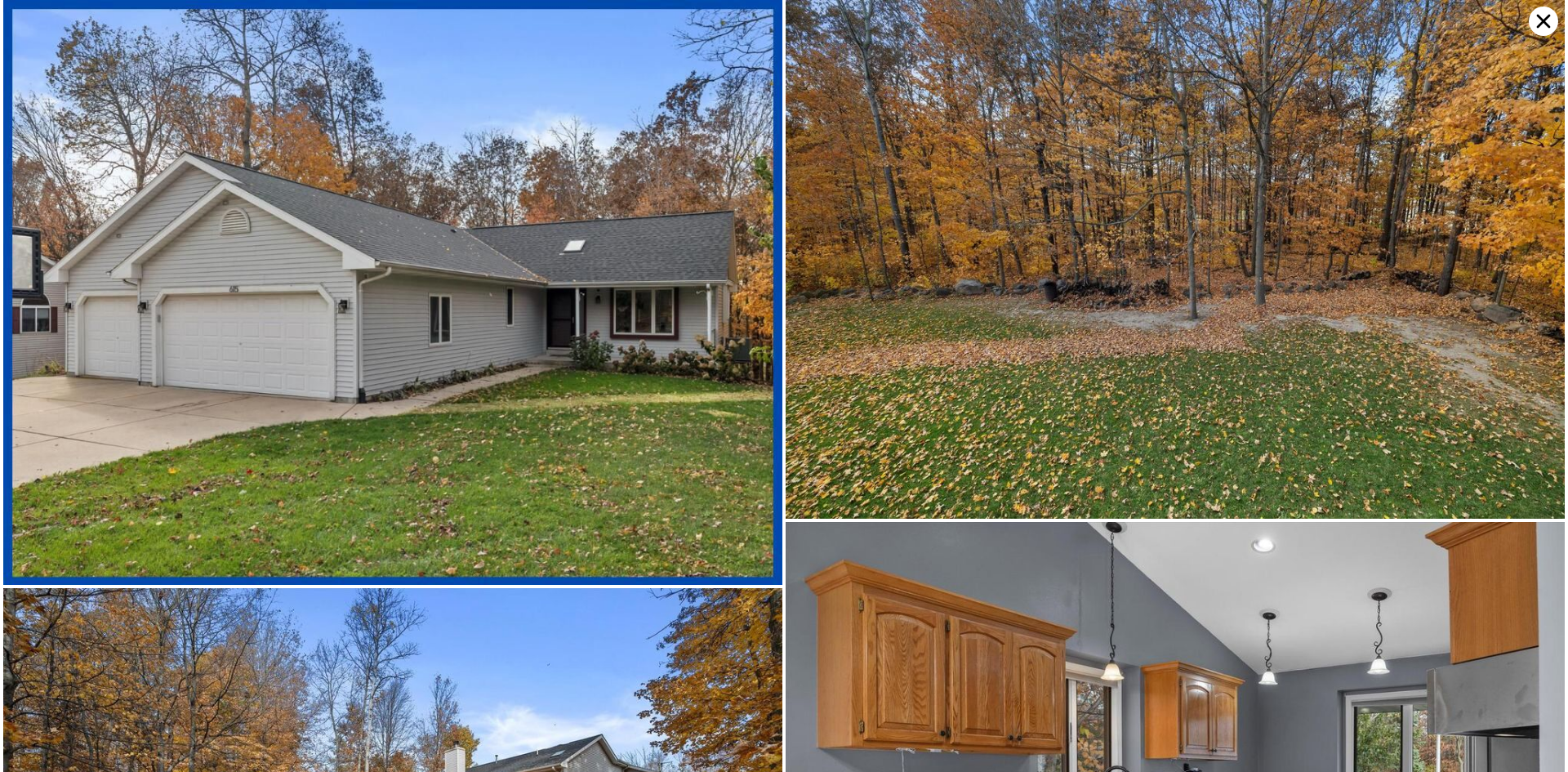
click at [1541, 23] on icon at bounding box center [1544, 21] width 14 height 14
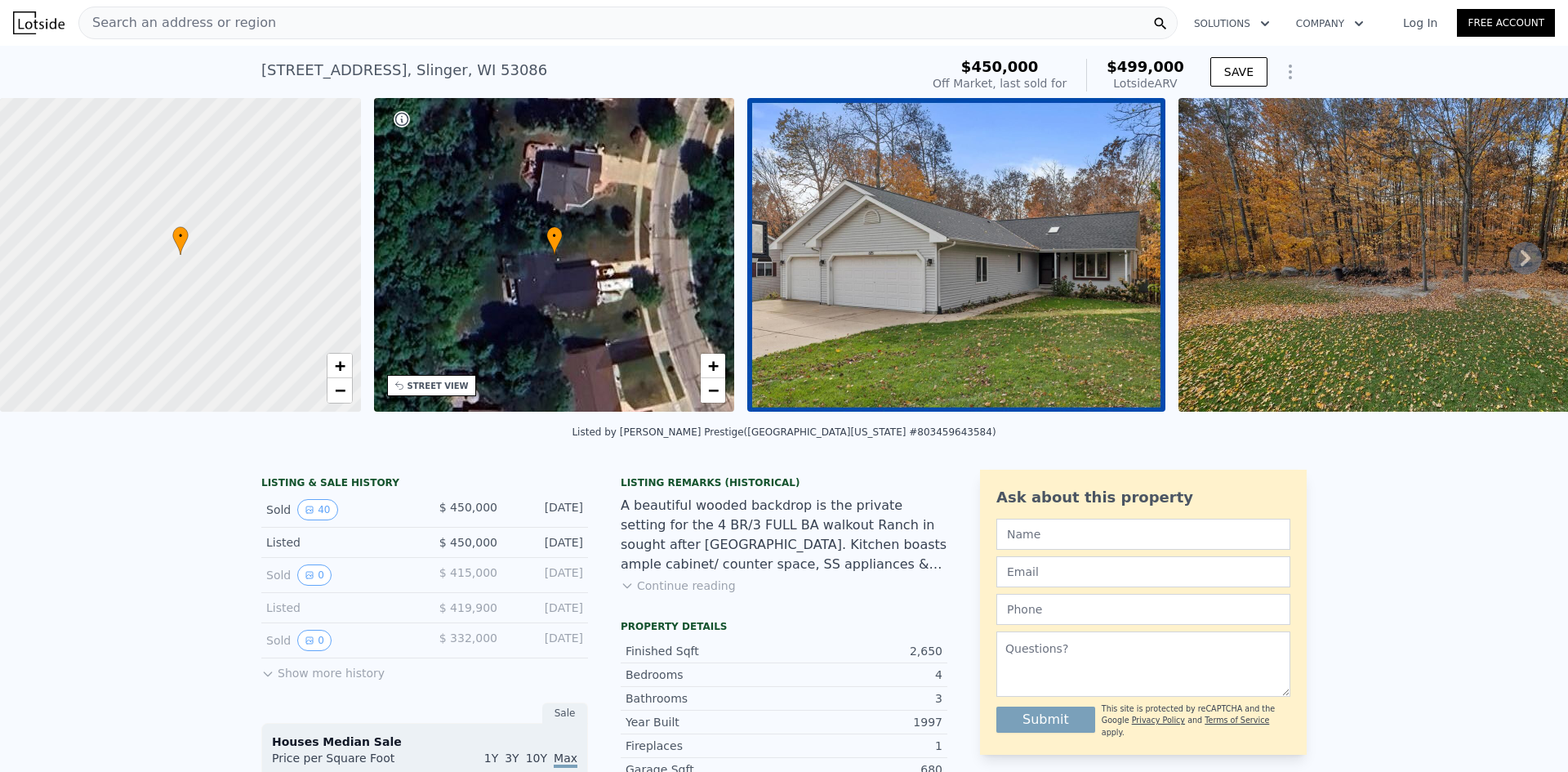
drag, startPoint x: 448, startPoint y: 517, endPoint x: 566, endPoint y: 522, distance: 118.1
click at [566, 522] on div "Sold 40 $ 450,000 Nov 26, 2024" at bounding box center [424, 510] width 326 height 35
click at [716, 540] on div "A beautiful wooded backdrop is the private setting for the 4 BR/3 FULL BA walko…" at bounding box center [784, 535] width 326 height 78
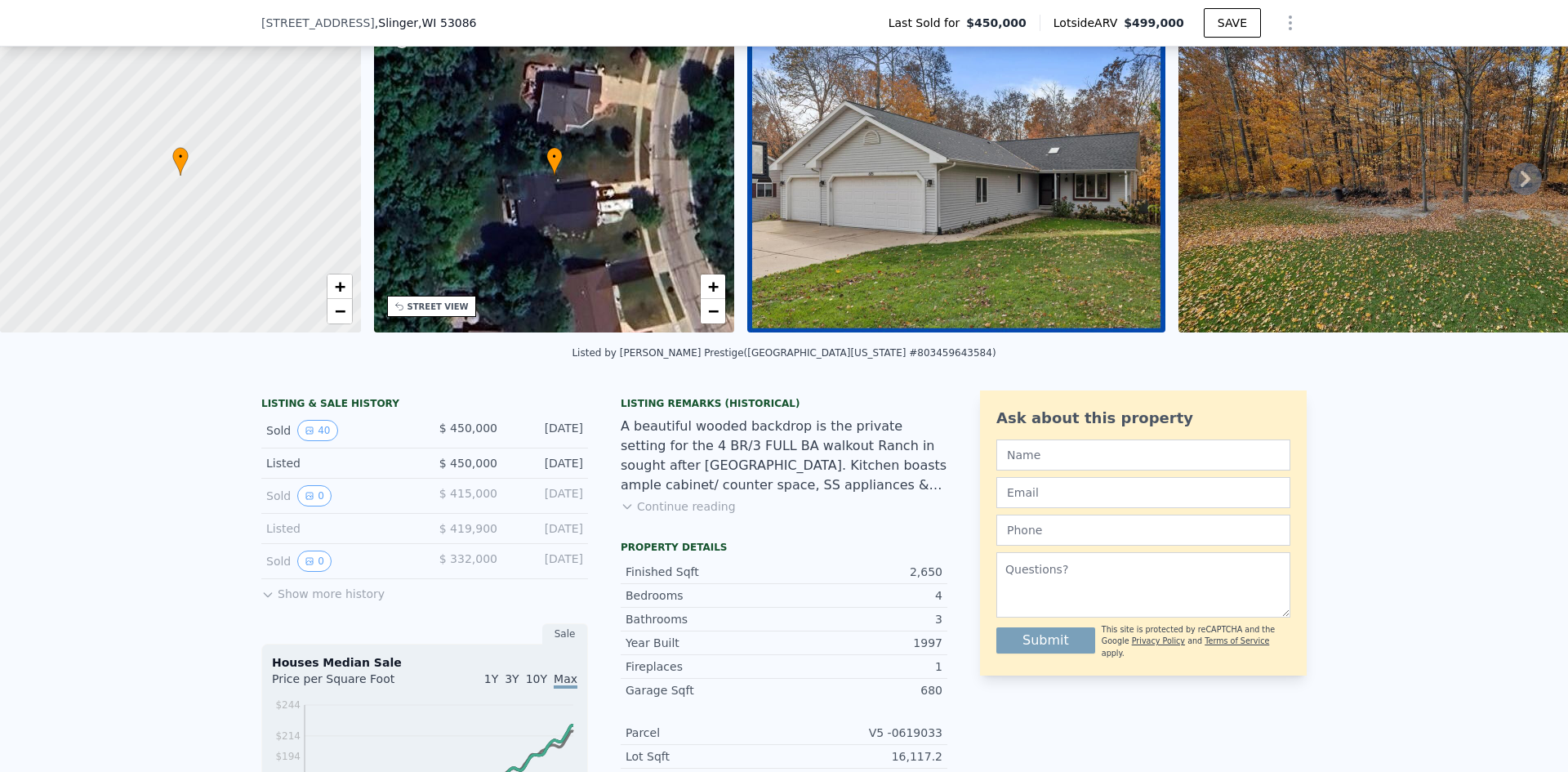
scroll to position [76, 0]
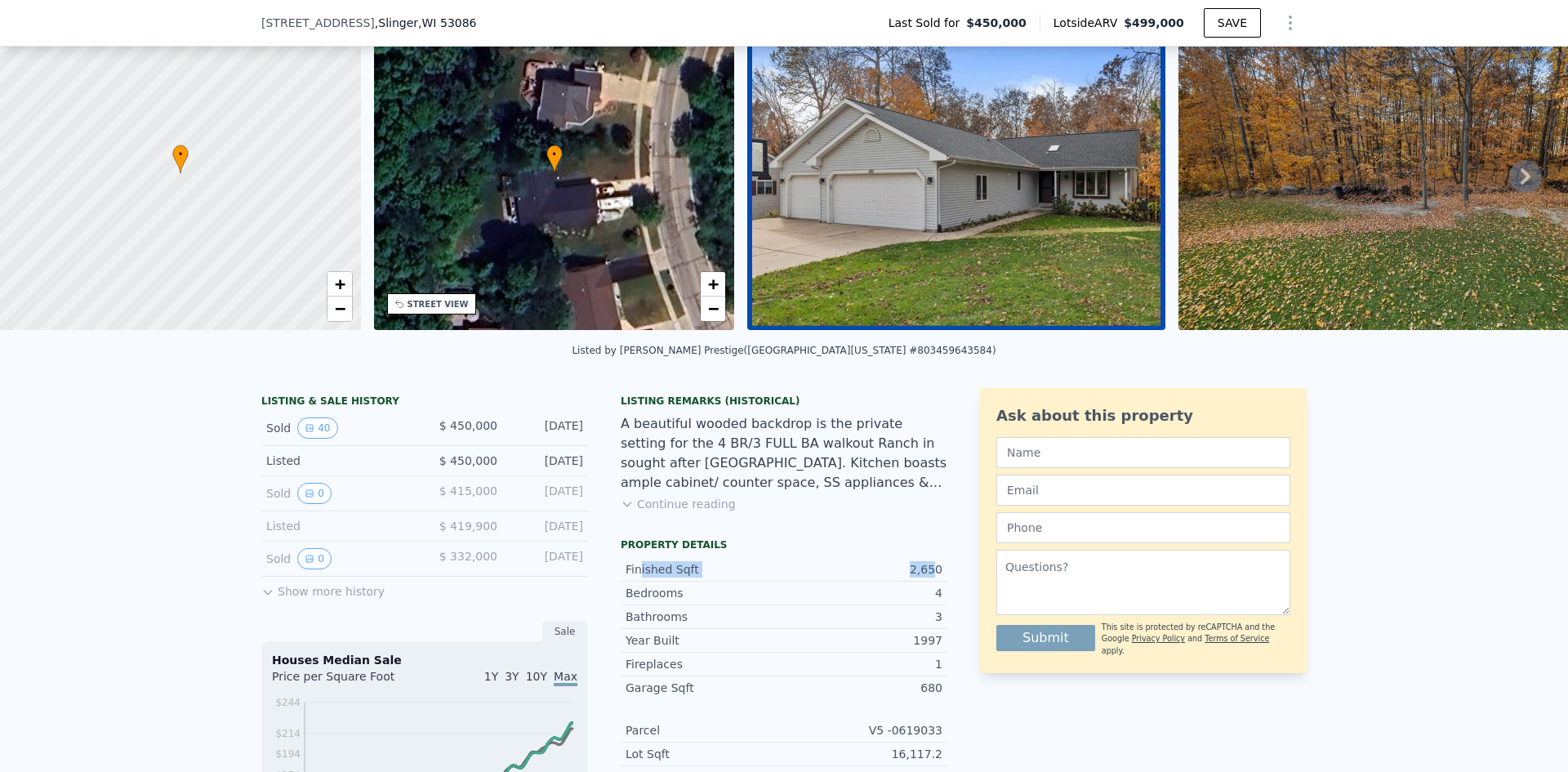
drag, startPoint x: 635, startPoint y: 579, endPoint x: 929, endPoint y: 582, distance: 294.0
click at [929, 582] on div "Finished Sqft 2,650" at bounding box center [784, 570] width 326 height 24
click at [803, 493] on div "A beautiful wooded backdrop is the private setting for the 4 BR/3 FULL BA walko…" at bounding box center [784, 453] width 326 height 78
click at [463, 432] on span "$ 450,000" at bounding box center [469, 426] width 58 height 13
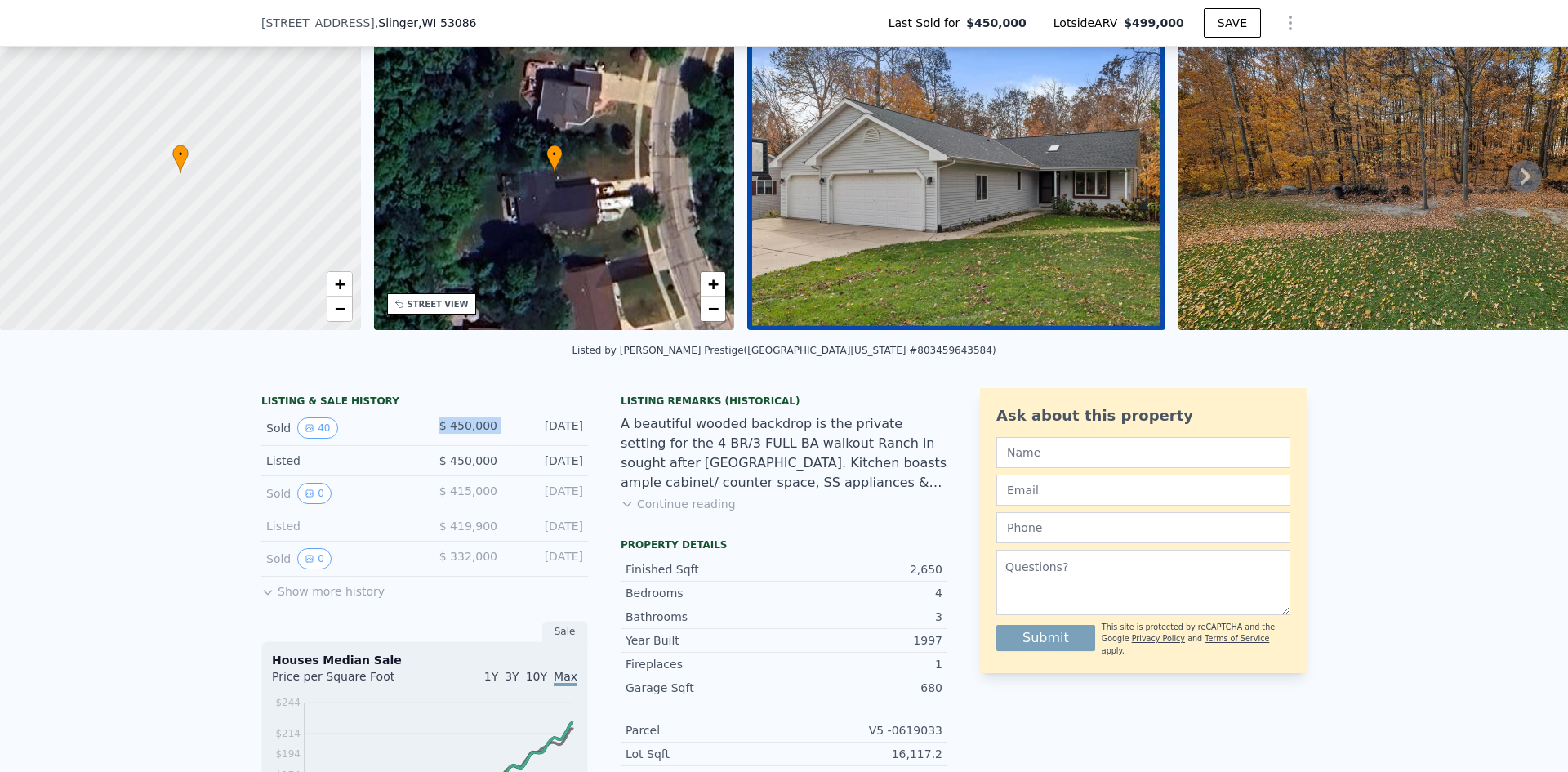
click at [463, 432] on span "$ 450,000" at bounding box center [469, 426] width 58 height 13
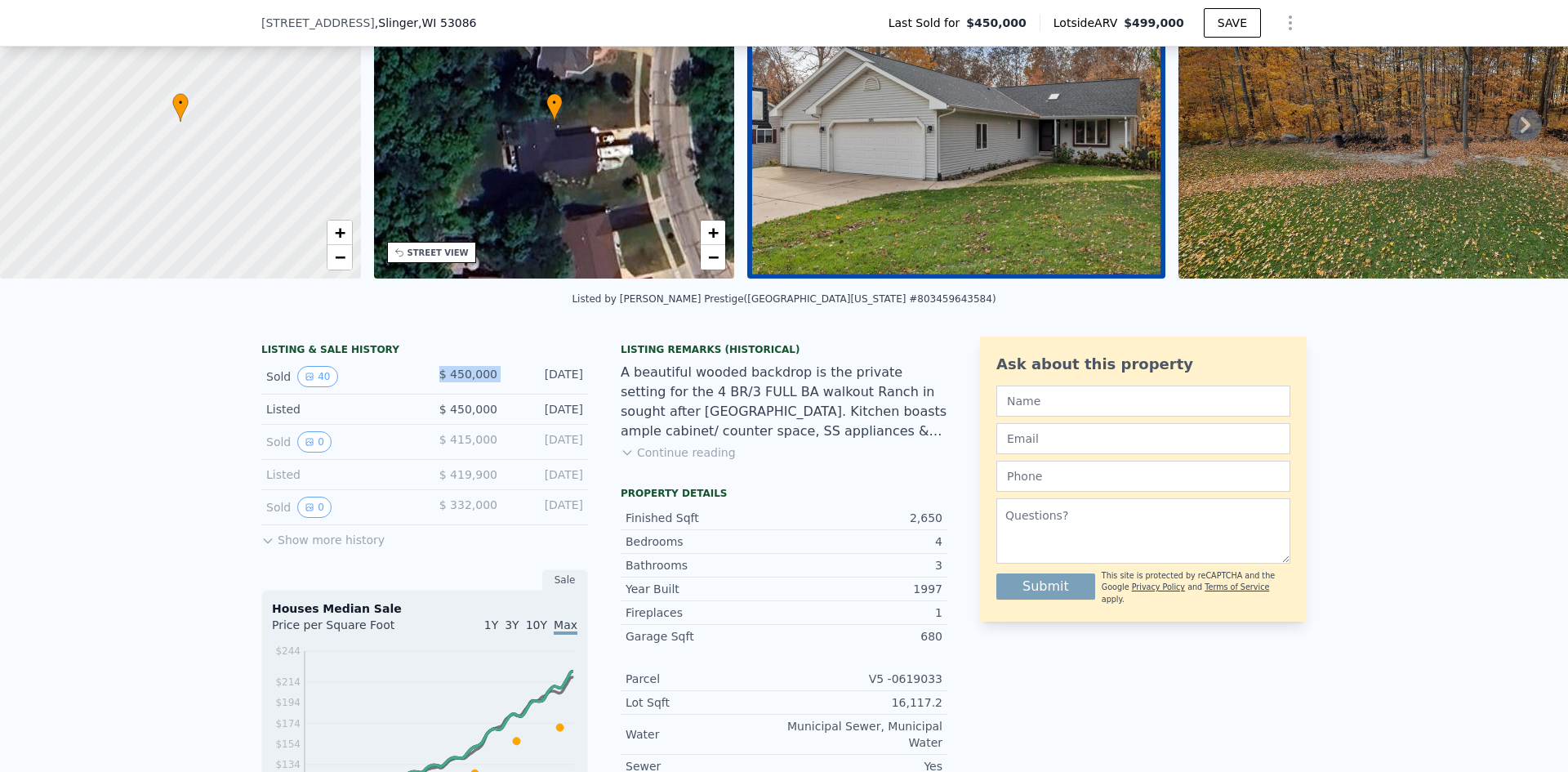
scroll to position [158, 0]
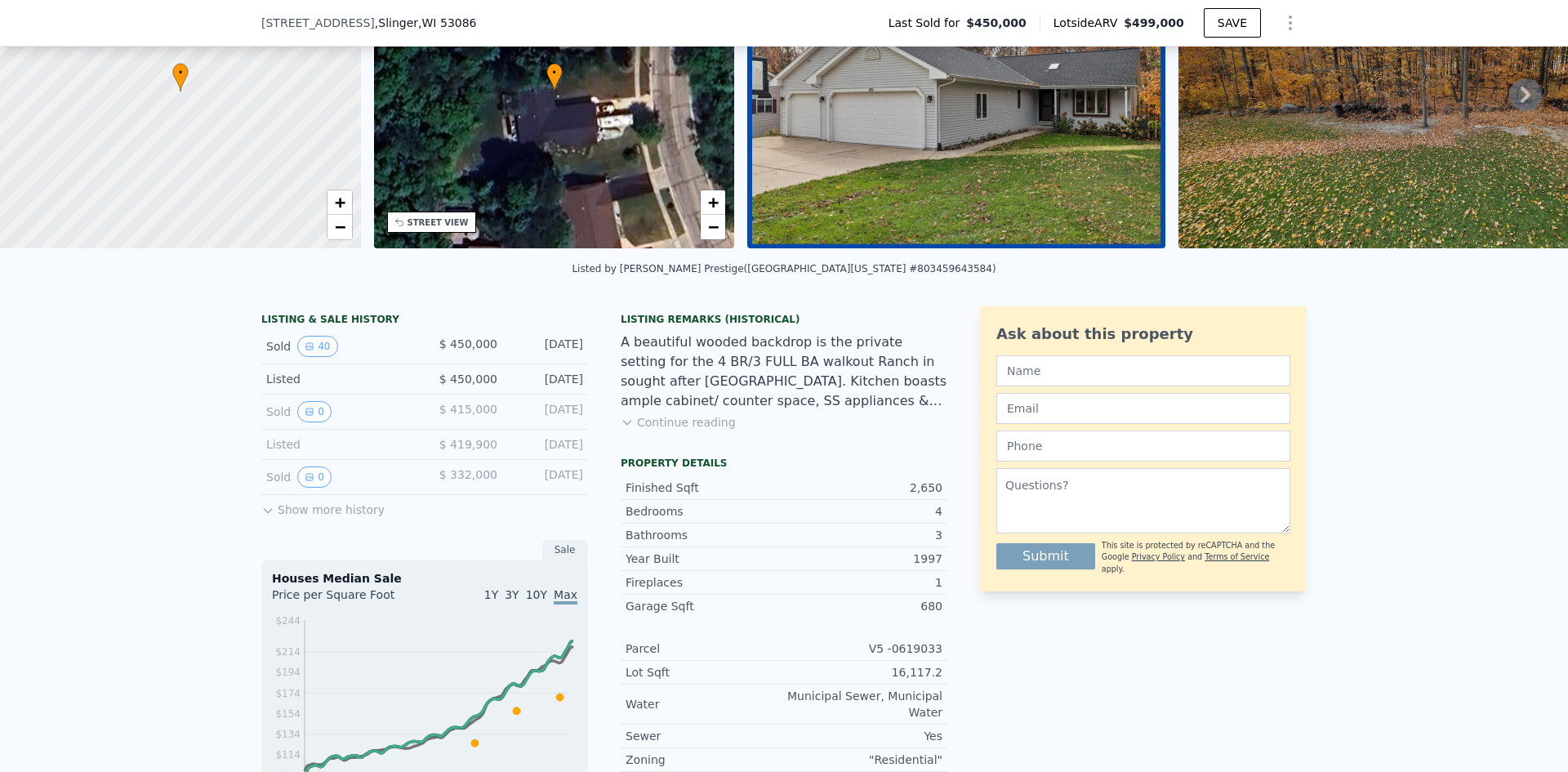
click at [663, 390] on div "A beautiful wooded backdrop is the private setting for the 4 BR/3 FULL BA walko…" at bounding box center [784, 371] width 326 height 78
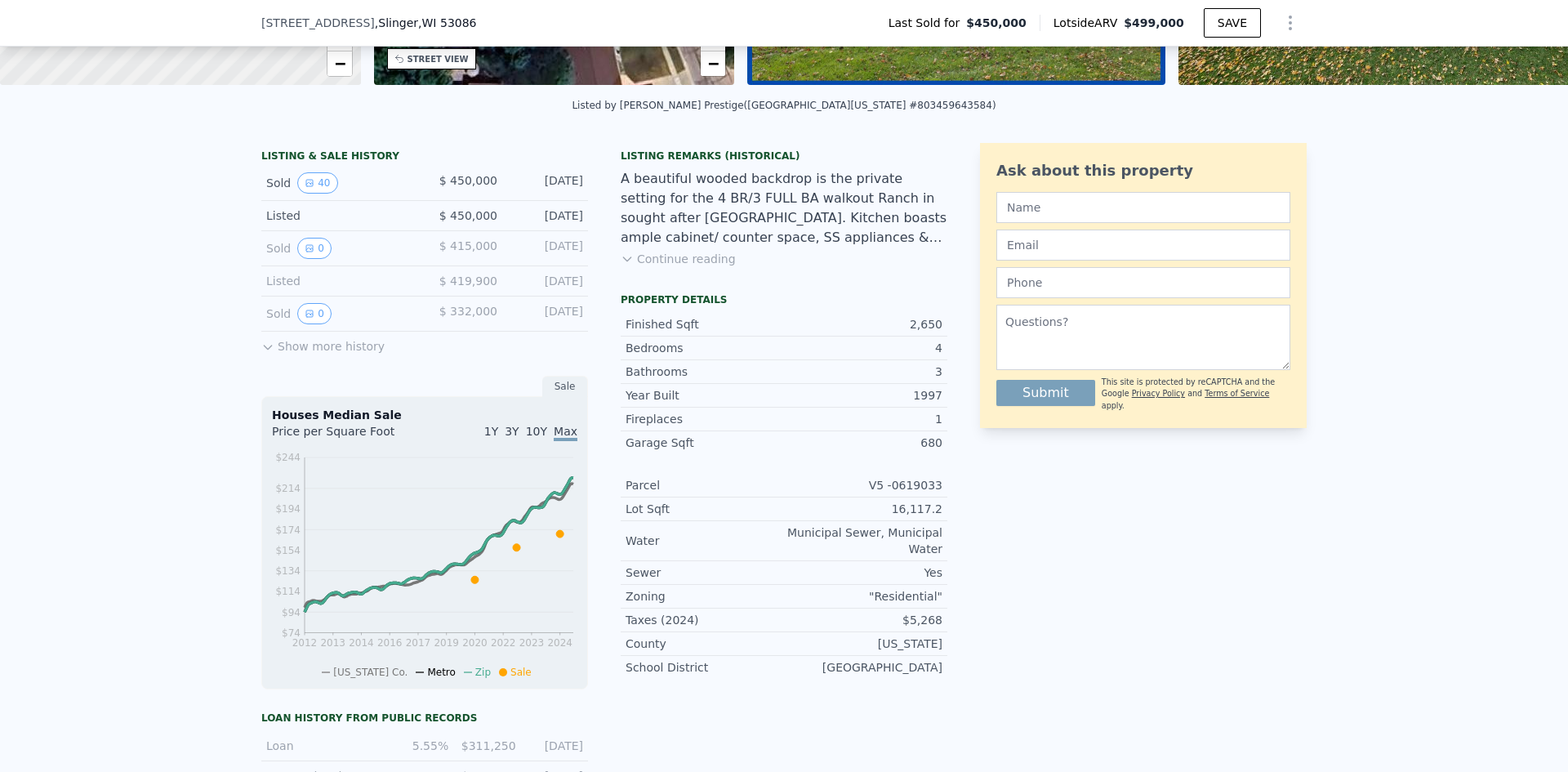
scroll to position [0, 0]
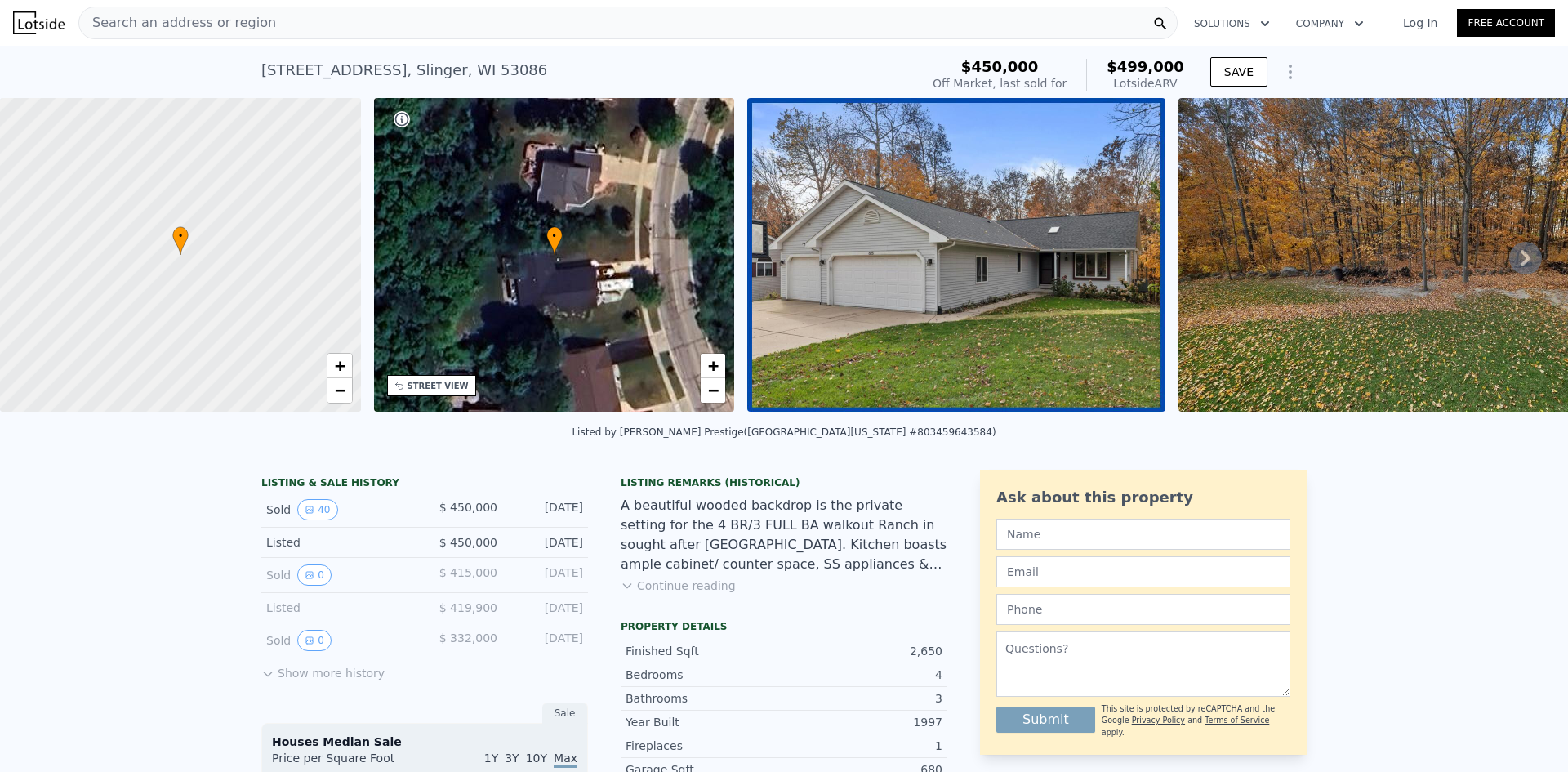
click at [275, 30] on div "Search an address or region" at bounding box center [628, 23] width 1100 height 33
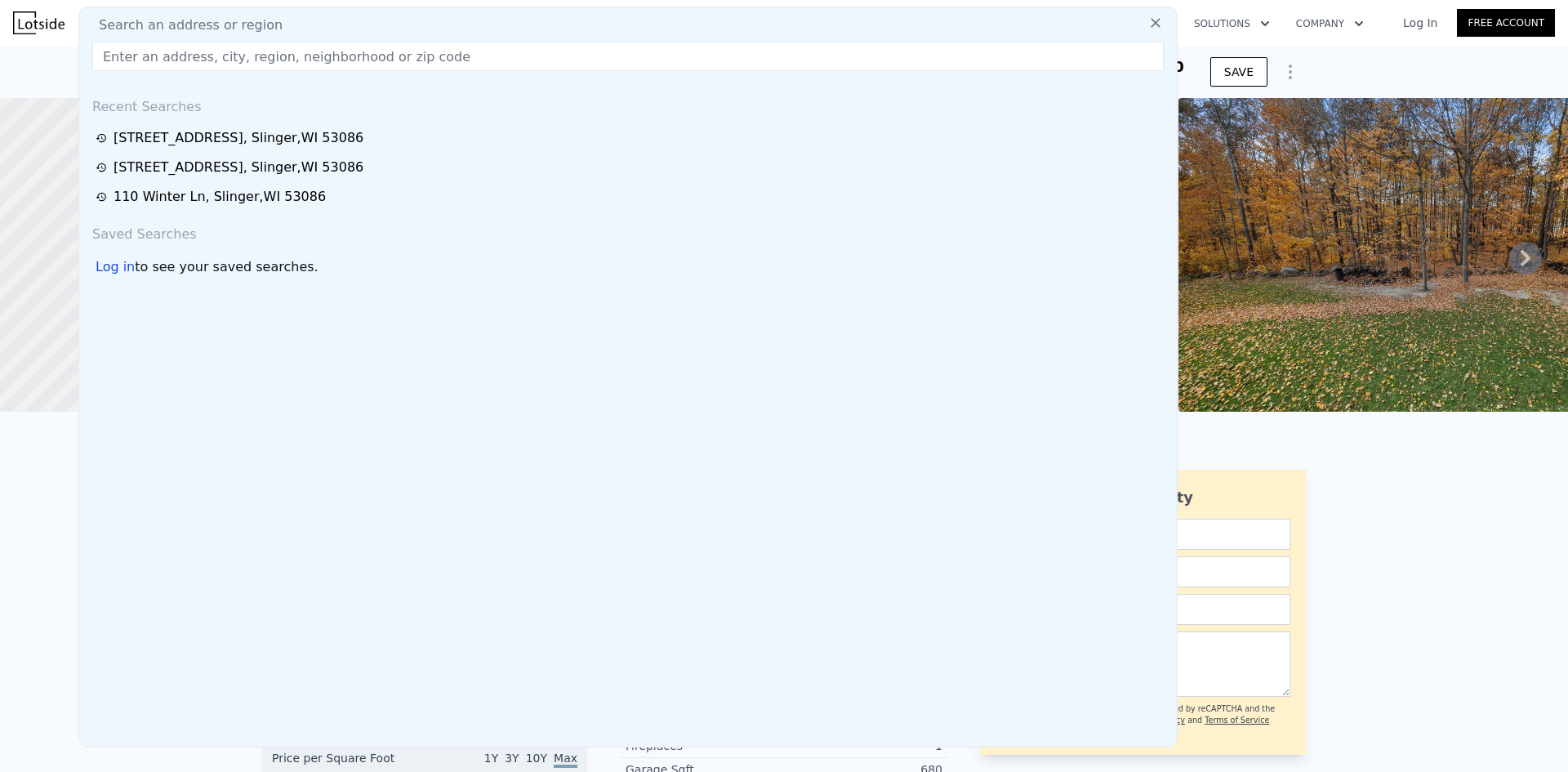
click at [288, 19] on div "Search an address or region" at bounding box center [628, 25] width 1085 height 20
click at [273, 54] on input "text" at bounding box center [627, 56] width 1071 height 29
paste input "225 Kettle Moraine Dr N Slinger, WI 53086"
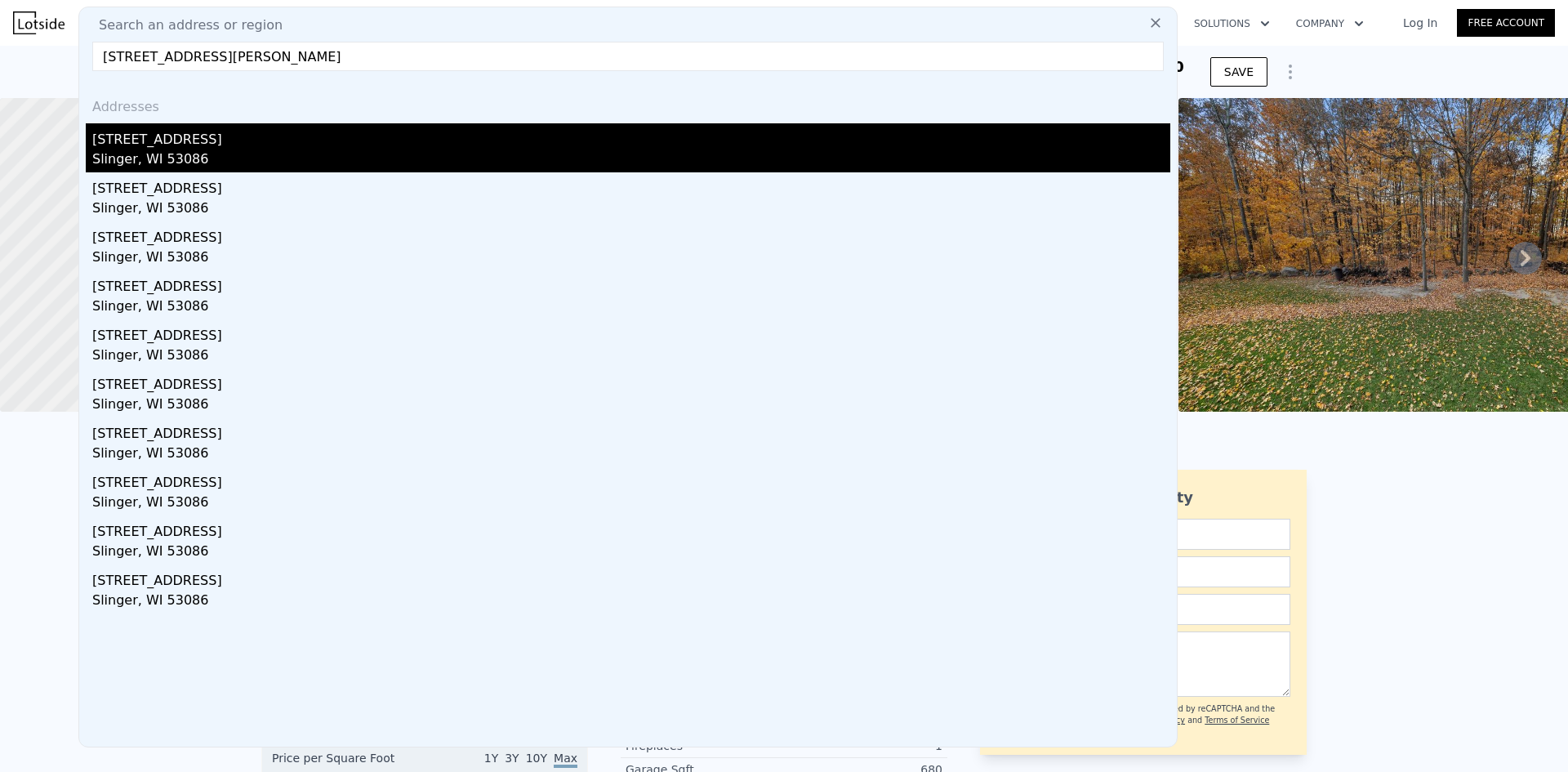
type input "225 Kettle Moraine Dr N Slinger, WI 53086"
click at [162, 155] on div "Slinger, WI 53086" at bounding box center [631, 161] width 1078 height 23
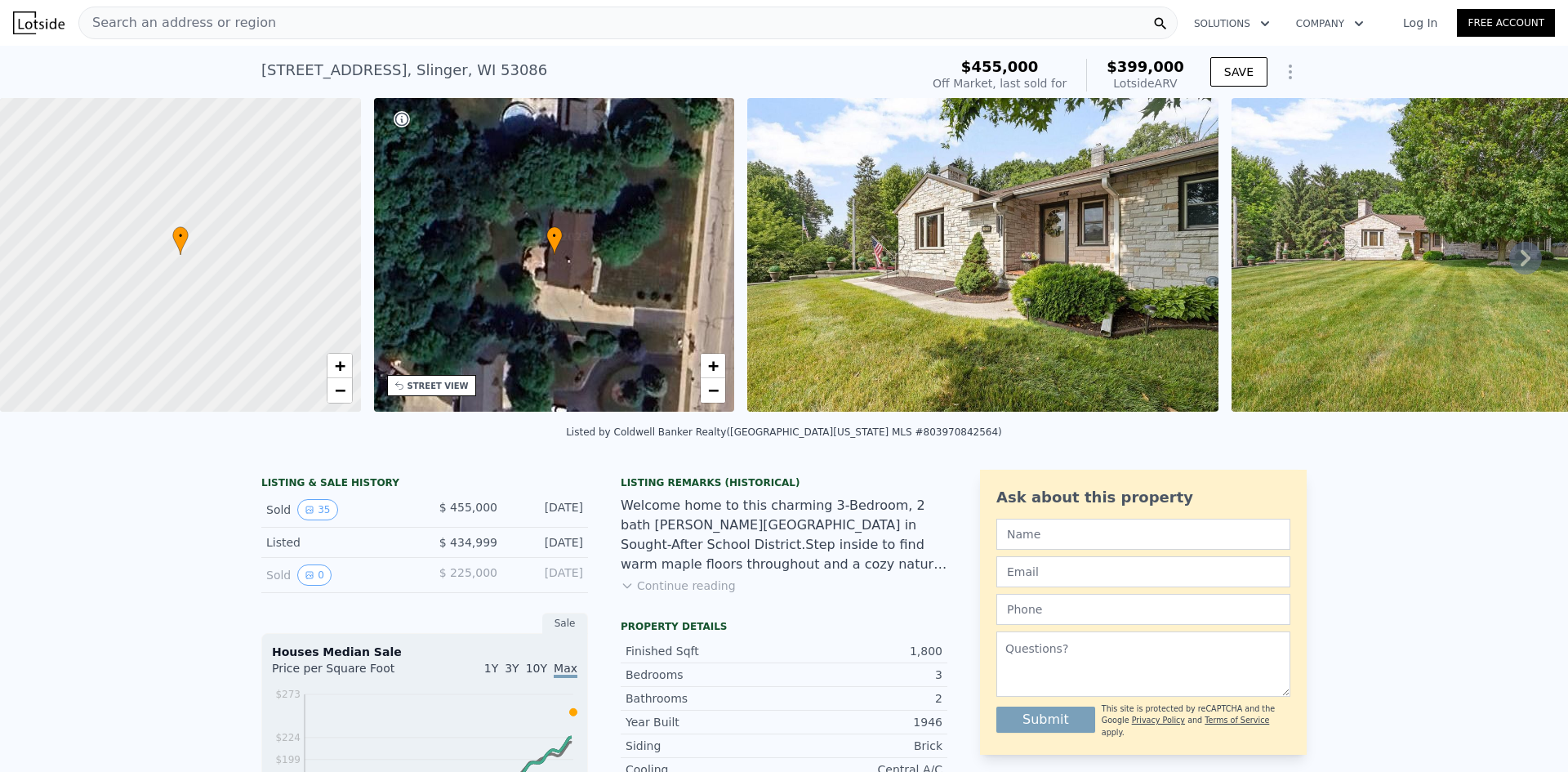
click at [1009, 286] on img at bounding box center [983, 254] width 472 height 314
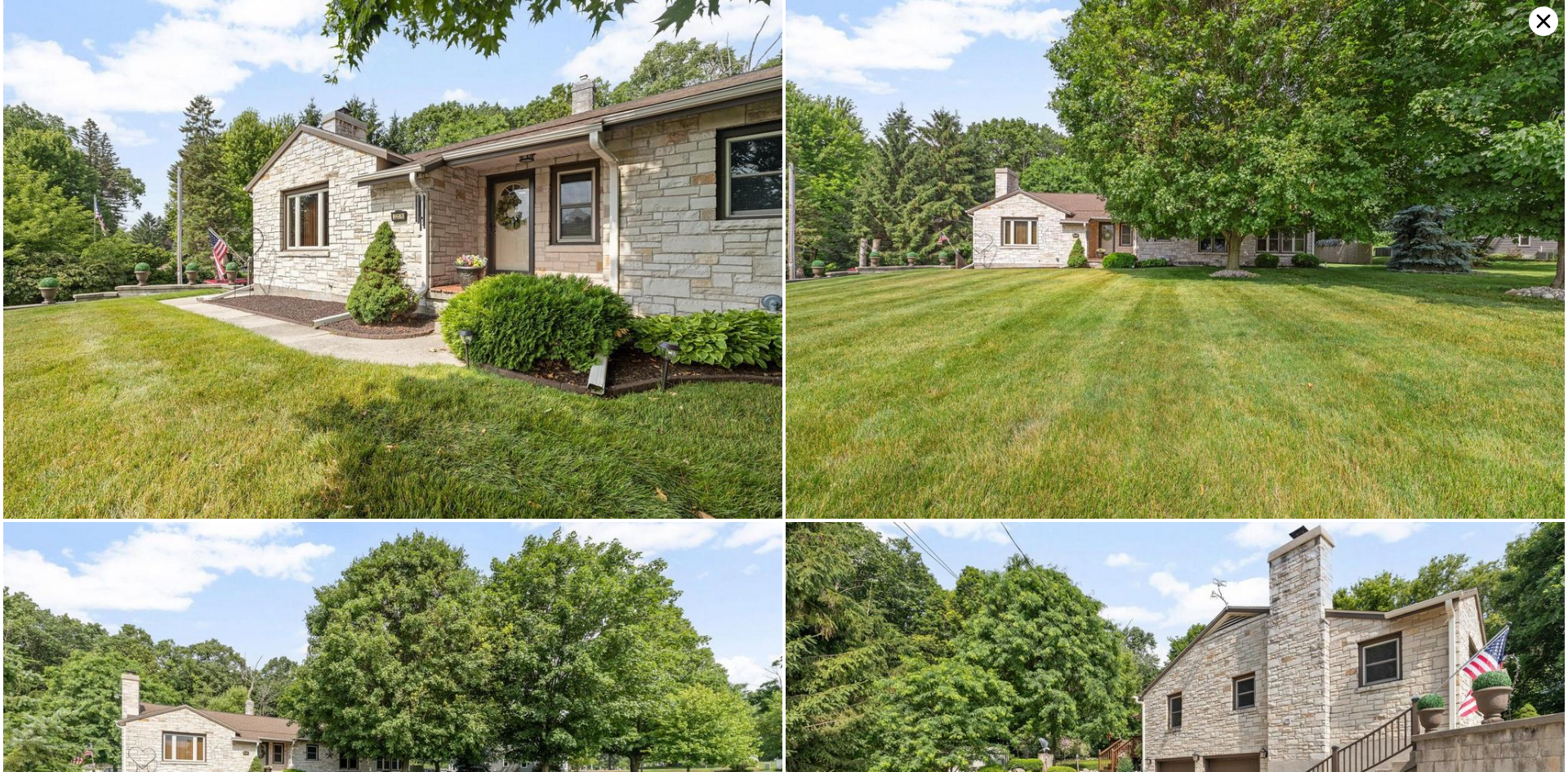
click at [1540, 18] on icon at bounding box center [1544, 21] width 14 height 14
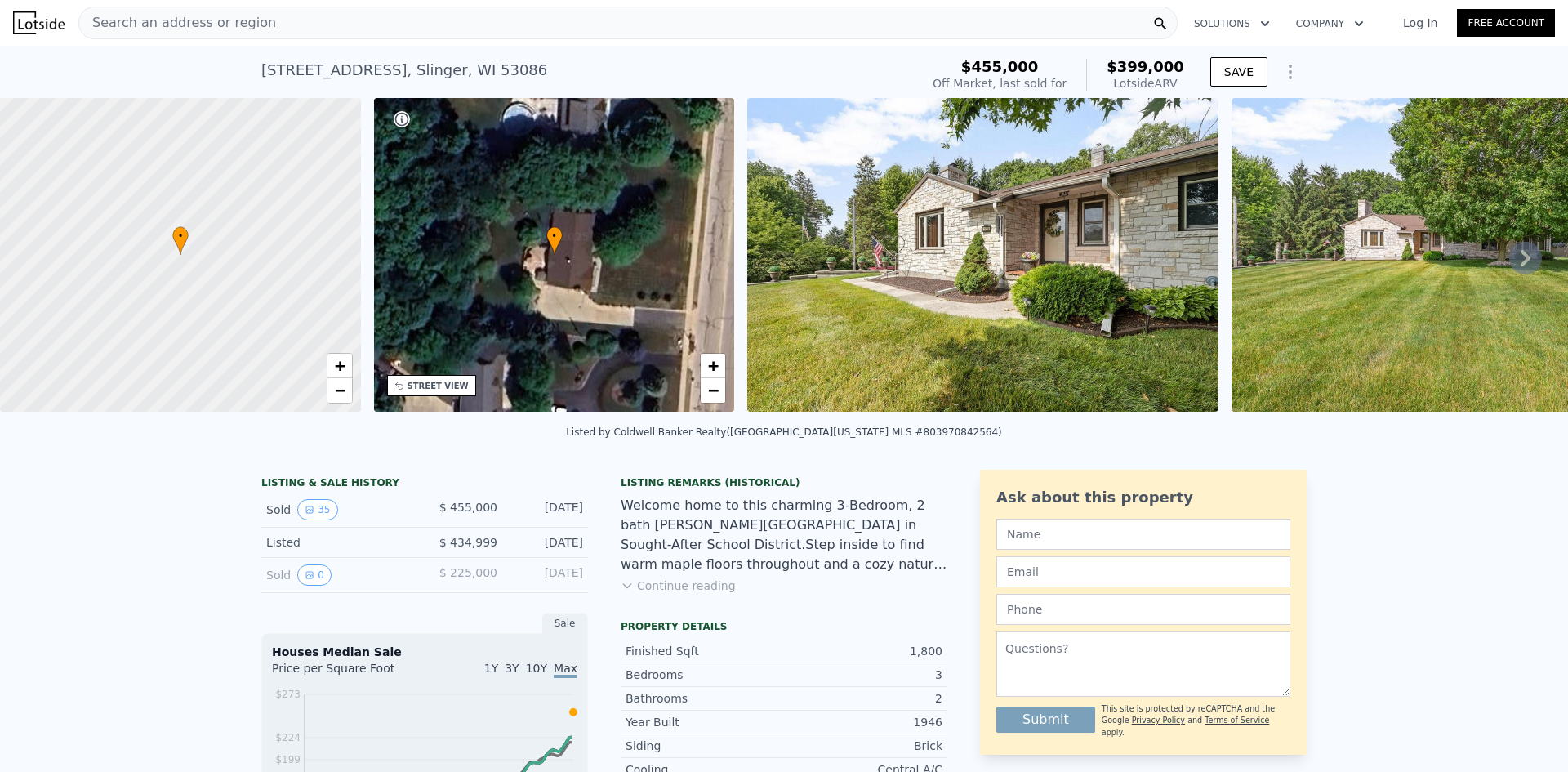
click at [955, 265] on img at bounding box center [983, 254] width 472 height 314
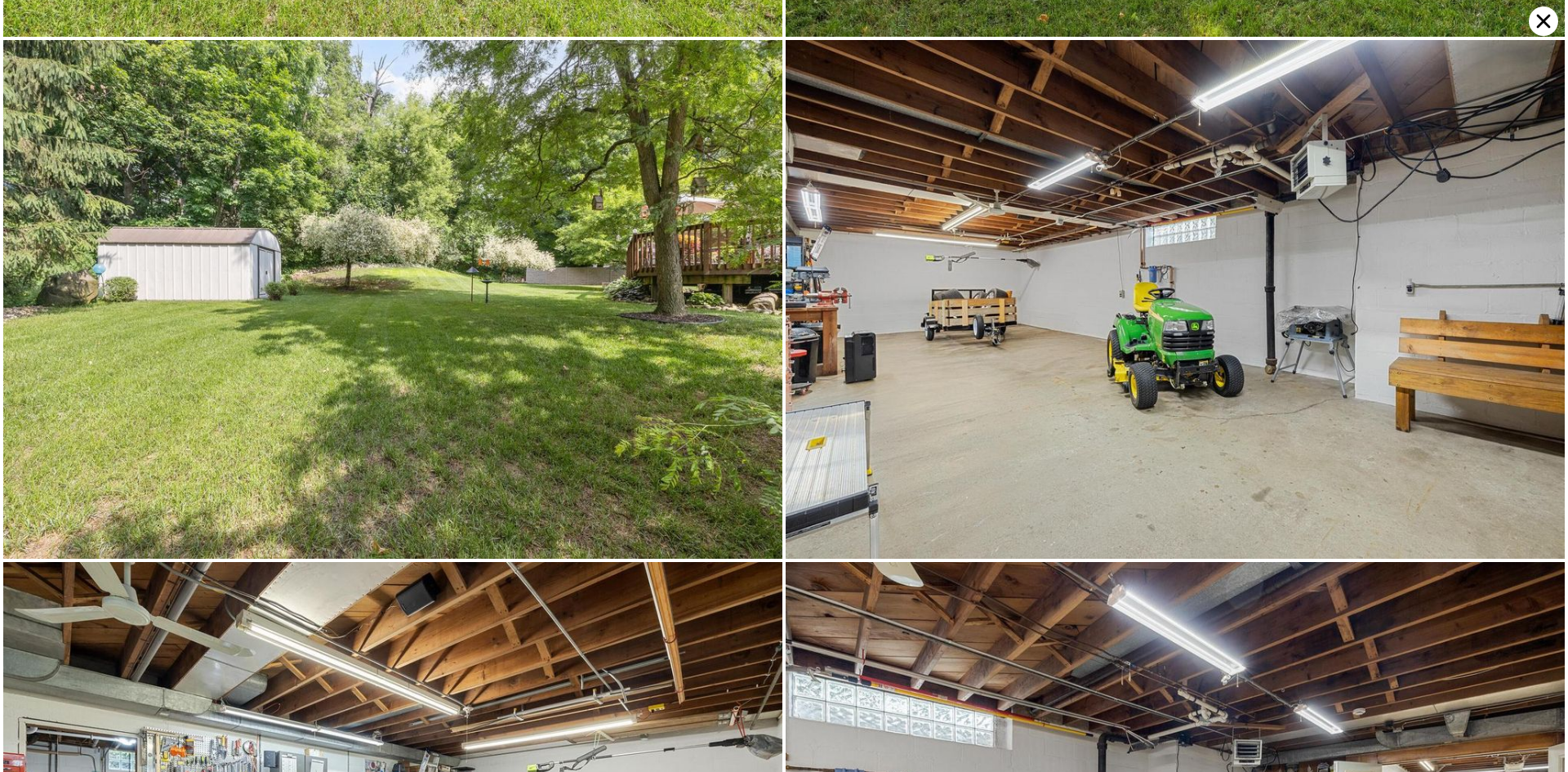
scroll to position [6222, 0]
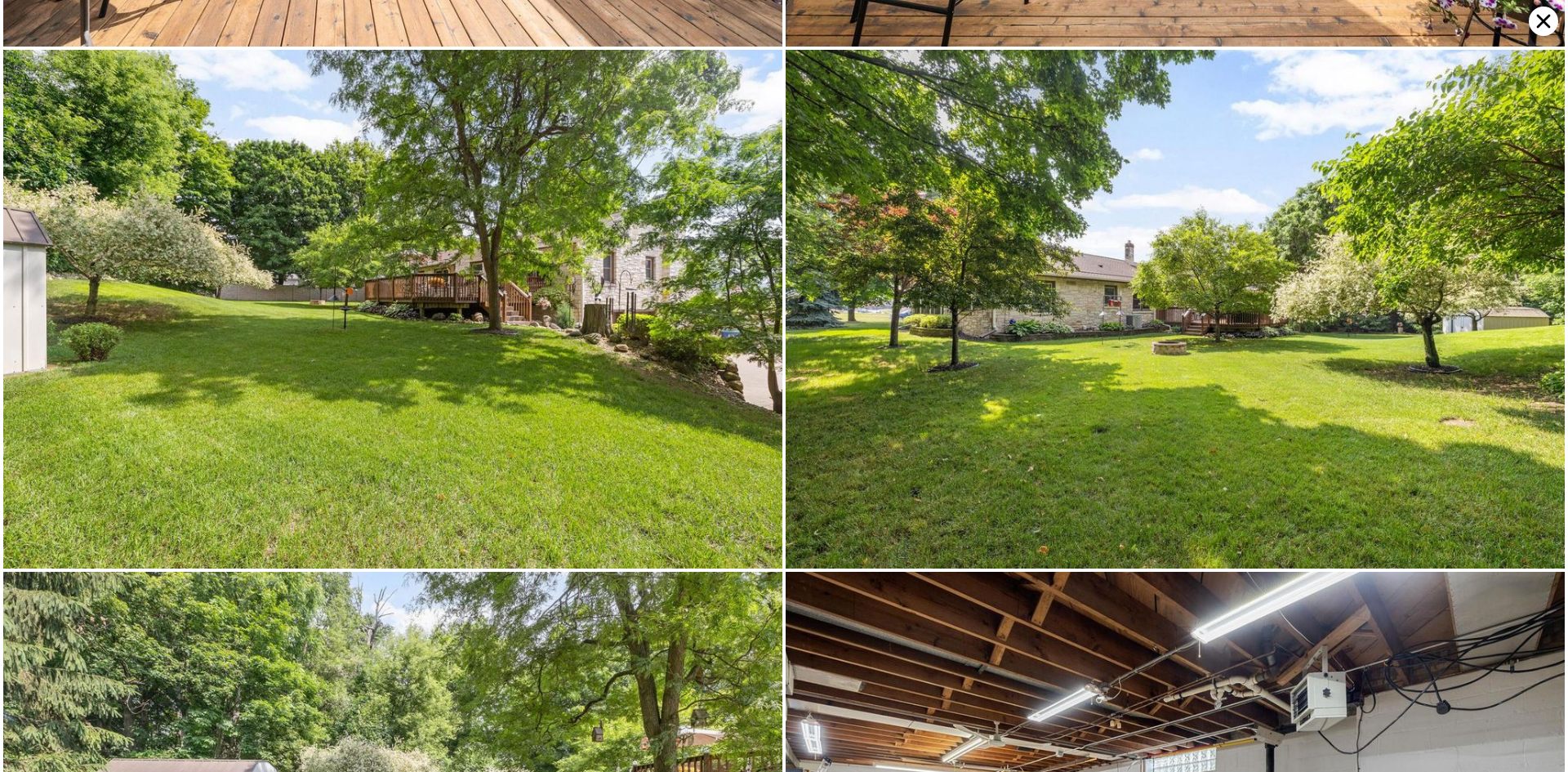
click at [1546, 22] on icon at bounding box center [1544, 21] width 14 height 14
